Goal: Use online tool/utility: Utilize a website feature to perform a specific function

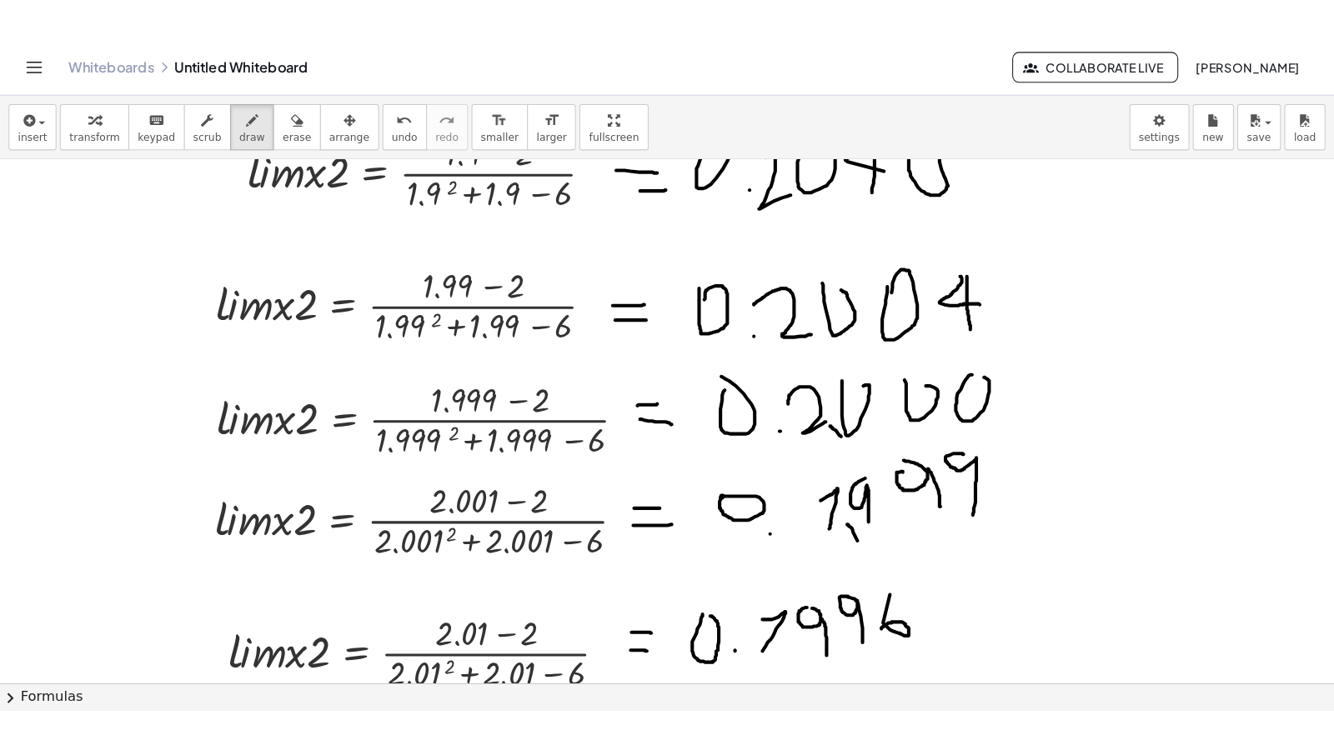
scroll to position [114, 0]
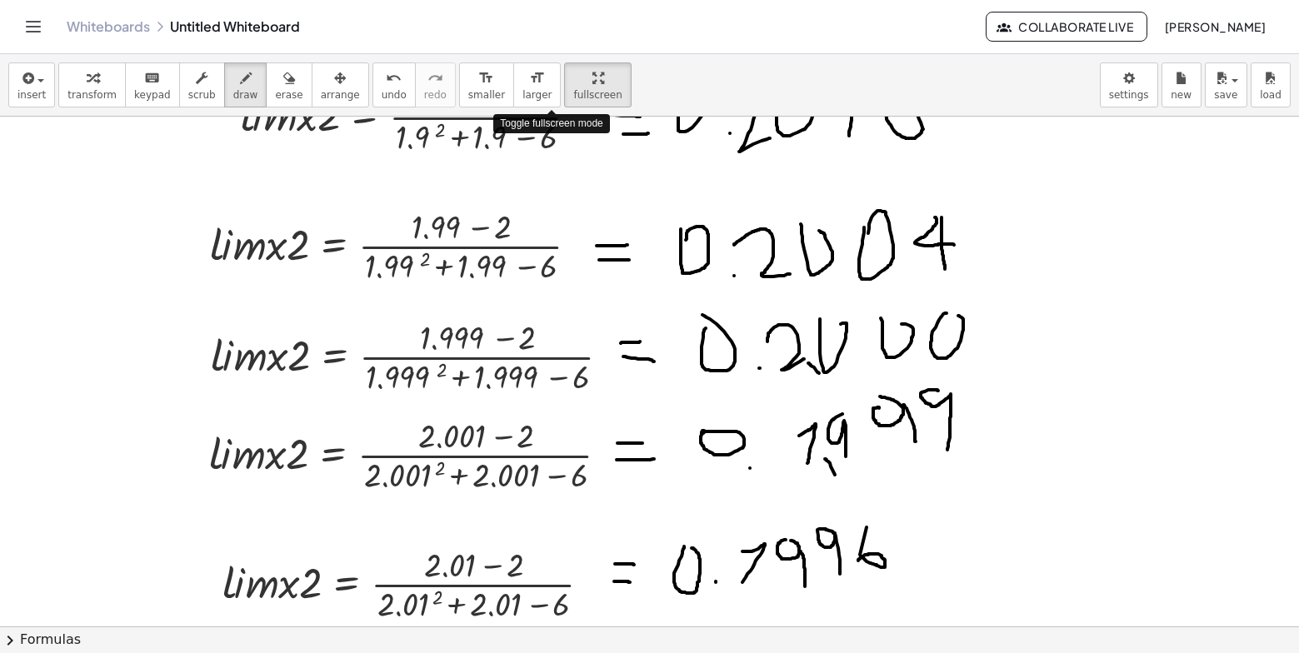
drag, startPoint x: 533, startPoint y: 93, endPoint x: 900, endPoint y: 354, distance: 451.3
click at [567, 156] on div "insert select one: Math Expression Function Text Youtube Video Graphing Geometr…" at bounding box center [649, 353] width 1299 height 599
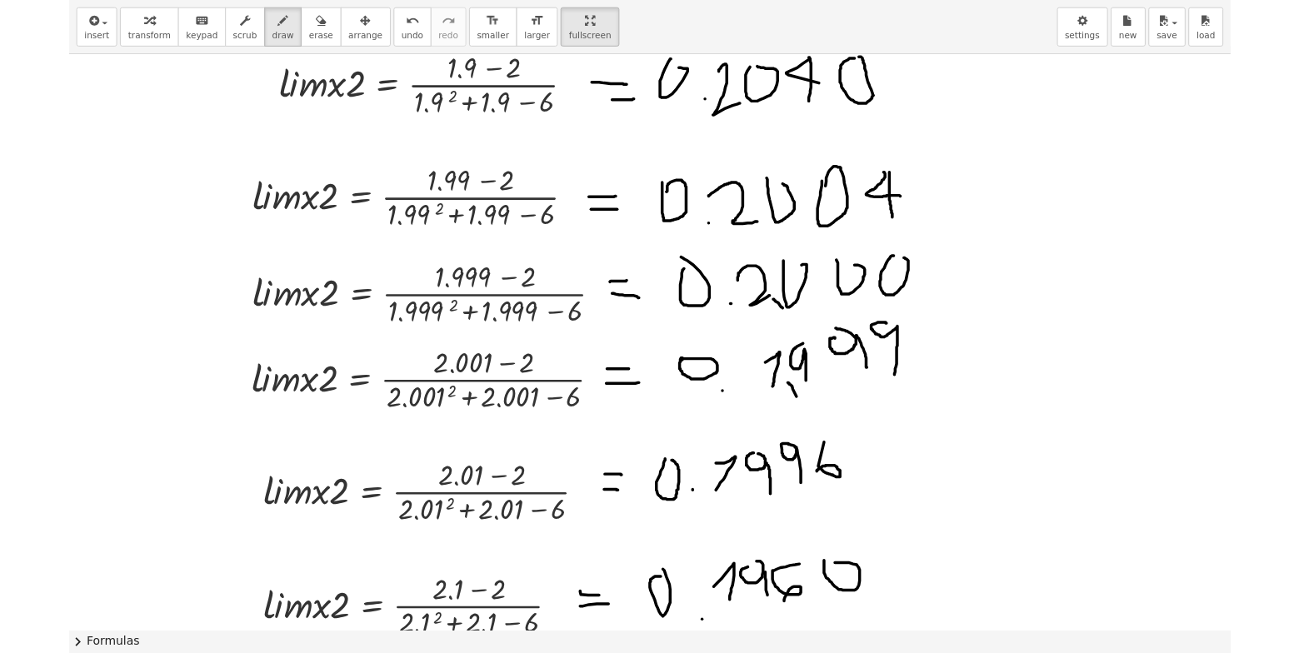
scroll to position [84, 0]
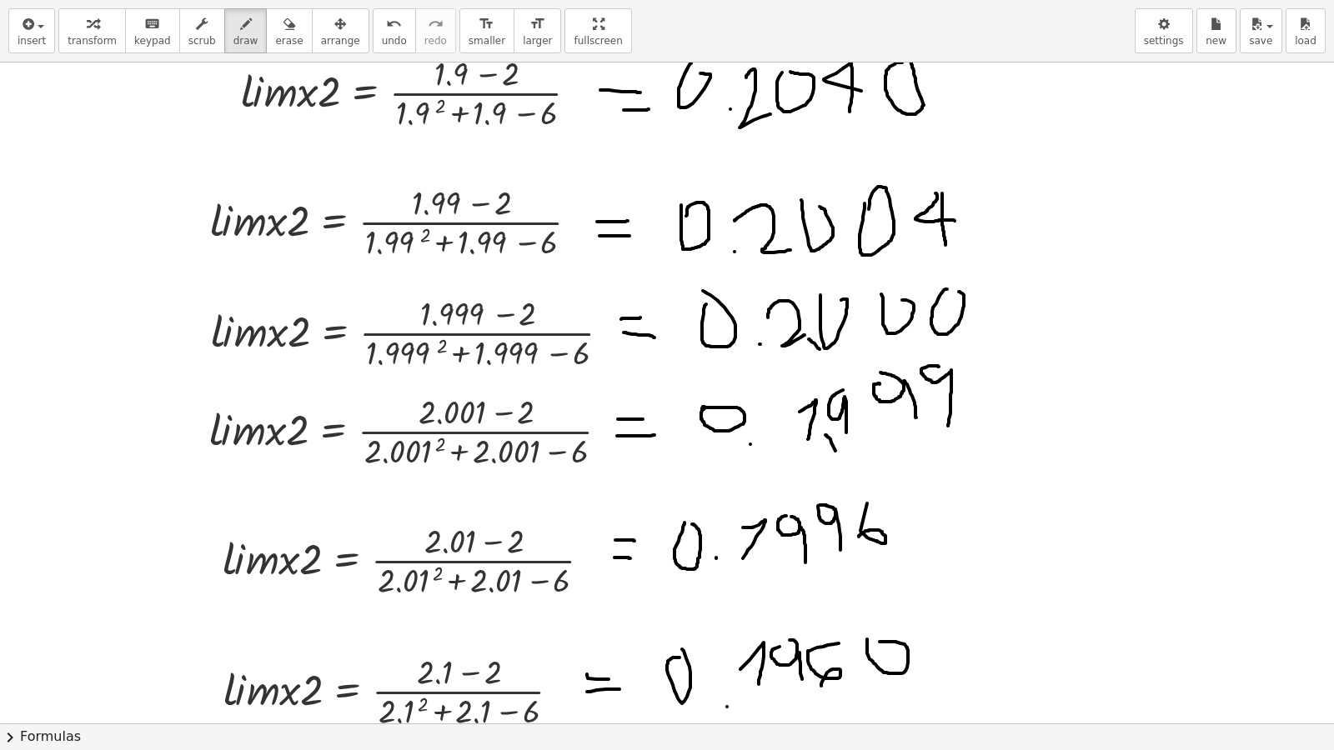
drag, startPoint x: 556, startPoint y: 22, endPoint x: 522, endPoint y: -42, distance: 72.0
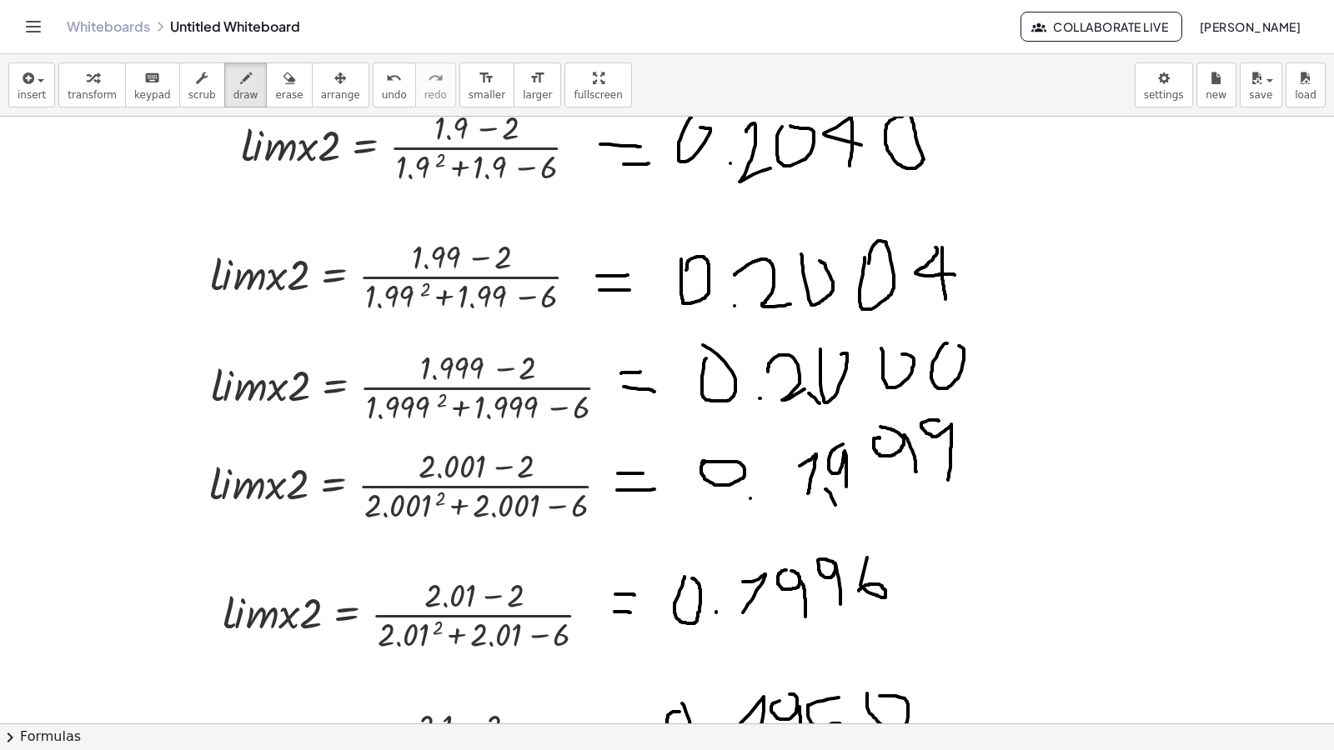
click at [522, 0] on html "Graspable Math Activities Whiteboards Classes Account v1.31.2 | Privacy policy …" at bounding box center [667, 375] width 1334 height 750
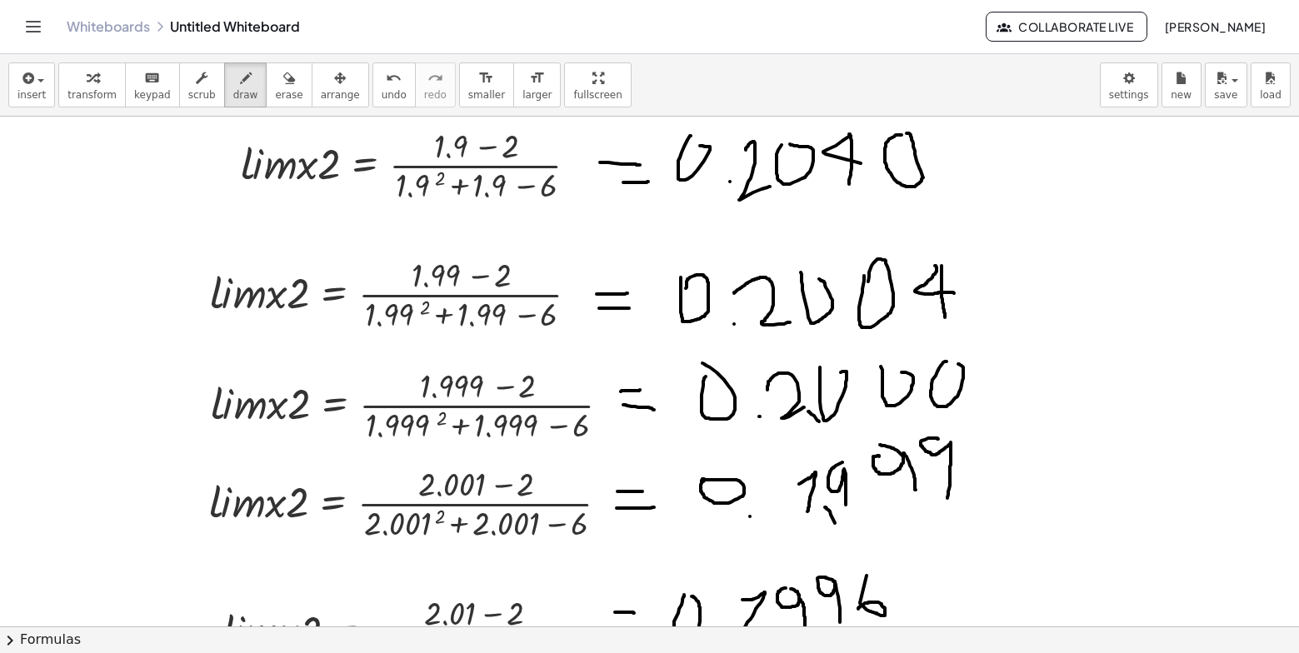
scroll to position [0, 0]
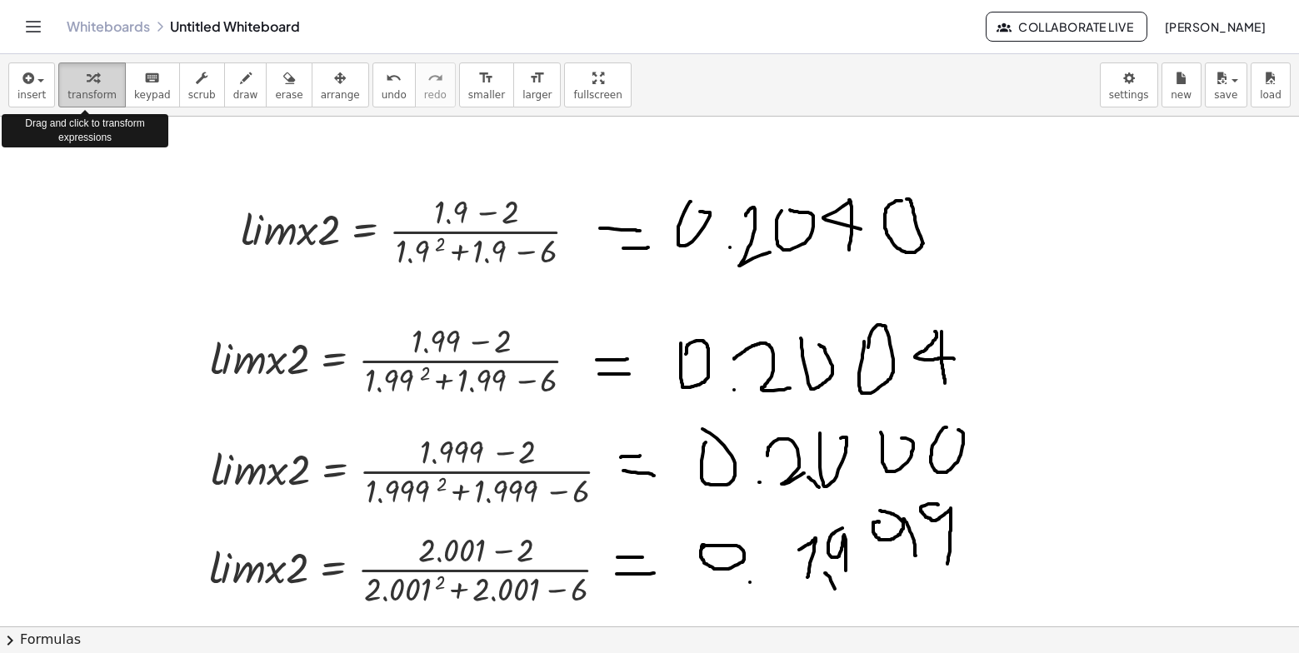
click at [73, 84] on div "button" at bounding box center [92, 78] width 49 height 20
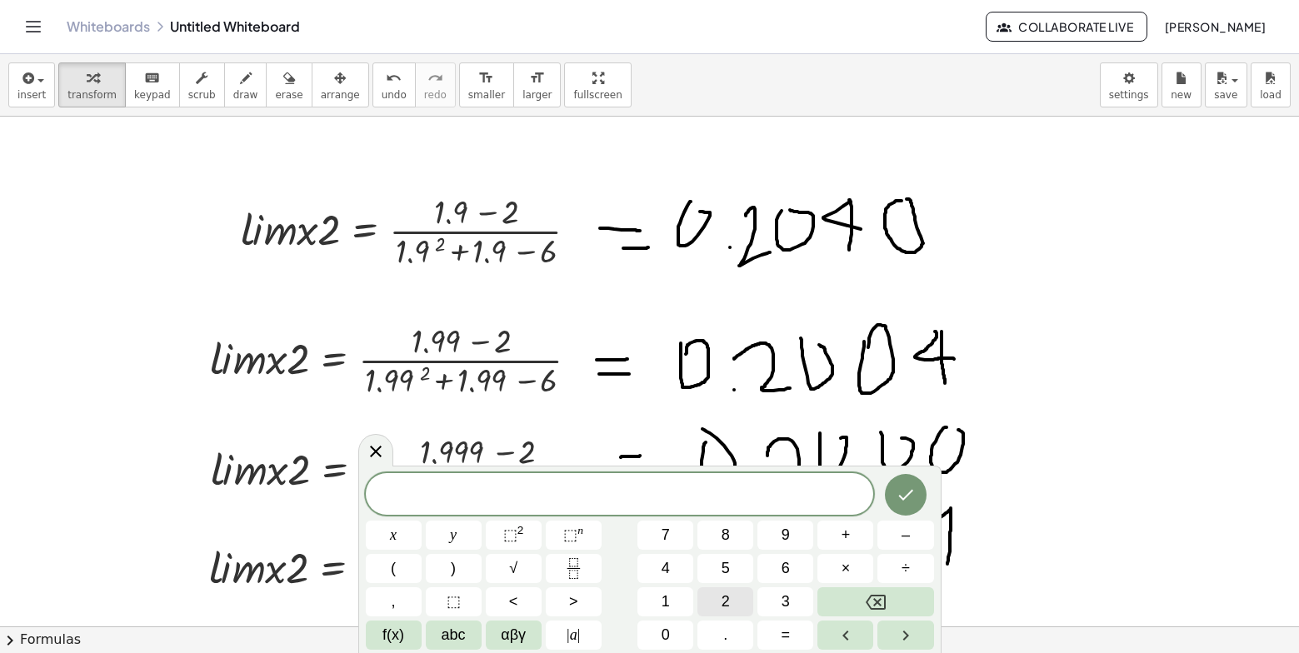
click at [713, 608] on button "2" at bounding box center [726, 602] width 56 height 29
click at [909, 493] on icon "Done" at bounding box center [906, 495] width 20 height 20
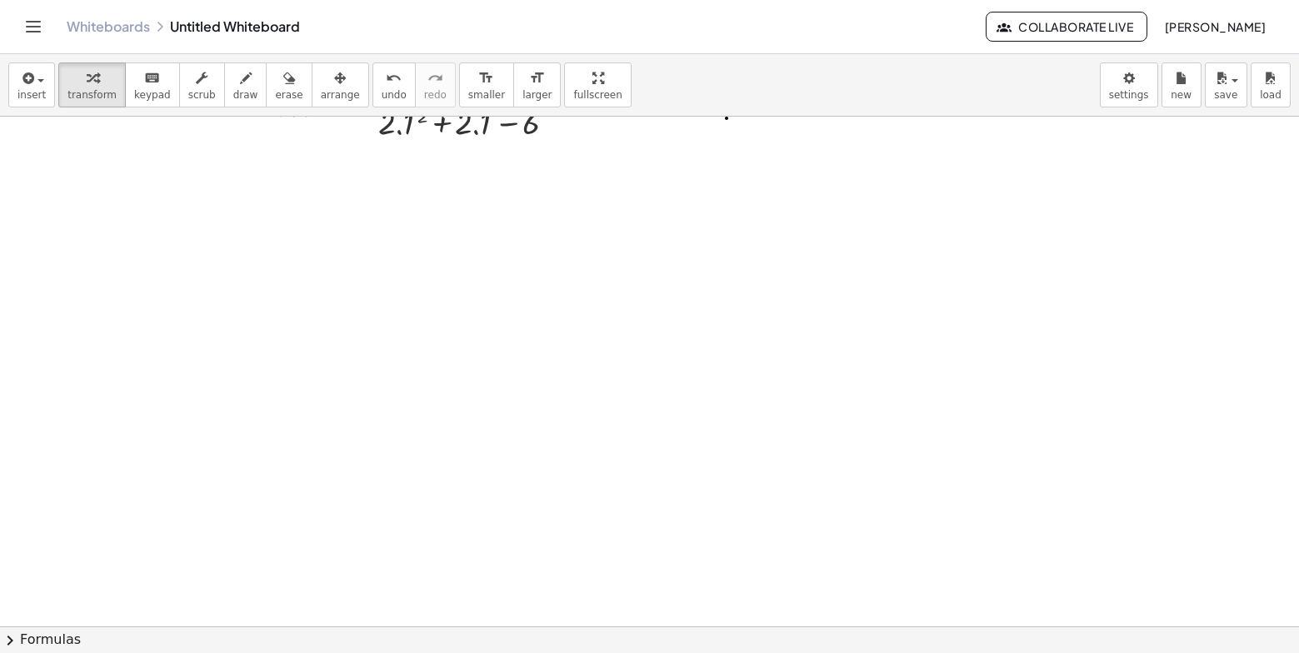
scroll to position [714, 0]
click at [106, 278] on div at bounding box center [649, 167] width 1299 height 1530
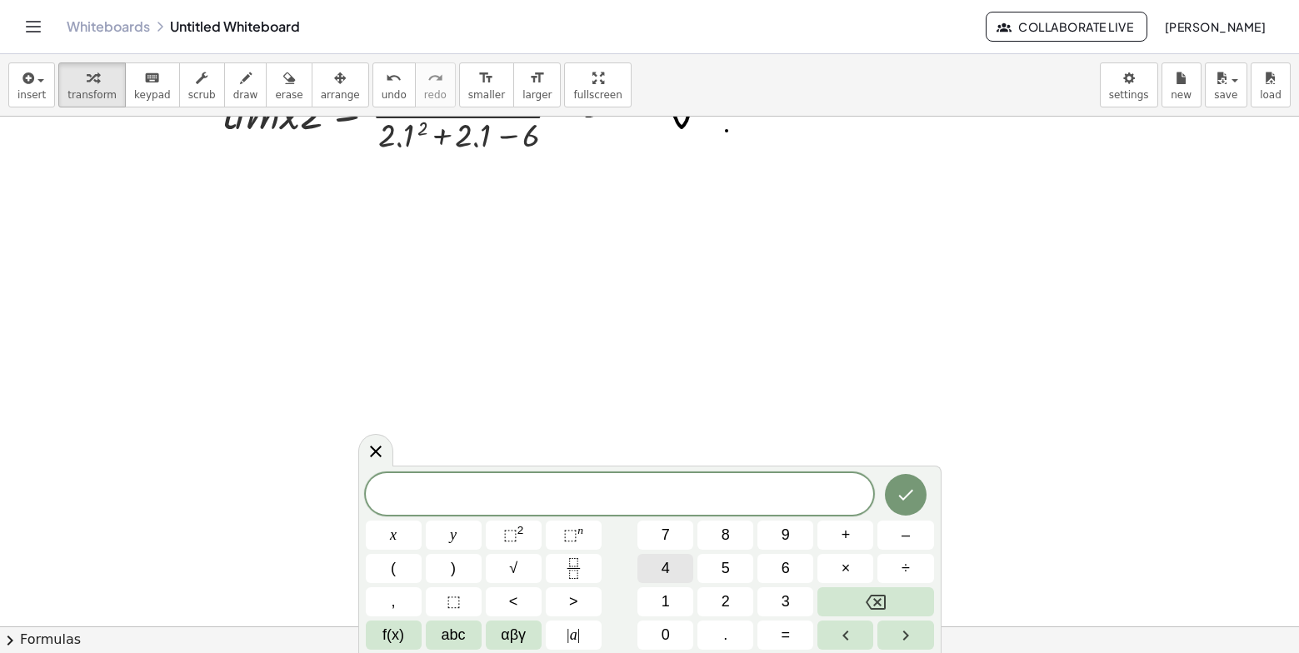
click at [667, 567] on span "4" at bounding box center [666, 569] width 8 height 23
click at [891, 489] on button "Done" at bounding box center [906, 495] width 42 height 42
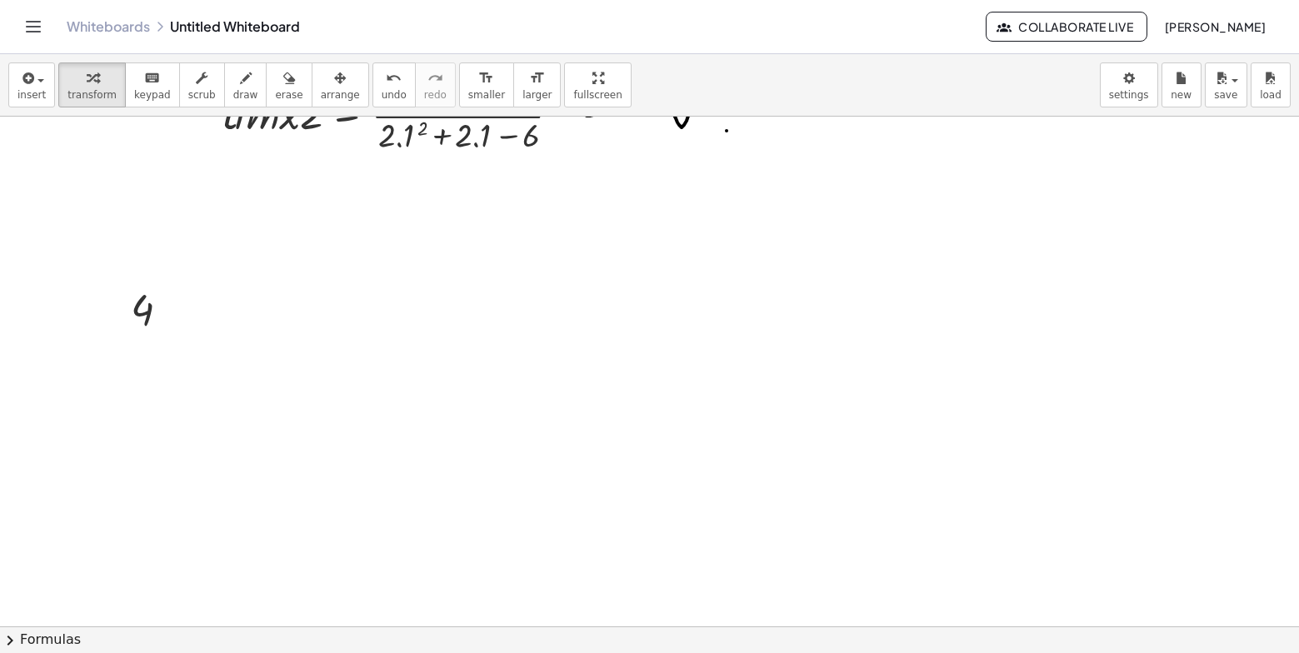
click at [279, 318] on div at bounding box center [649, 167] width 1299 height 1530
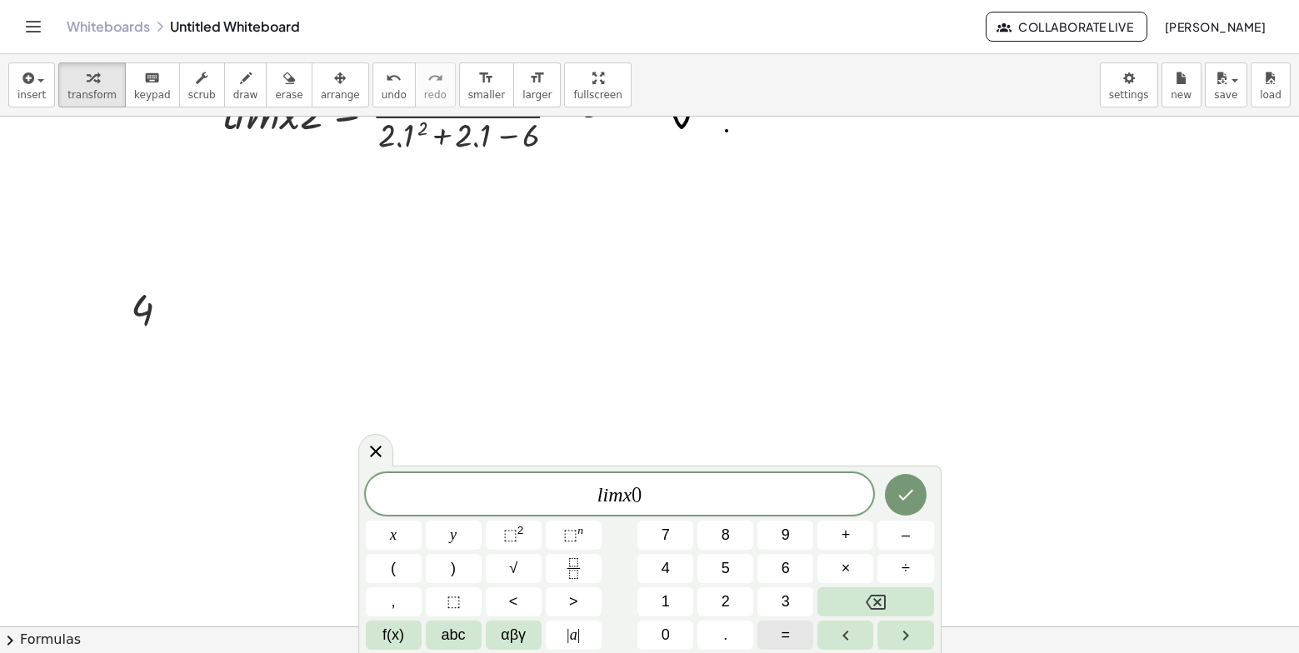
click at [794, 627] on button "=" at bounding box center [786, 635] width 56 height 29
click at [907, 503] on icon "Done" at bounding box center [906, 495] width 20 height 20
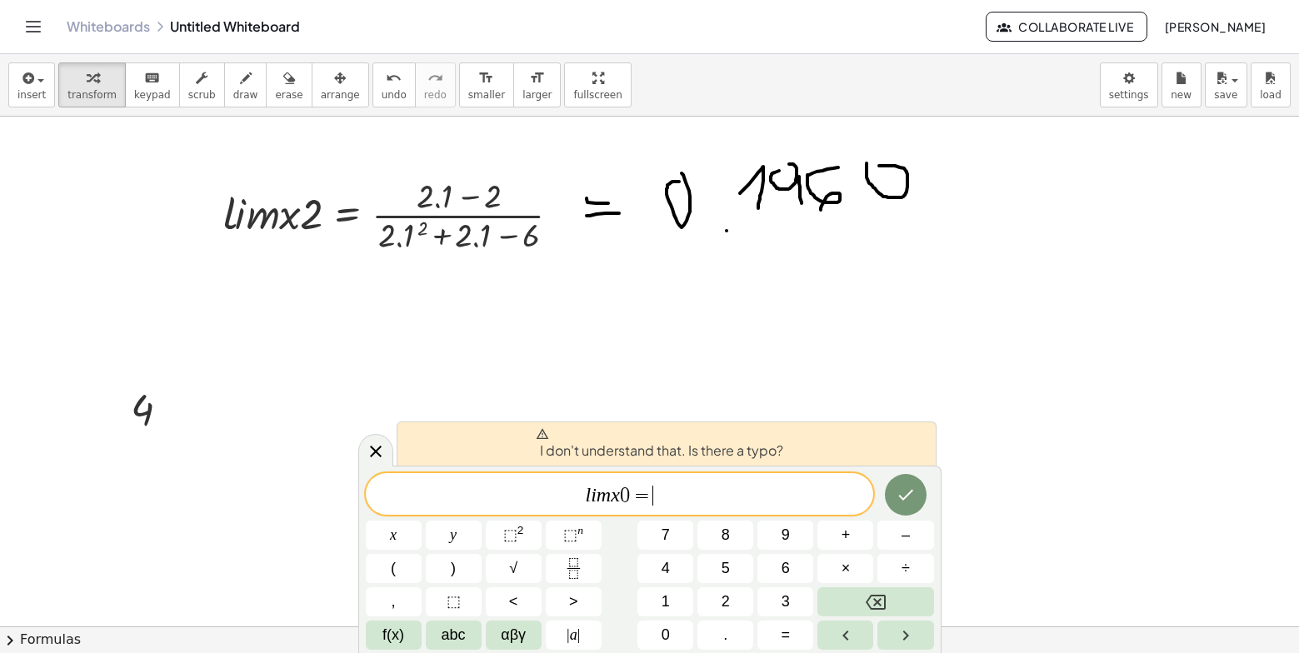
scroll to position [622, 0]
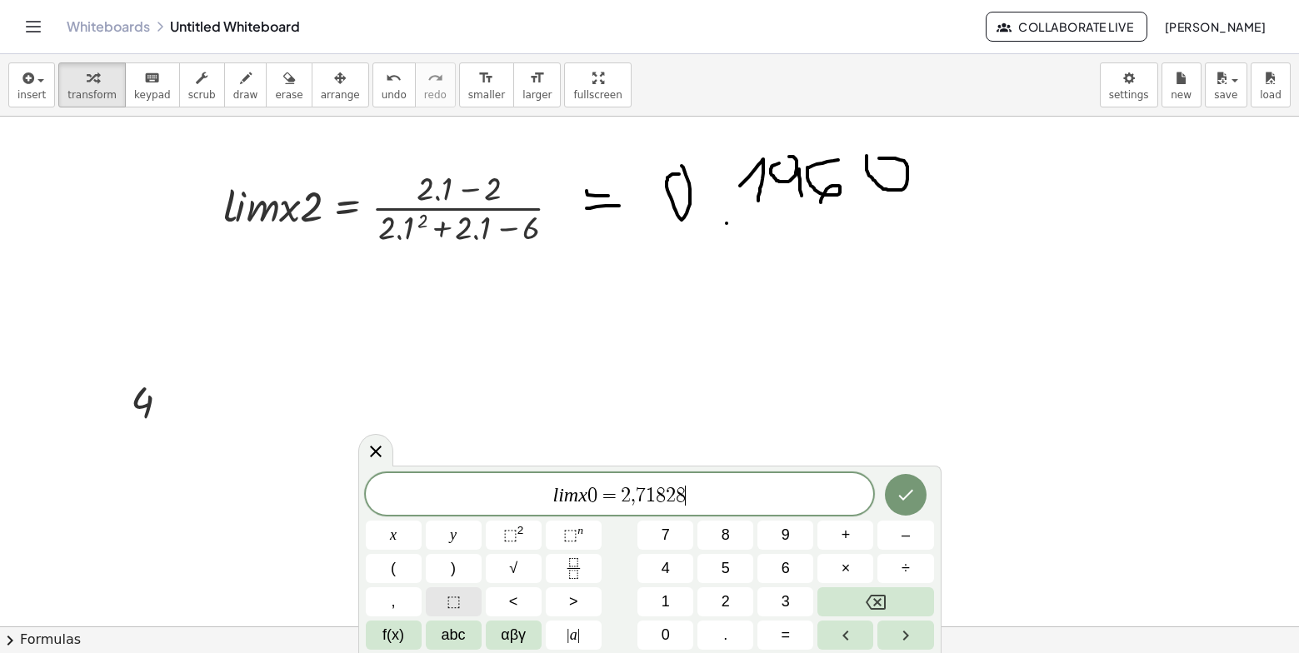
click at [453, 607] on span "⬚" at bounding box center [454, 602] width 14 height 23
click at [847, 602] on button "Backspace" at bounding box center [876, 602] width 116 height 29
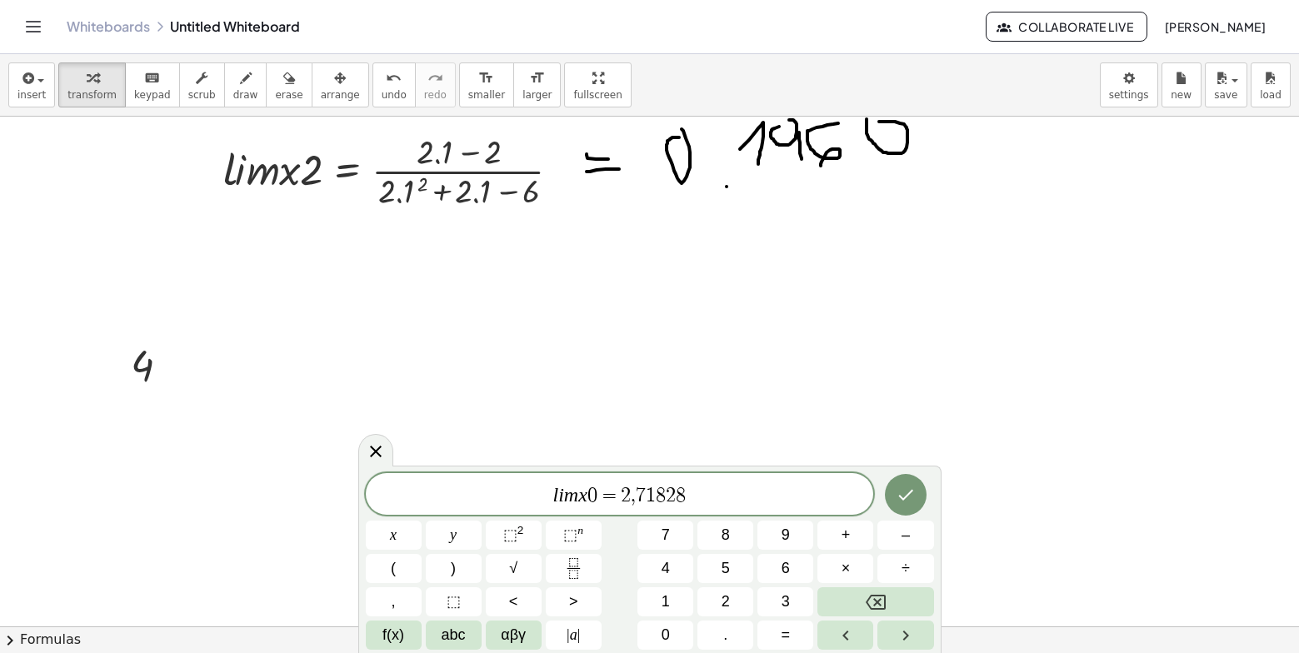
scroll to position [656, 0]
click at [639, 503] on span "7" at bounding box center [641, 496] width 10 height 20
click at [509, 543] on span "⬚" at bounding box center [510, 535] width 14 height 17
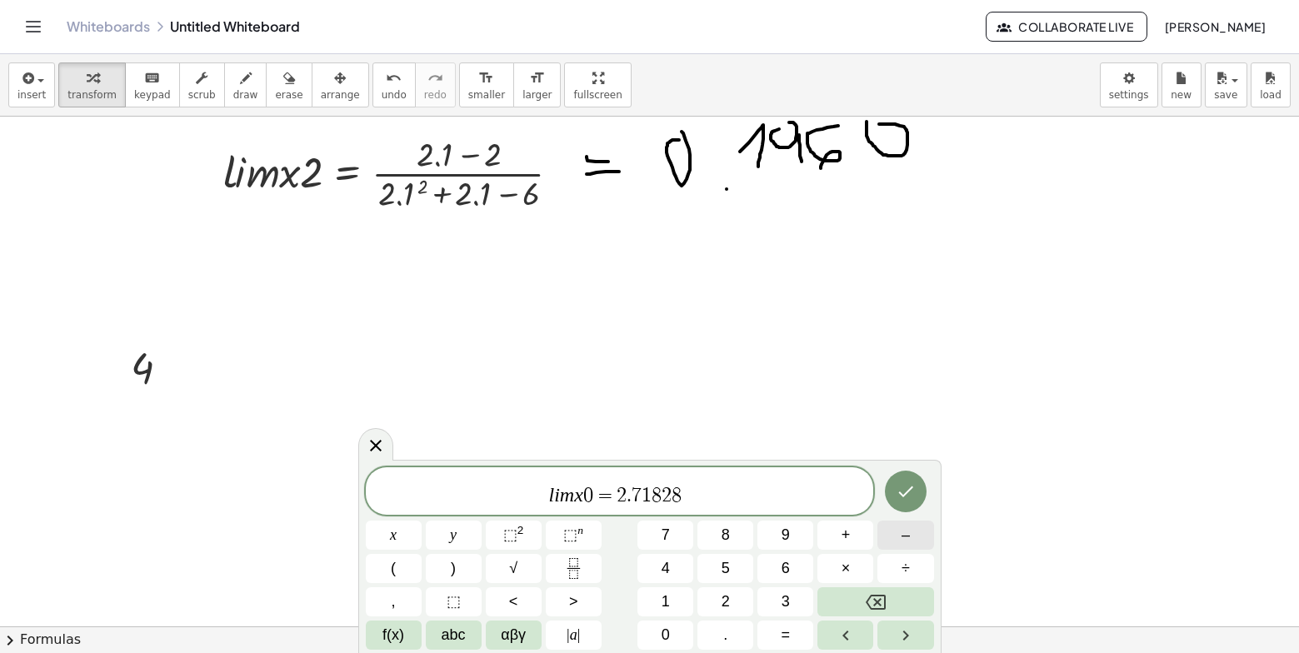
click at [899, 540] on button "–" at bounding box center [906, 535] width 56 height 29
click at [673, 631] on button "0" at bounding box center [666, 635] width 56 height 29
click at [728, 641] on span "." at bounding box center [726, 635] width 4 height 23
click at [671, 599] on button "1" at bounding box center [666, 602] width 56 height 29
click at [726, 493] on span "l i m x 0 = 2 . 7 1 8 2 8 − 0 . 1 ​" at bounding box center [620, 493] width 508 height 30
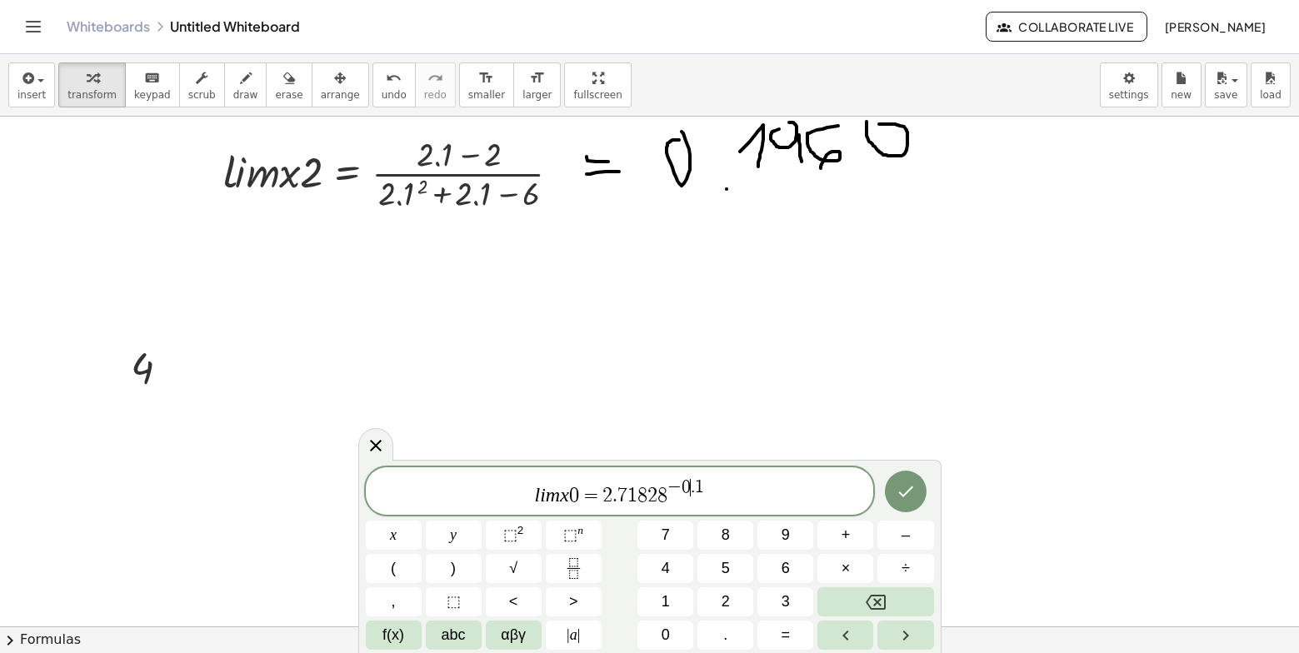
click at [689, 503] on span "l i m x 0 = 2 . 7 1 8 2 8 − 0 ​ . 1" at bounding box center [620, 493] width 508 height 30
click at [630, 501] on span "1" at bounding box center [633, 496] width 10 height 20
click at [581, 566] on icon "Fraction" at bounding box center [573, 568] width 21 height 21
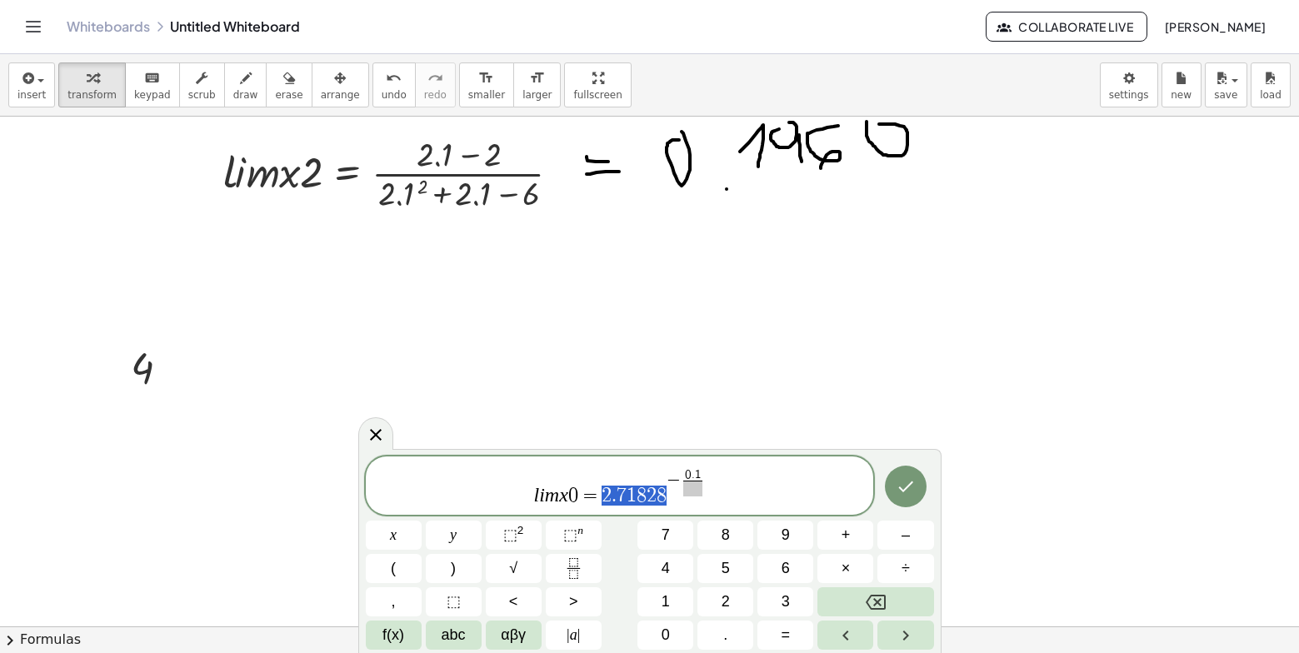
drag, startPoint x: 606, startPoint y: 493, endPoint x: 665, endPoint y: 497, distance: 59.3
click at [712, 476] on span "l i m x 0 = 2 . 7 1 8 2 8 − 0 . 1 ​" at bounding box center [620, 487] width 508 height 41
click at [712, 476] on span "l i m x 0 = 2 . 7 1 8 2 8 − 0 . 1 ​ ​" at bounding box center [620, 487] width 508 height 41
drag, startPoint x: 702, startPoint y: 476, endPoint x: 665, endPoint y: 475, distance: 36.7
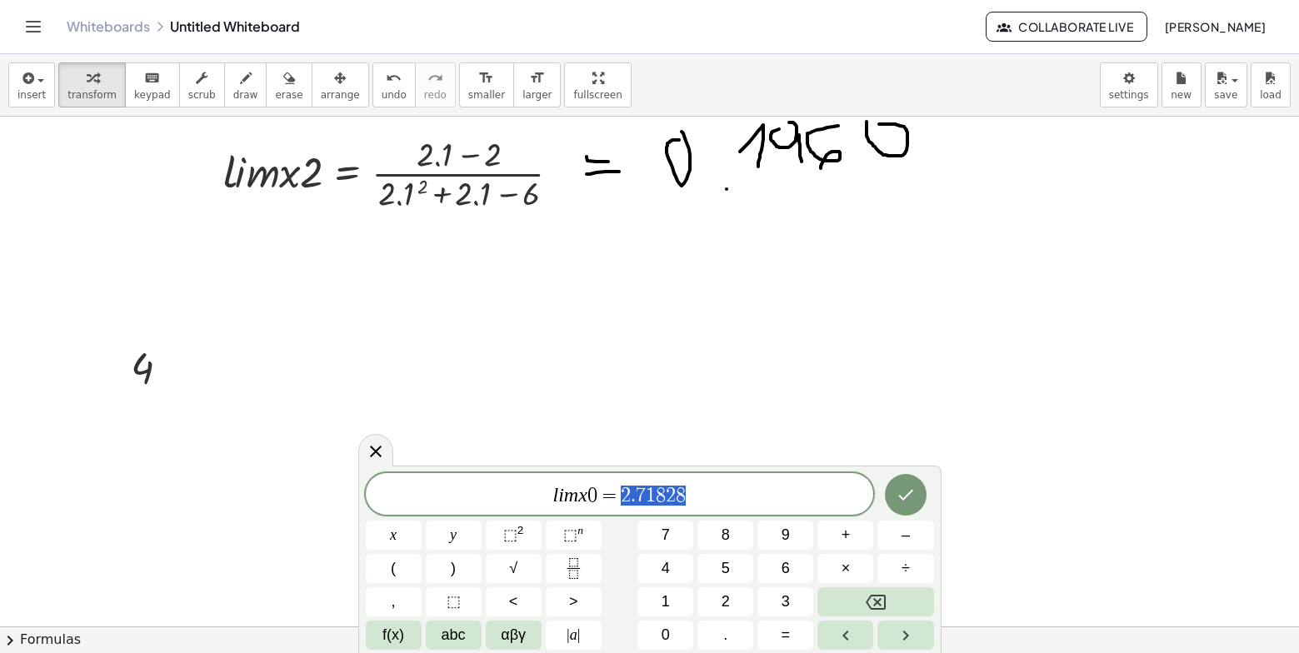
drag, startPoint x: 623, startPoint y: 496, endPoint x: 699, endPoint y: 496, distance: 76.7
click at [579, 565] on icon "Fraction" at bounding box center [573, 568] width 21 height 21
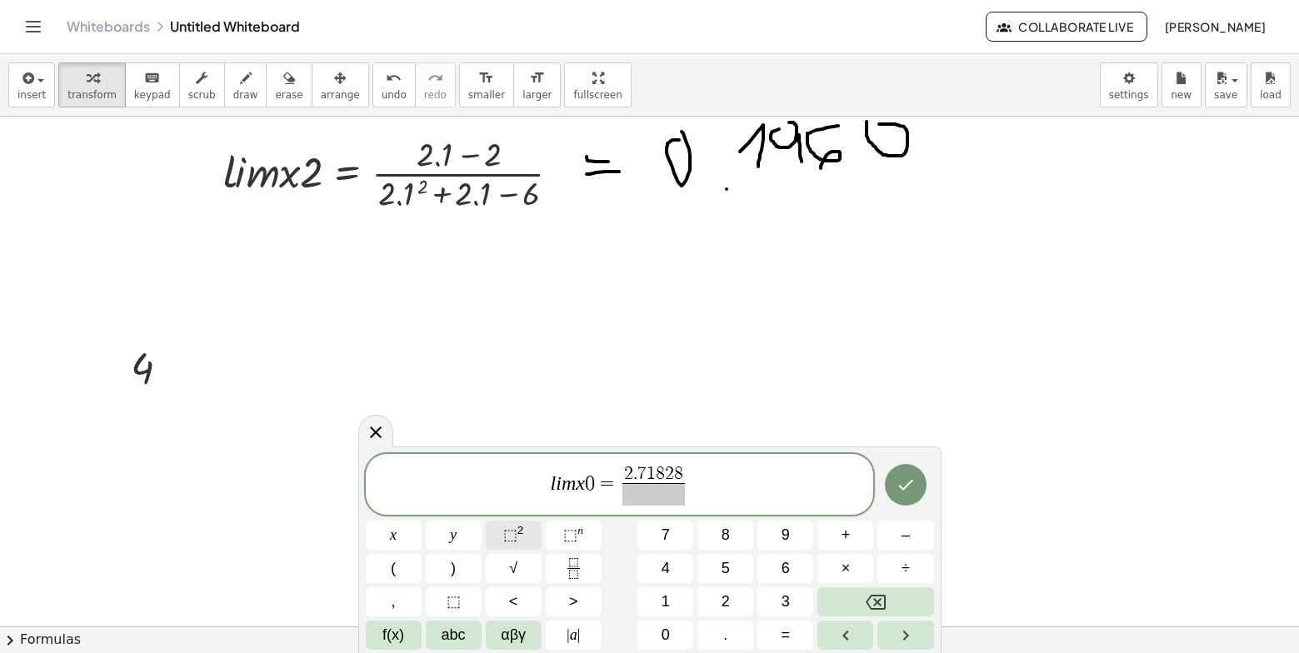
click at [518, 537] on sup "2" at bounding box center [521, 530] width 7 height 13
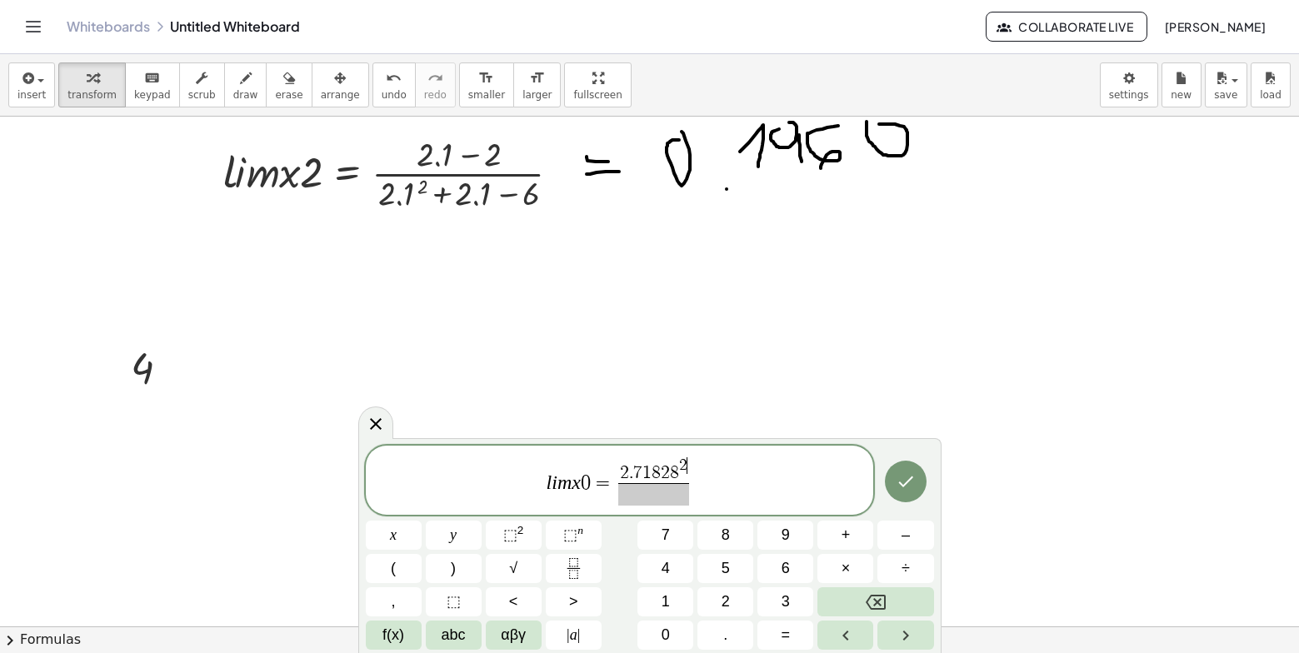
click at [685, 462] on span "2" at bounding box center [683, 466] width 8 height 16
click at [906, 540] on span "–" at bounding box center [906, 535] width 8 height 23
click at [682, 633] on button "0" at bounding box center [666, 635] width 56 height 29
click at [712, 633] on button "." at bounding box center [726, 635] width 56 height 29
click at [647, 598] on button "1" at bounding box center [666, 602] width 56 height 29
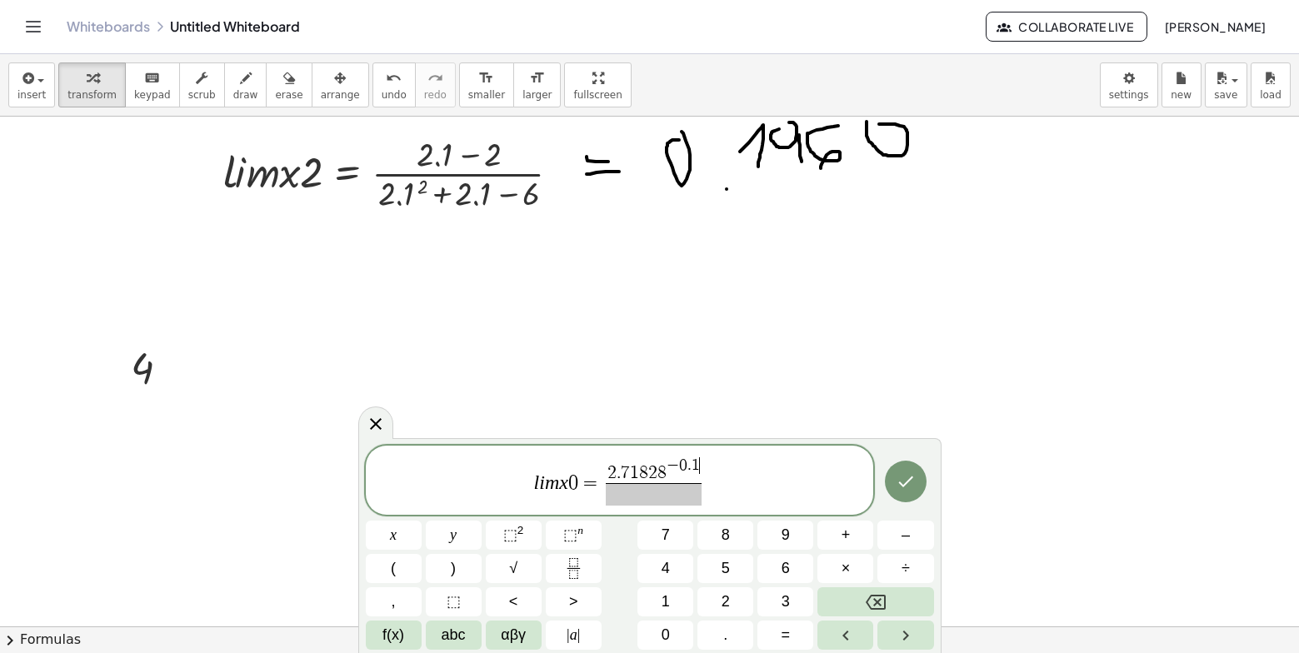
click at [700, 479] on span "2 . 7 1 8 2 8 − 0 . 1 ​" at bounding box center [654, 471] width 96 height 26
click at [897, 528] on button "–" at bounding box center [906, 535] width 56 height 29
click at [679, 597] on button "1" at bounding box center [666, 602] width 56 height 29
click at [672, 499] on span "​" at bounding box center [653, 494] width 127 height 23
click at [892, 547] on button "–" at bounding box center [906, 535] width 56 height 29
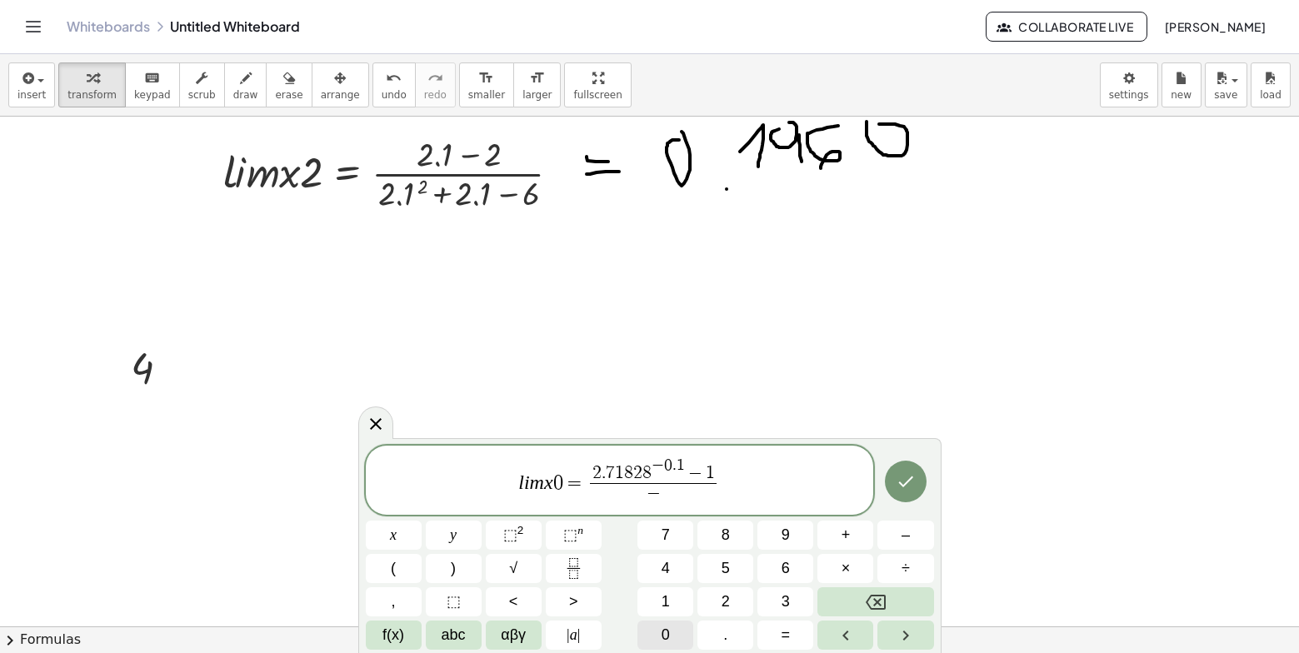
click at [658, 630] on button "0" at bounding box center [666, 635] width 56 height 29
click at [730, 634] on button "." at bounding box center [726, 635] width 56 height 29
click at [668, 603] on span "1" at bounding box center [666, 602] width 8 height 23
click at [908, 483] on icon "Done" at bounding box center [906, 482] width 20 height 20
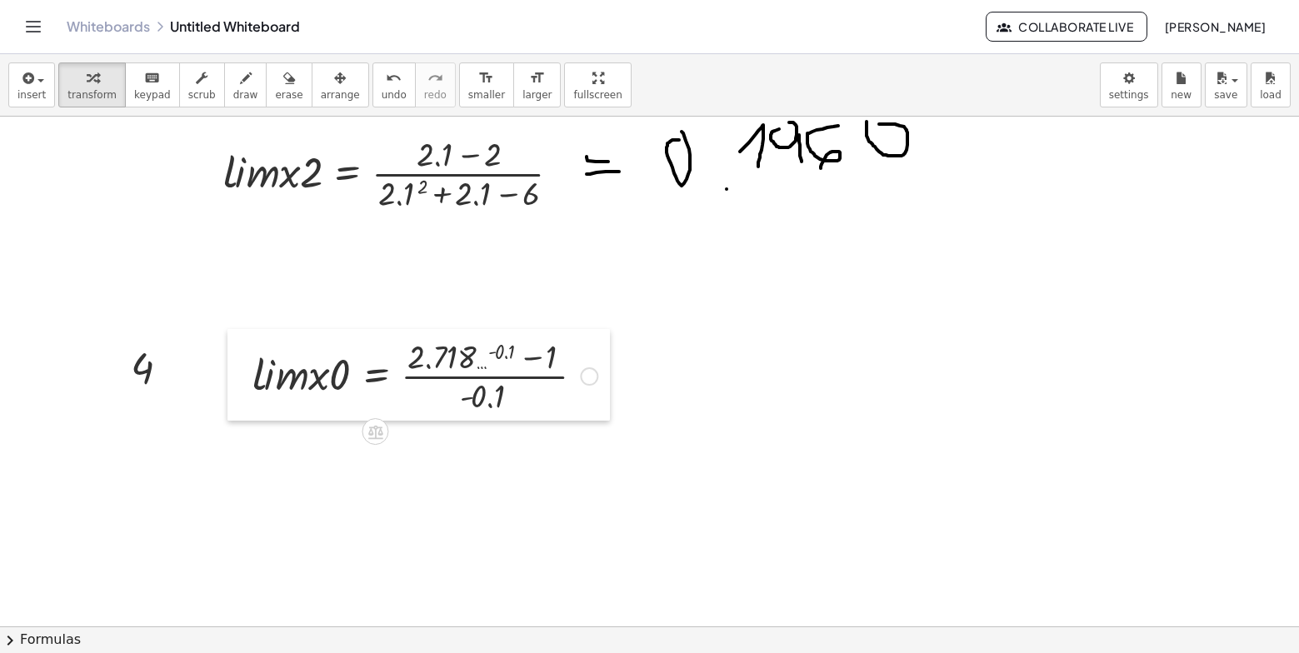
drag, startPoint x: 282, startPoint y: 393, endPoint x: 230, endPoint y: 347, distance: 69.1
click at [230, 347] on div at bounding box center [240, 375] width 25 height 92
click at [233, 89] on span "draw" at bounding box center [245, 95] width 25 height 12
click at [619, 388] on div at bounding box center [649, 226] width 1299 height 1530
click at [382, 94] on span "undo" at bounding box center [394, 95] width 25 height 12
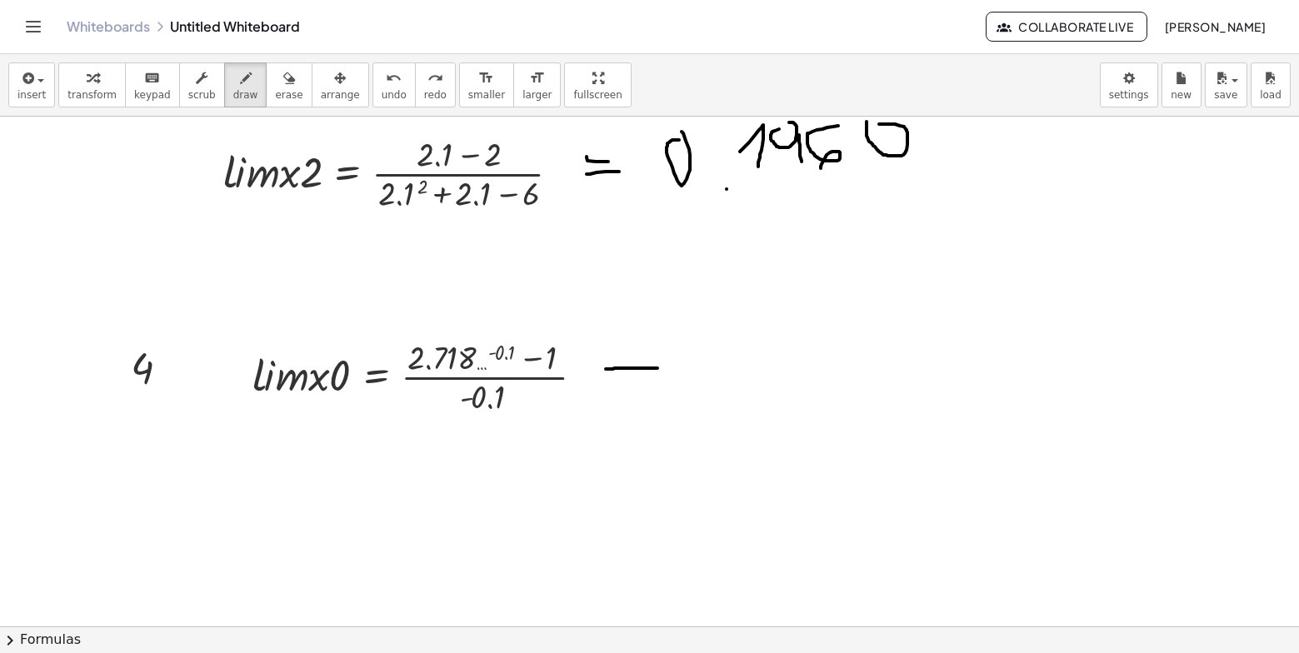
drag, startPoint x: 642, startPoint y: 368, endPoint x: 658, endPoint y: 368, distance: 15.8
click at [658, 368] on div at bounding box center [649, 226] width 1299 height 1530
drag, startPoint x: 610, startPoint y: 387, endPoint x: 645, endPoint y: 389, distance: 35.1
click at [659, 387] on div at bounding box center [649, 226] width 1299 height 1530
click at [95, 77] on div "button" at bounding box center [92, 78] width 49 height 20
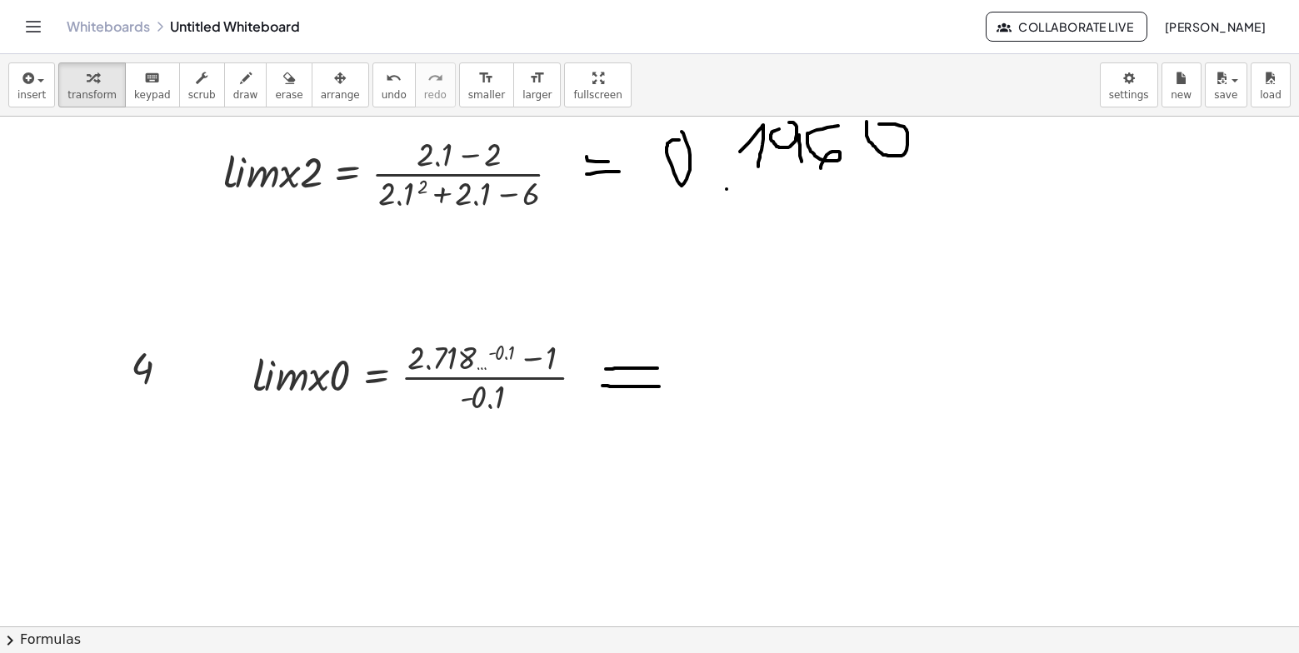
click at [709, 375] on div at bounding box center [649, 226] width 1299 height 1530
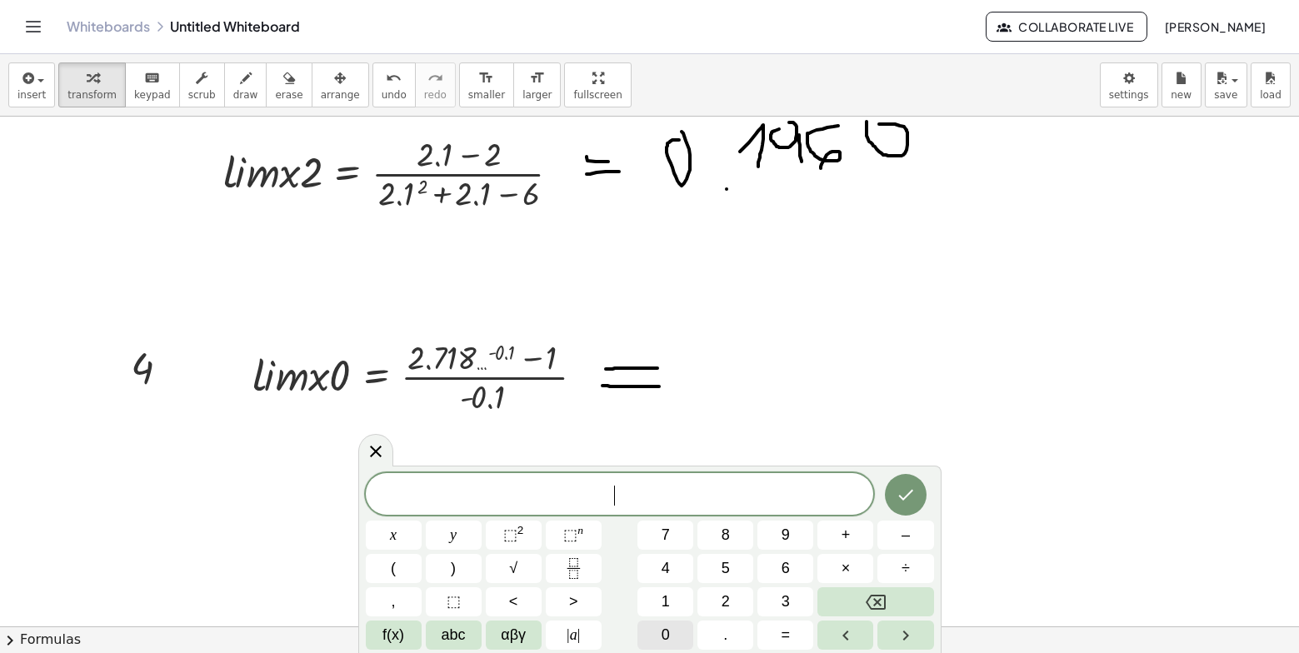
click at [668, 623] on button "0" at bounding box center [666, 635] width 56 height 29
click at [716, 626] on button "." at bounding box center [726, 635] width 56 height 29
click at [791, 538] on button "9" at bounding box center [786, 535] width 56 height 29
click at [740, 562] on button "5" at bounding box center [726, 568] width 56 height 29
click at [679, 599] on button "1" at bounding box center [666, 602] width 56 height 29
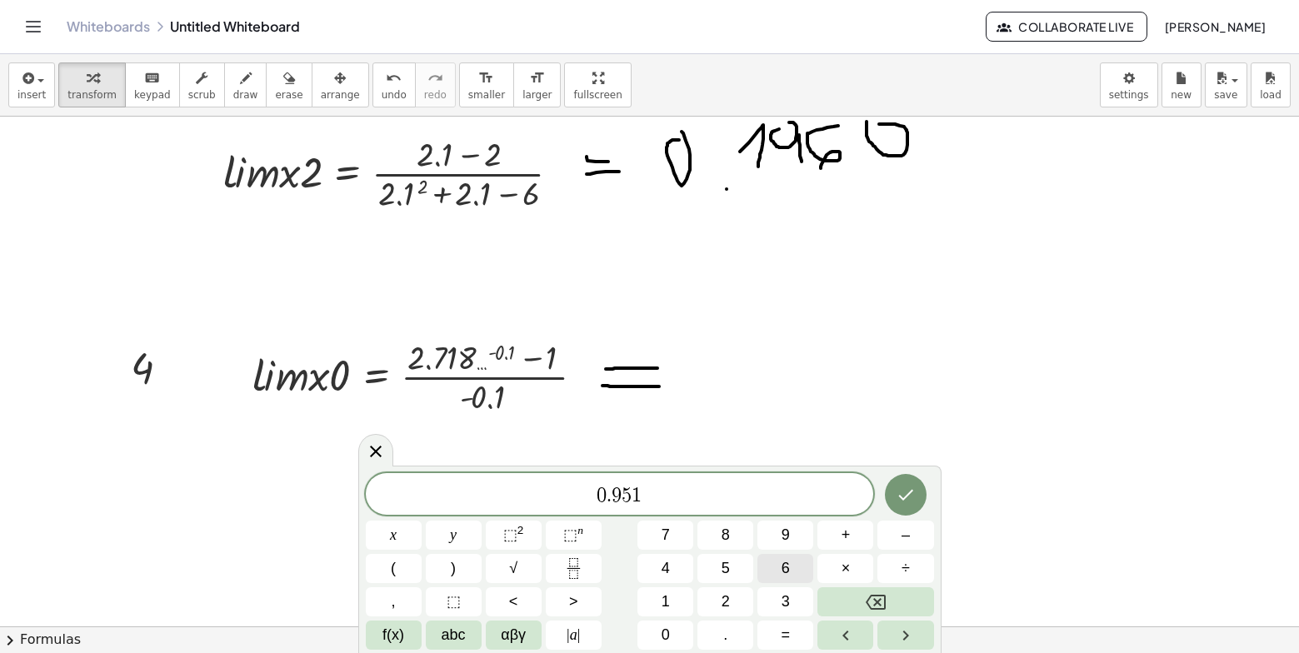
click at [782, 563] on span "6" at bounding box center [786, 569] width 8 height 23
click at [913, 493] on icon "Done" at bounding box center [906, 495] width 20 height 20
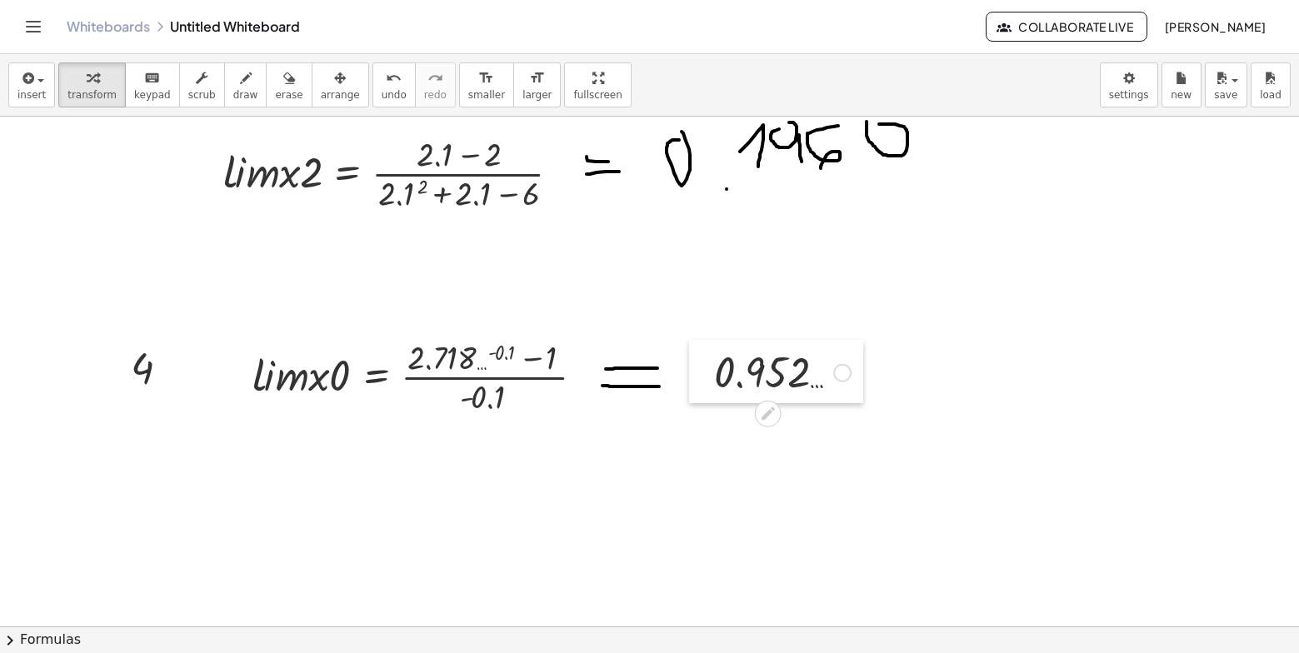
drag, startPoint x: 725, startPoint y: 375, endPoint x: 706, endPoint y: 340, distance: 39.9
click at [706, 340] on div at bounding box center [701, 371] width 25 height 63
click at [779, 383] on div at bounding box center [782, 371] width 153 height 55
click at [819, 369] on div at bounding box center [782, 371] width 153 height 55
click at [764, 420] on icon at bounding box center [768, 414] width 13 height 13
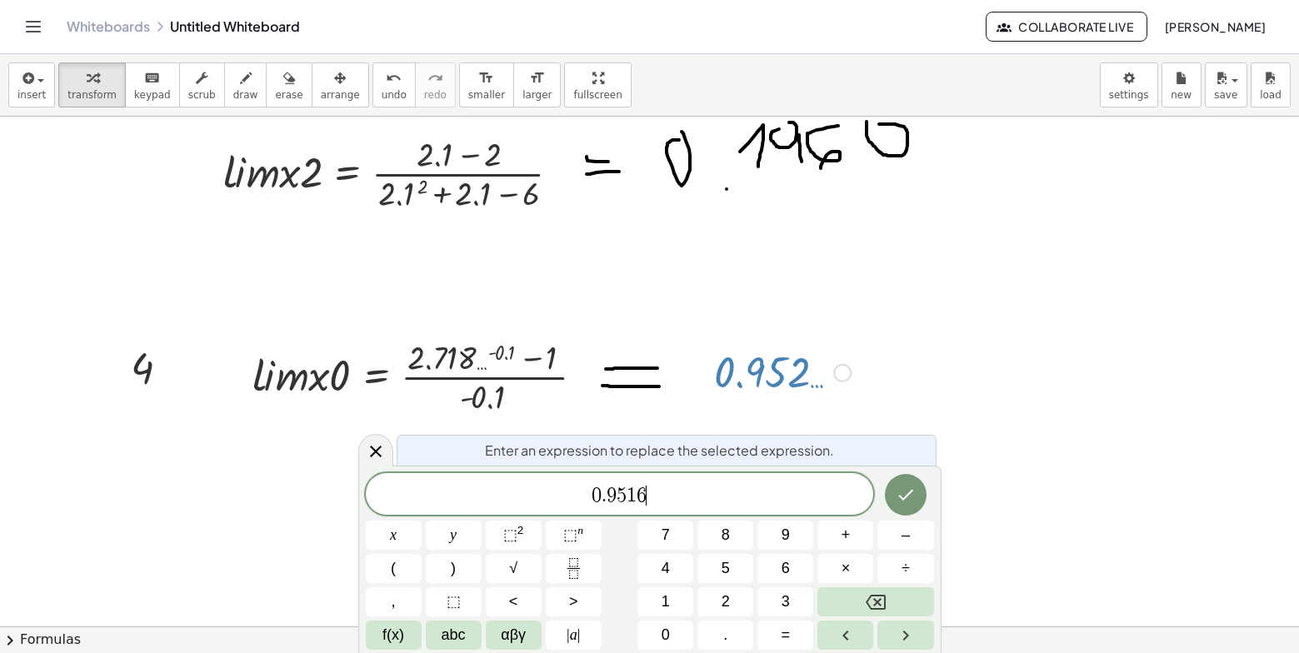
click at [672, 506] on span "0 . 9 5 1 6 ​" at bounding box center [620, 495] width 508 height 23
click at [759, 339] on div at bounding box center [649, 226] width 1299 height 1530
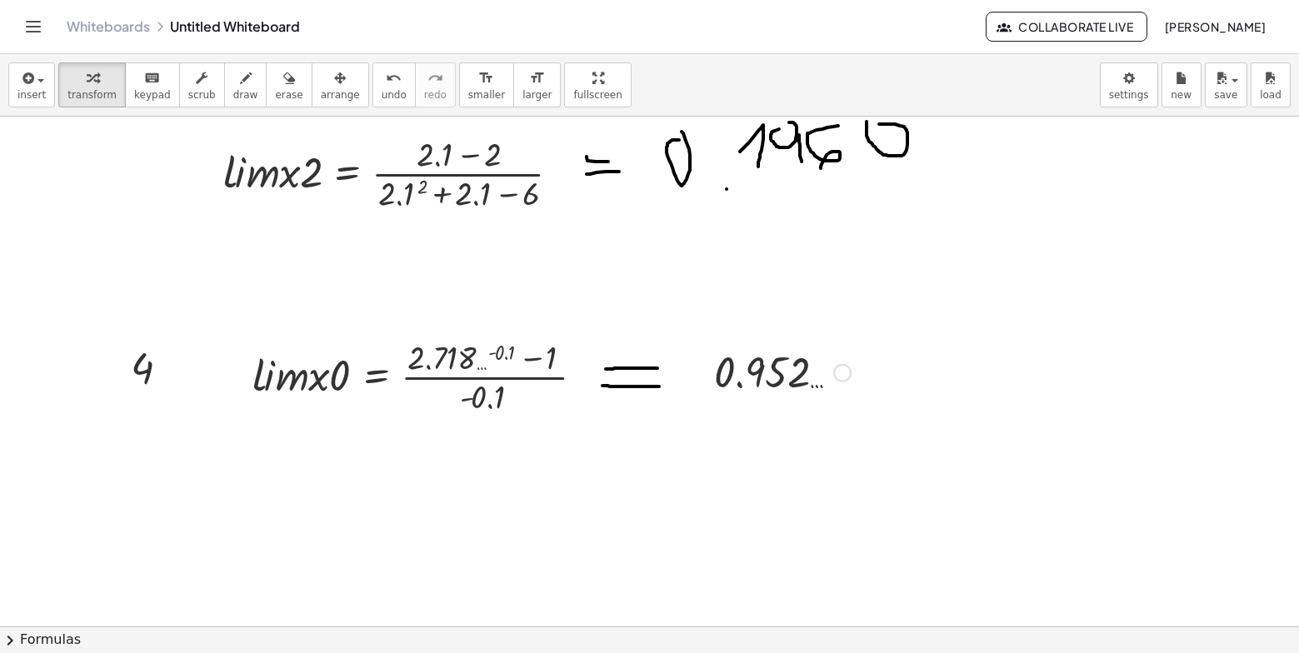
click at [788, 373] on div at bounding box center [782, 371] width 153 height 55
click at [714, 343] on div at bounding box center [701, 371] width 25 height 63
click at [714, 353] on div at bounding box center [701, 371] width 25 height 63
click at [744, 366] on div at bounding box center [782, 371] width 153 height 55
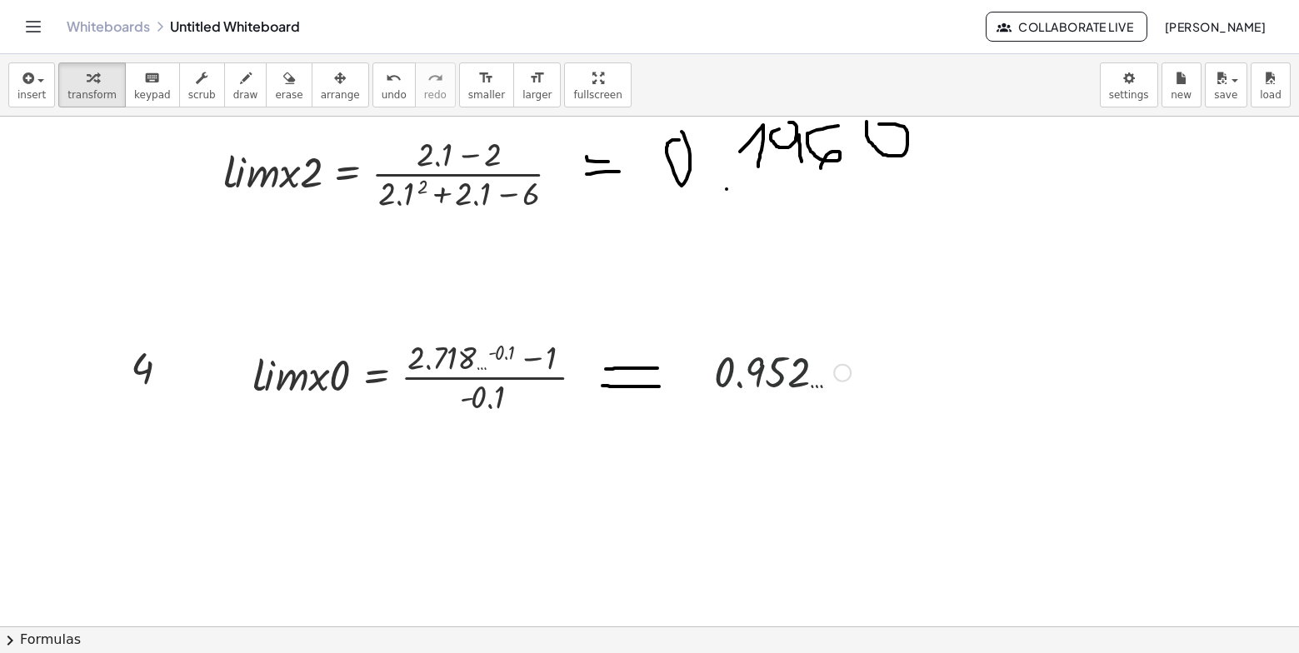
click at [744, 366] on div at bounding box center [782, 371] width 153 height 55
drag, startPoint x: 706, startPoint y: 346, endPoint x: 714, endPoint y: 370, distance: 25.6
click at [714, 370] on div at bounding box center [710, 395] width 25 height 63
click at [722, 377] on div at bounding box center [710, 395] width 25 height 63
drag, startPoint x: 722, startPoint y: 377, endPoint x: 697, endPoint y: 370, distance: 25.9
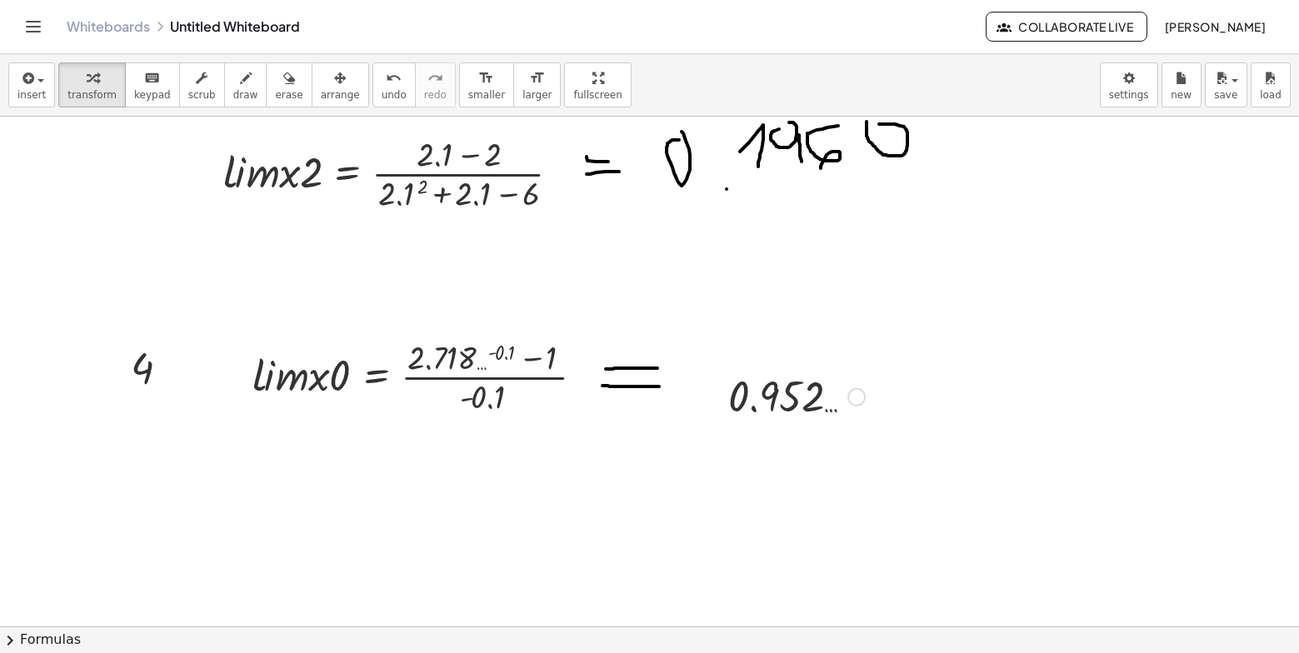
click at [697, 370] on div at bounding box center [649, 226] width 1299 height 1530
drag, startPoint x: 811, startPoint y: 396, endPoint x: 748, endPoint y: 388, distance: 63.8
click at [748, 388] on div at bounding box center [796, 395] width 153 height 55
click at [784, 439] on icon at bounding box center [782, 438] width 13 height 13
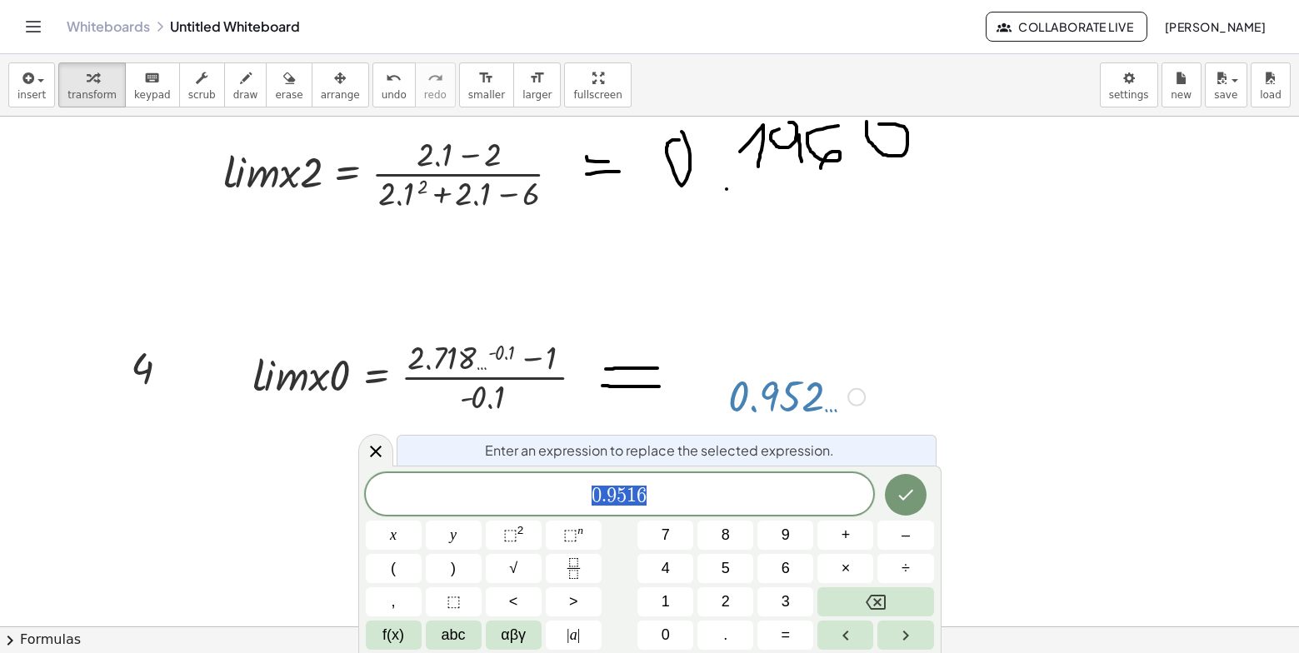
click at [660, 497] on span "0 . 9 5 1 6" at bounding box center [620, 495] width 508 height 23
click at [911, 499] on icon "Done" at bounding box center [906, 495] width 20 height 20
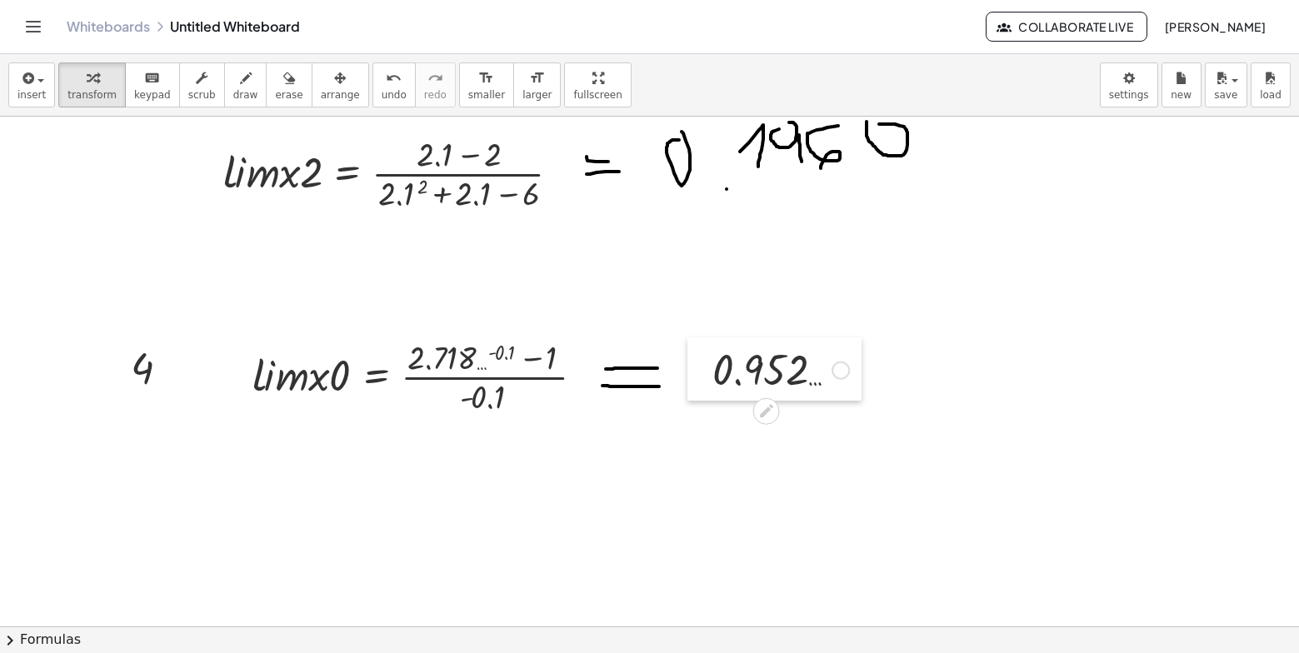
drag, startPoint x: 709, startPoint y: 390, endPoint x: 695, endPoint y: 363, distance: 29.8
click at [695, 363] on div at bounding box center [700, 369] width 25 height 63
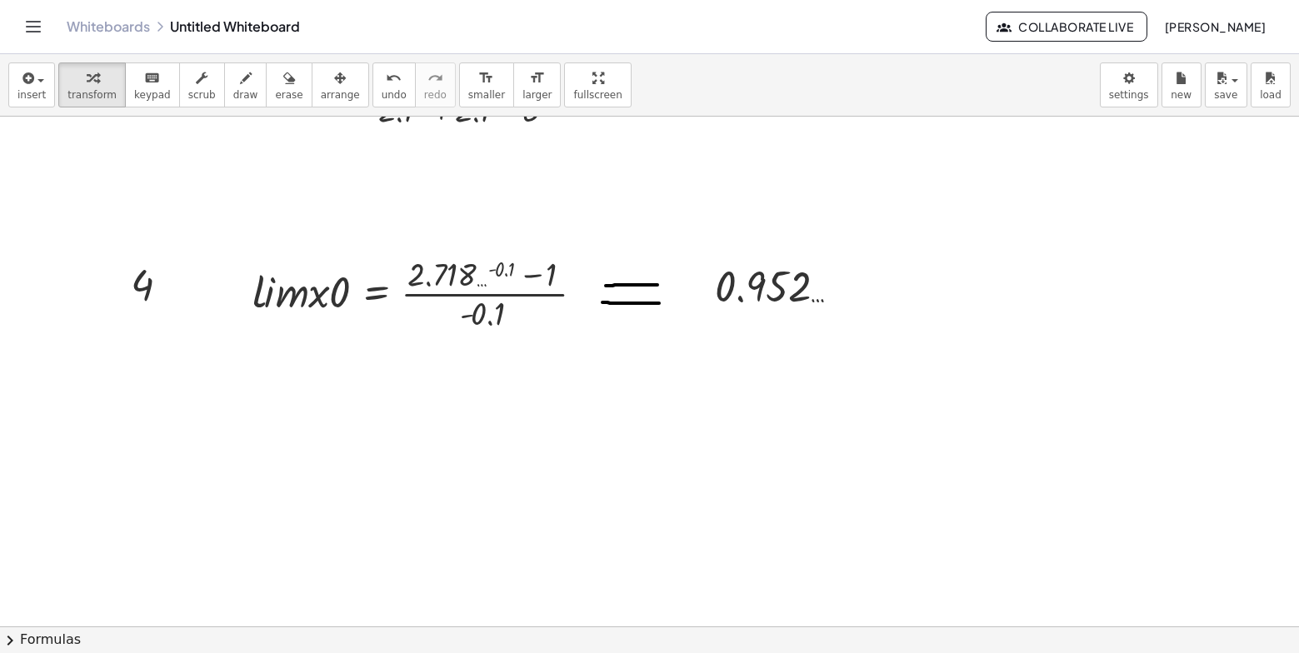
scroll to position [823, 0]
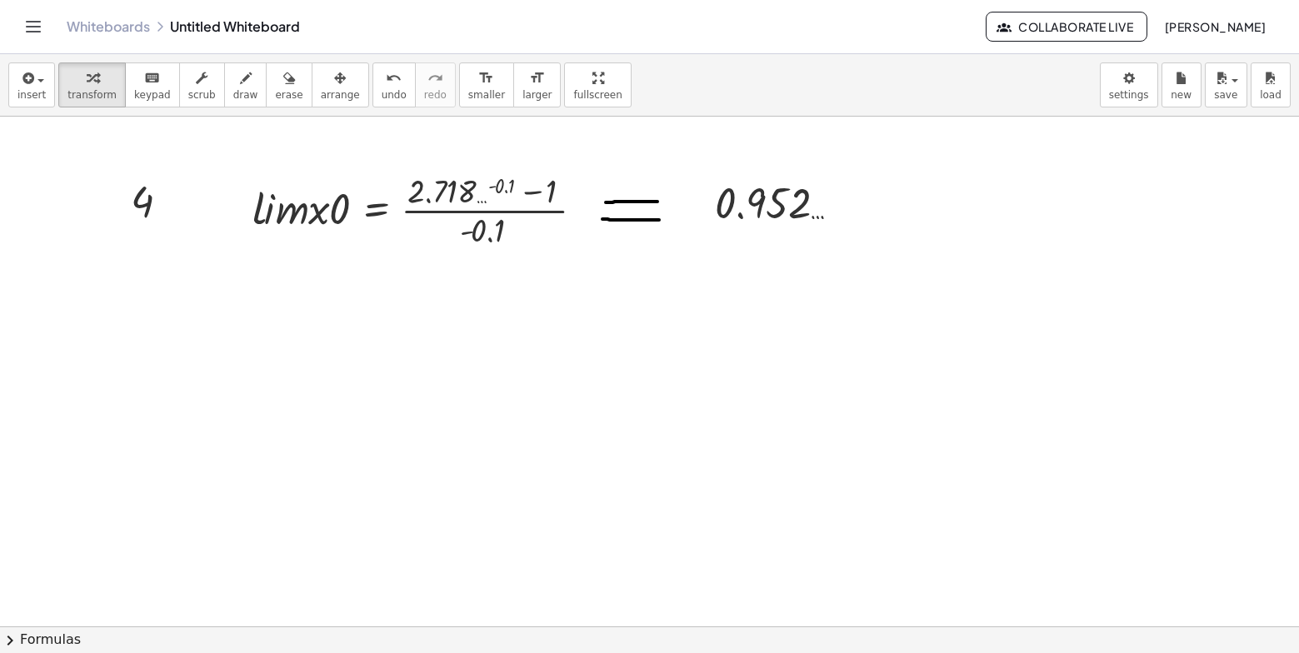
click at [262, 372] on div at bounding box center [649, 59] width 1299 height 1530
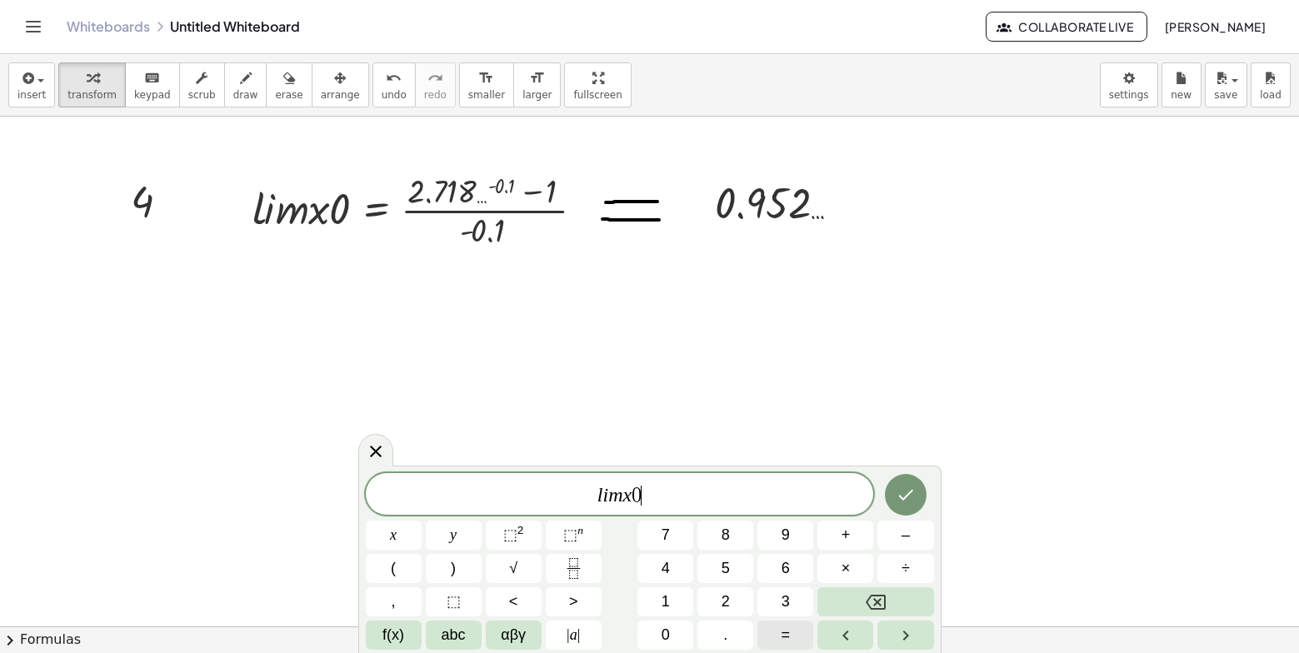
click at [789, 645] on span "=" at bounding box center [786, 635] width 9 height 23
click at [724, 592] on span "2" at bounding box center [726, 602] width 8 height 23
click at [721, 629] on button "." at bounding box center [726, 635] width 56 height 29
click at [664, 528] on span "7" at bounding box center [666, 535] width 8 height 23
click at [668, 613] on button "1" at bounding box center [666, 602] width 56 height 29
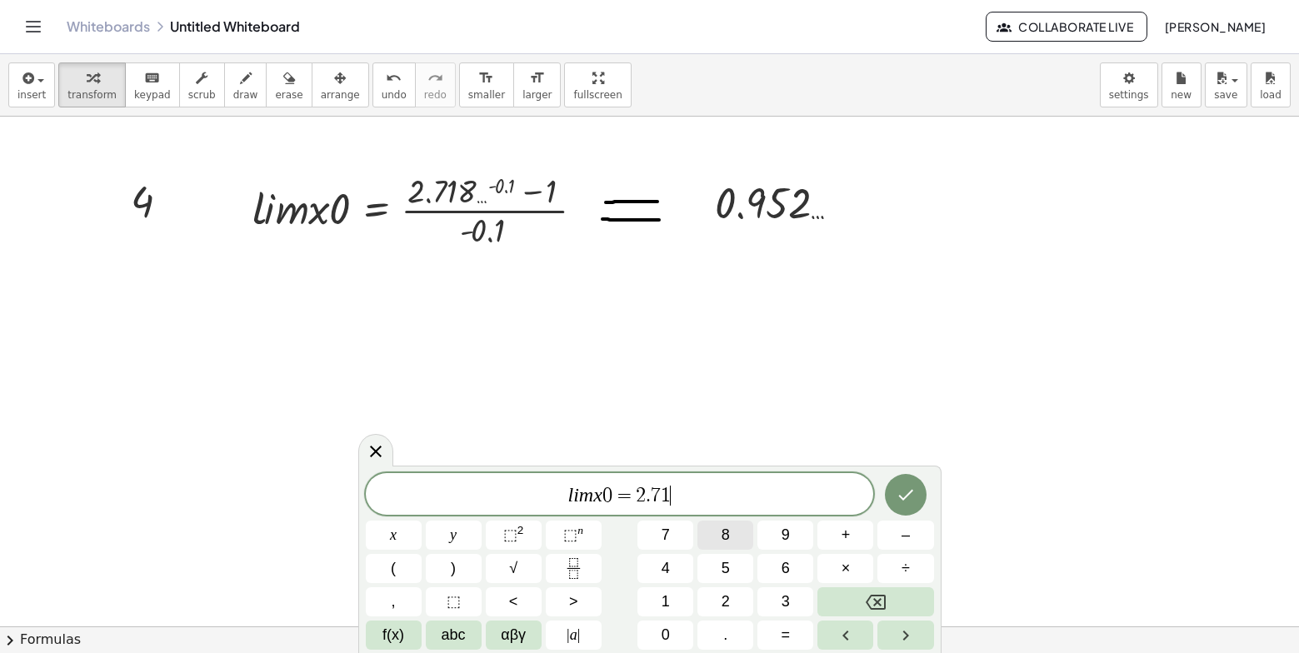
click at [738, 538] on button "8" at bounding box center [726, 535] width 56 height 29
click at [719, 593] on button "2" at bounding box center [726, 602] width 56 height 29
click at [734, 540] on button "8" at bounding box center [726, 535] width 56 height 29
click at [524, 540] on button "⬚ 2" at bounding box center [514, 535] width 56 height 29
click at [703, 493] on span "l i m x 0 = 2 . 7 1 8 2 8 2 ​" at bounding box center [620, 493] width 508 height 30
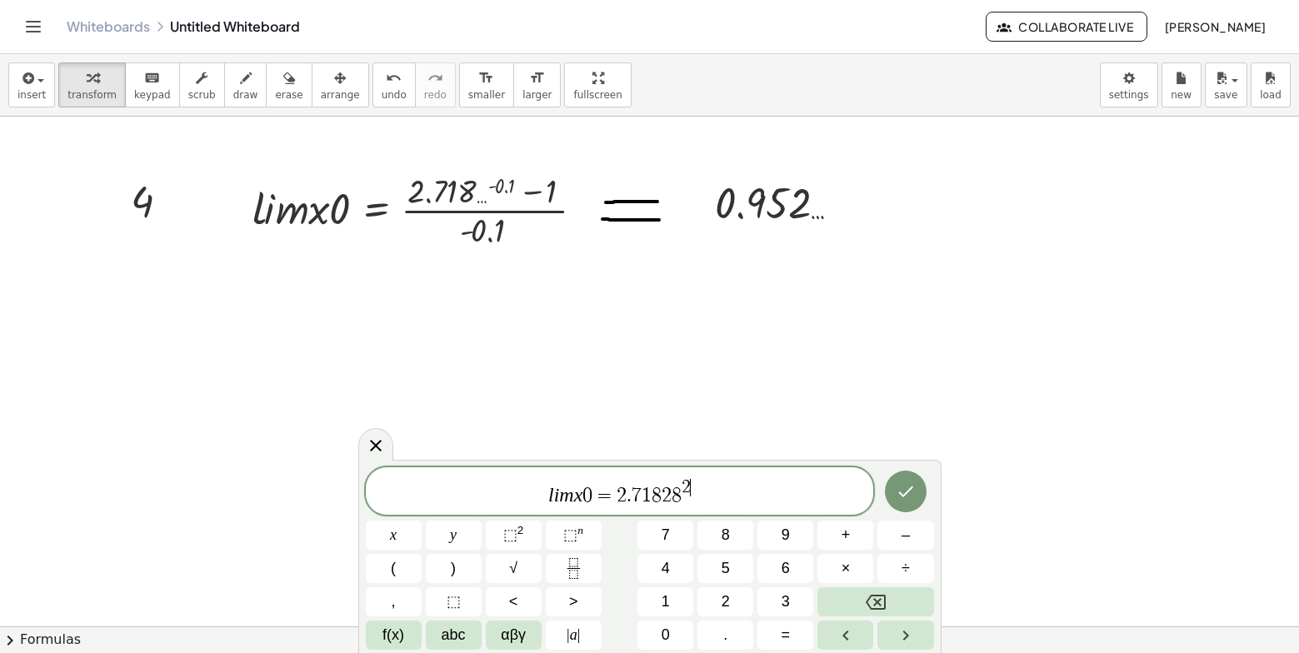
click at [690, 482] on span "2 ​" at bounding box center [686, 488] width 9 height 18
click at [904, 536] on span "–" at bounding box center [906, 535] width 8 height 23
click at [657, 636] on button "0" at bounding box center [666, 635] width 56 height 29
click at [730, 633] on button "." at bounding box center [726, 635] width 56 height 29
click at [674, 635] on button "0" at bounding box center [666, 635] width 56 height 29
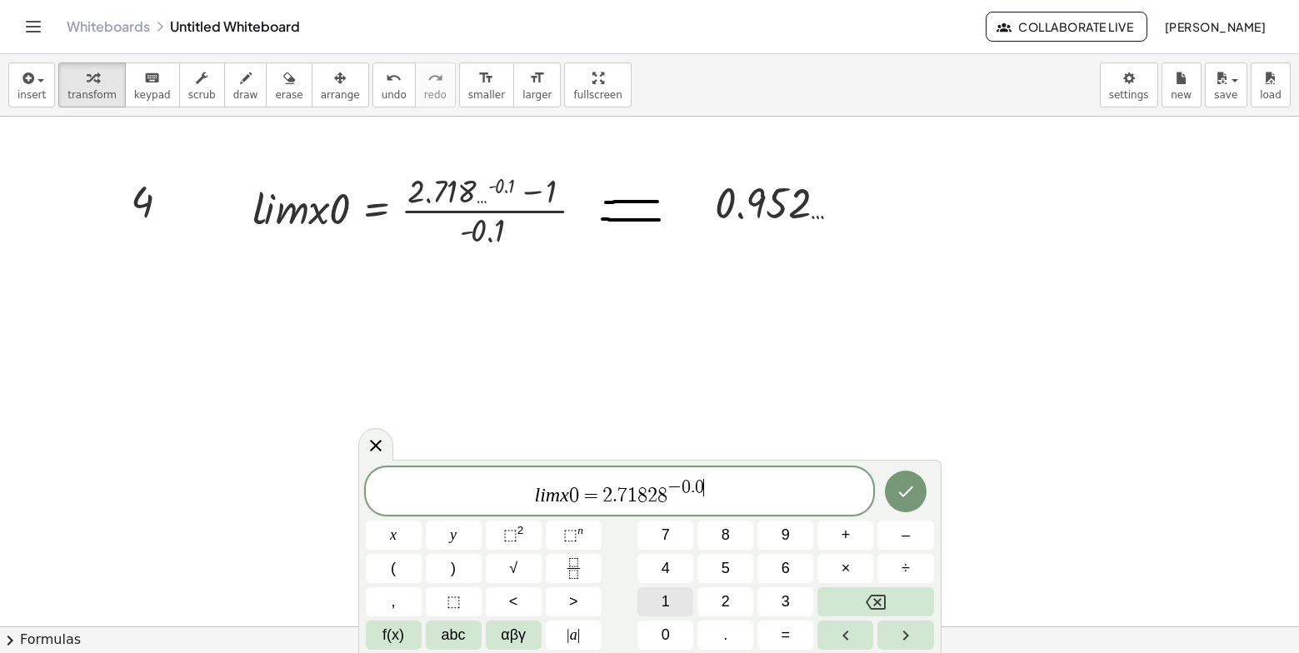
click at [673, 610] on button "1" at bounding box center [666, 602] width 56 height 29
click at [910, 533] on button "–" at bounding box center [906, 535] width 56 height 29
click at [663, 588] on button "1" at bounding box center [666, 602] width 56 height 29
click at [660, 503] on span "l i m x 0 = 2 . 7 1 8 2 8 − 0 . 0 1 − 1 ​" at bounding box center [620, 493] width 508 height 30
click at [753, 504] on span "l i m x 0 = 2 . 7 1 8 2 8 − 0 . 0 1 − 1 ​" at bounding box center [620, 493] width 508 height 30
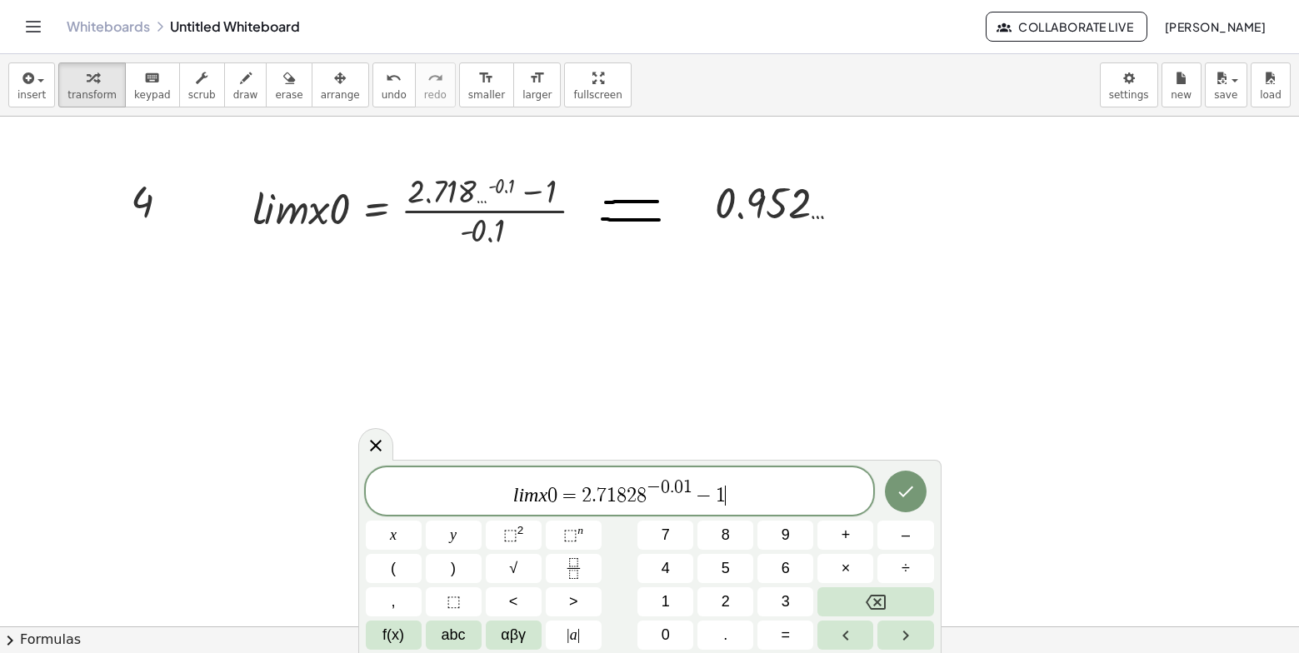
click at [578, 499] on span "=" at bounding box center [570, 496] width 24 height 20
click at [582, 560] on icon "Fraction" at bounding box center [573, 568] width 21 height 21
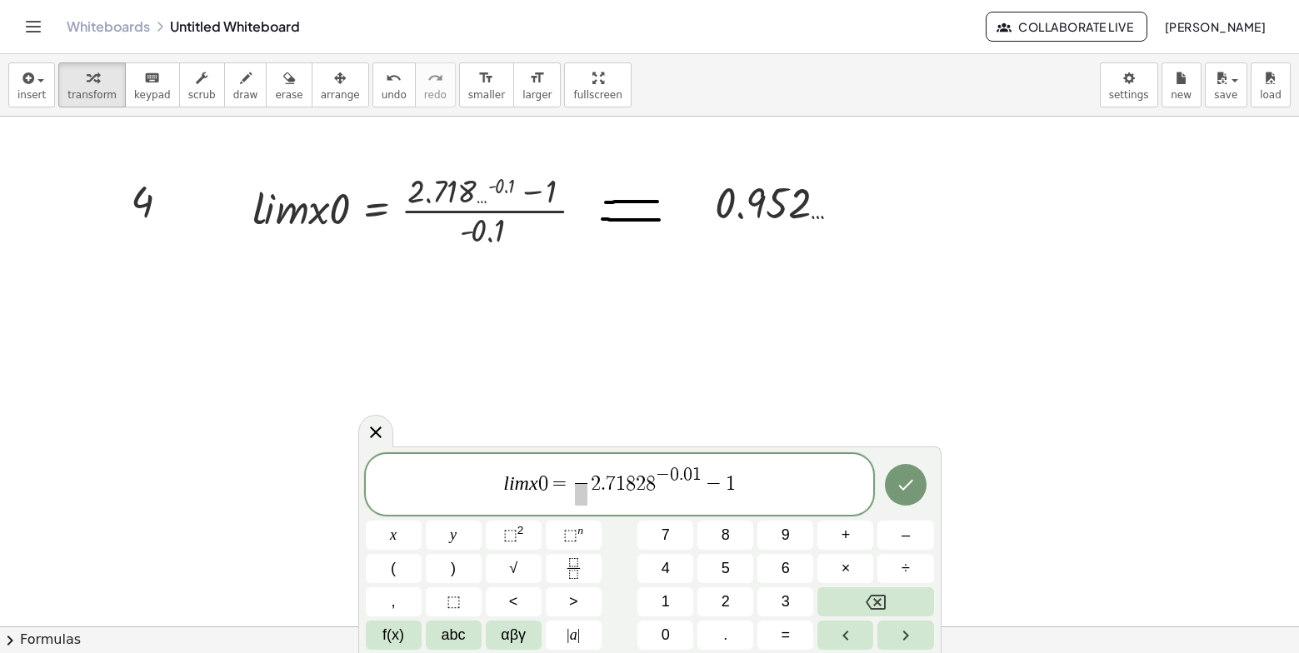
click at [679, 500] on span "l i m x 0 = ​ ​ 2 . 7 1 8 2 8 − 0 . 0 1 − 1" at bounding box center [620, 486] width 508 height 44
drag, startPoint x: 744, startPoint y: 485, endPoint x: 594, endPoint y: 484, distance: 150.0
click at [594, 484] on span "l i m x 0 = ​ 2 . 7 1 8 2 8 − 0 . 0 1 − 1" at bounding box center [620, 486] width 508 height 44
drag, startPoint x: 620, startPoint y: 488, endPoint x: 586, endPoint y: 478, distance: 35.6
click at [586, 478] on span at bounding box center [581, 475] width 12 height 18
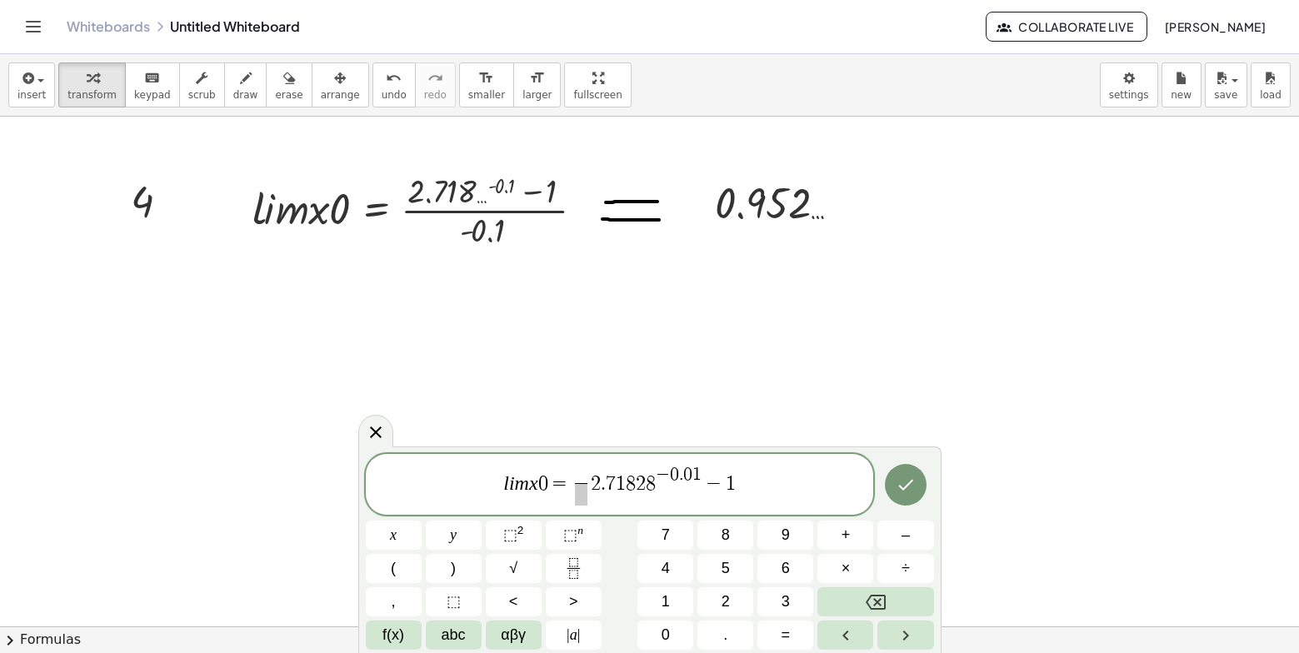
click at [598, 488] on span "2" at bounding box center [596, 483] width 10 height 20
click at [592, 488] on span "2" at bounding box center [596, 483] width 10 height 20
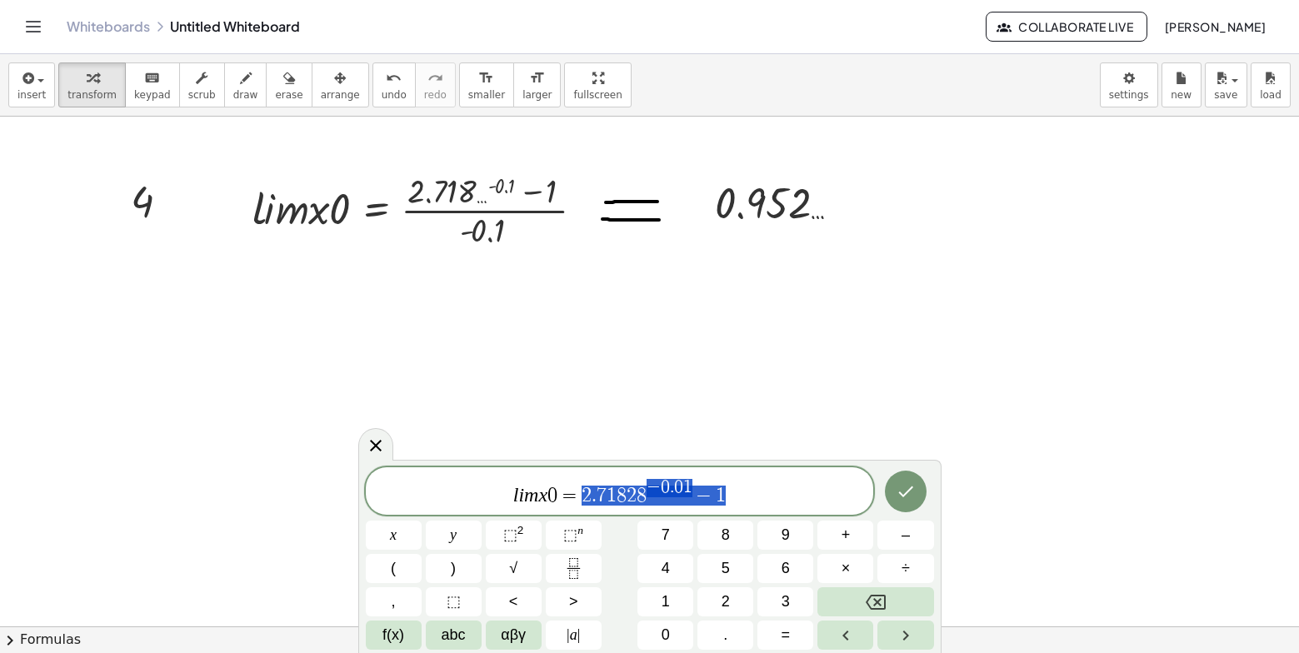
drag, startPoint x: 579, startPoint y: 489, endPoint x: 740, endPoint y: 494, distance: 161.0
click at [740, 494] on span "l i m x 0 = 2 . 7 1 8 2 8 − 0 . 0 1 − 1" at bounding box center [620, 493] width 508 height 30
click at [570, 568] on rect "Fraction" at bounding box center [573, 568] width 13 height 1
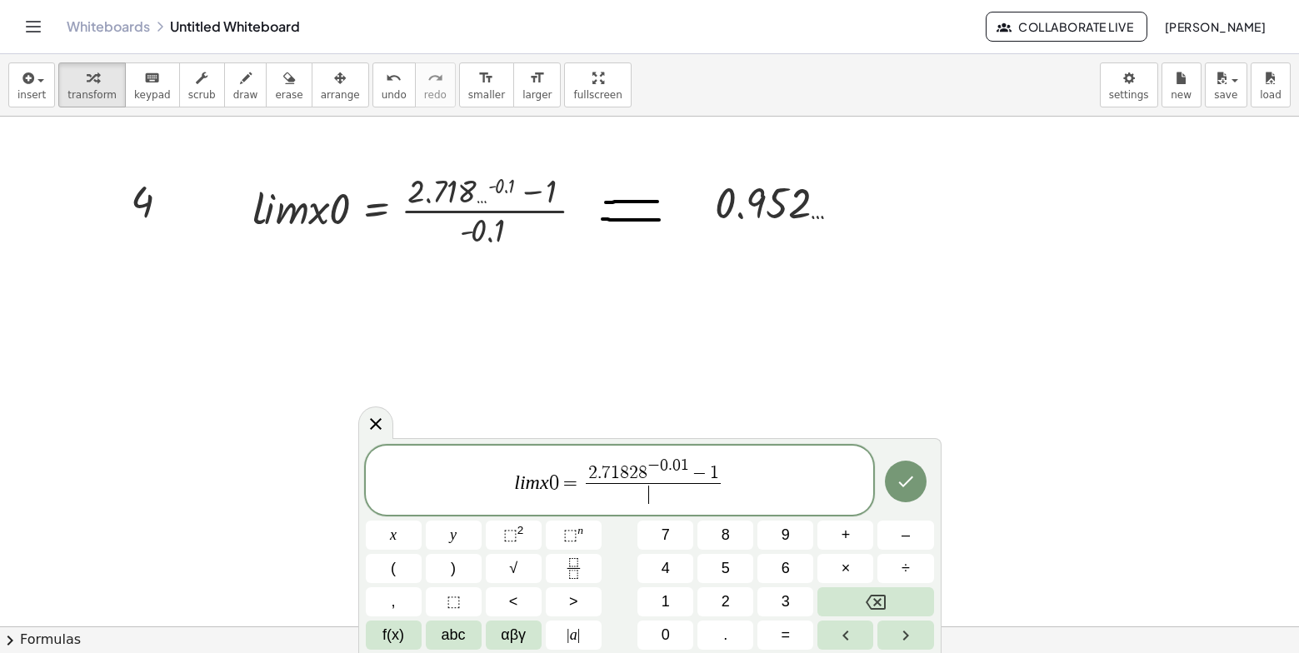
click at [633, 503] on span "​" at bounding box center [653, 494] width 135 height 23
click at [919, 534] on button "–" at bounding box center [906, 535] width 56 height 29
click at [688, 631] on button "0" at bounding box center [666, 635] width 56 height 29
click at [729, 639] on button "." at bounding box center [726, 635] width 56 height 29
click at [673, 633] on button "0" at bounding box center [666, 635] width 56 height 29
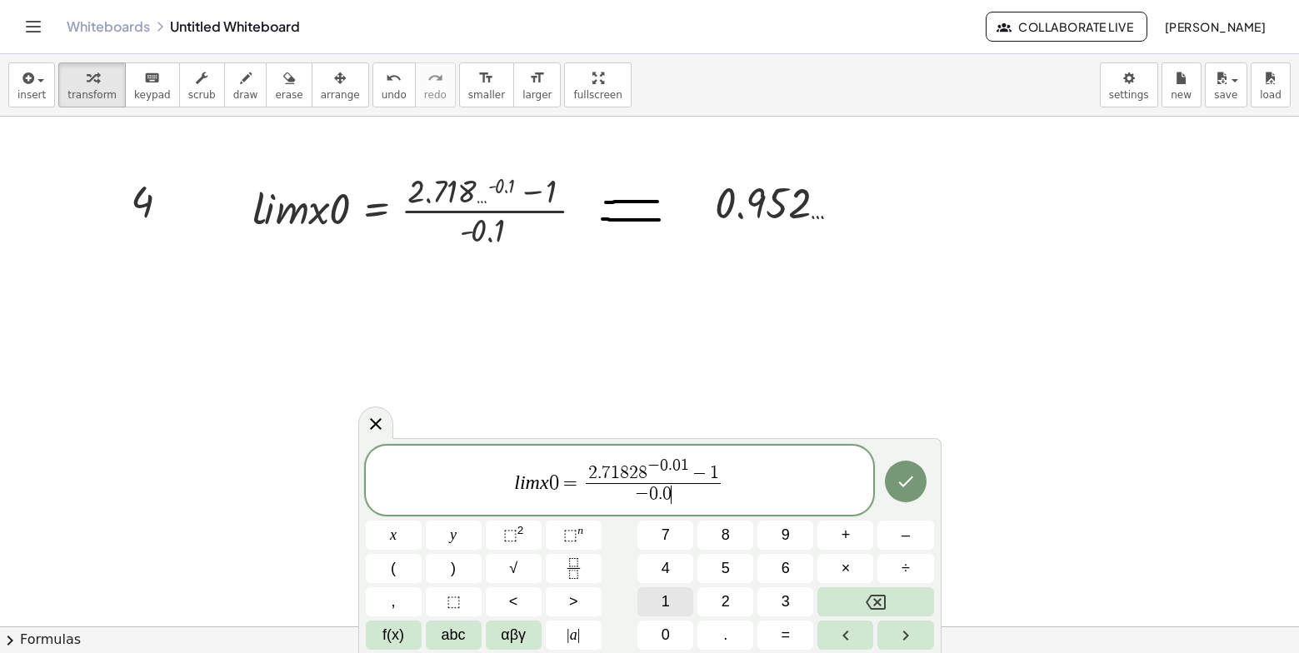
click at [669, 592] on span "1" at bounding box center [666, 602] width 8 height 23
click at [912, 473] on icon "Done" at bounding box center [906, 482] width 20 height 20
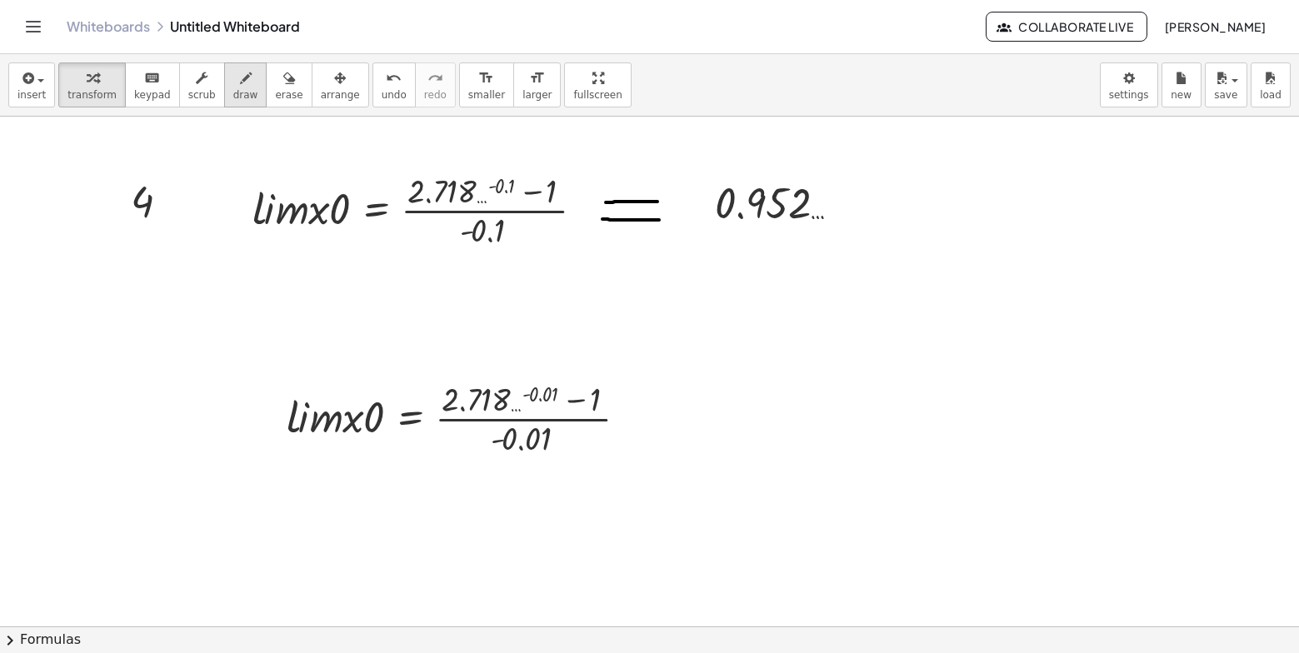
click at [233, 92] on span "draw" at bounding box center [245, 95] width 25 height 12
drag, startPoint x: 645, startPoint y: 408, endPoint x: 675, endPoint y: 410, distance: 30.1
click at [679, 408] on div at bounding box center [649, 59] width 1299 height 1530
click at [382, 98] on span "undo" at bounding box center [394, 95] width 25 height 12
drag, startPoint x: 625, startPoint y: 407, endPoint x: 658, endPoint y: 411, distance: 32.8
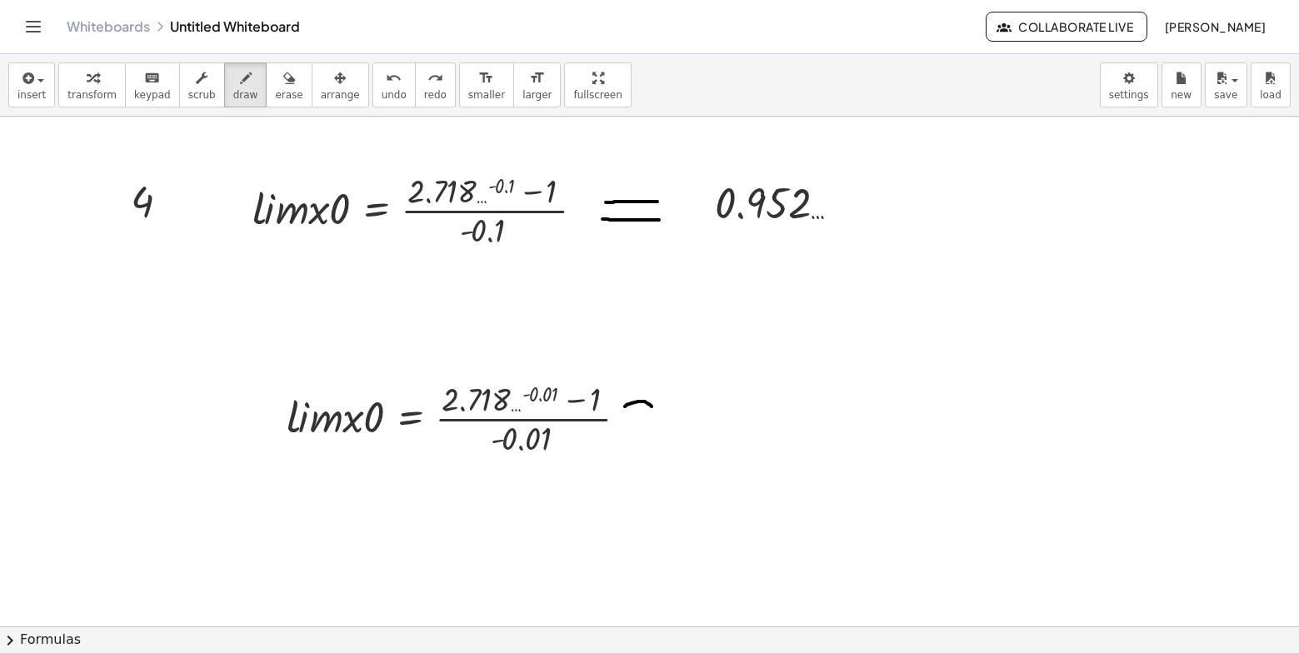
click at [658, 411] on div at bounding box center [649, 59] width 1299 height 1530
click at [382, 95] on span "undo" at bounding box center [394, 95] width 25 height 12
drag, startPoint x: 636, startPoint y: 403, endPoint x: 660, endPoint y: 396, distance: 25.3
click at [660, 396] on div at bounding box center [649, 59] width 1299 height 1530
drag, startPoint x: 628, startPoint y: 417, endPoint x: 678, endPoint y: 421, distance: 49.4
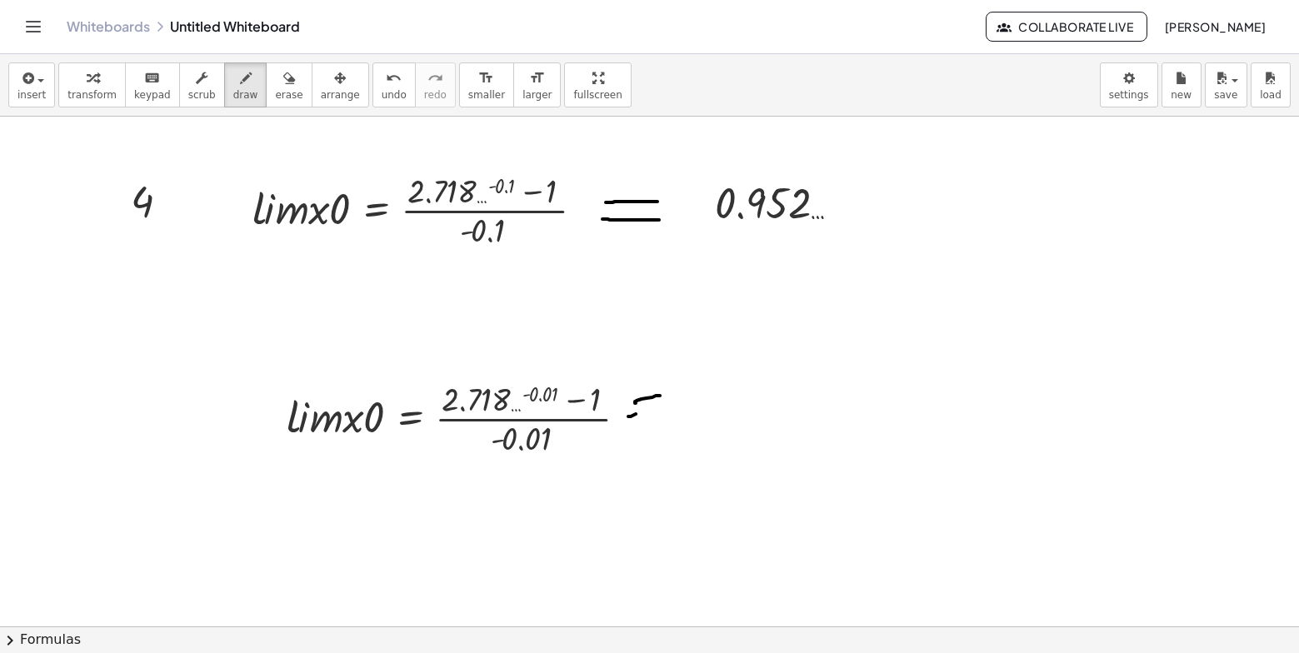
click at [678, 421] on div at bounding box center [649, 59] width 1299 height 1530
click at [386, 72] on icon "undo" at bounding box center [394, 78] width 16 height 20
click at [386, 83] on icon "undo" at bounding box center [394, 78] width 16 height 20
drag, startPoint x: 641, startPoint y: 412, endPoint x: 673, endPoint y: 410, distance: 31.7
click at [673, 410] on div at bounding box center [649, 59] width 1299 height 1530
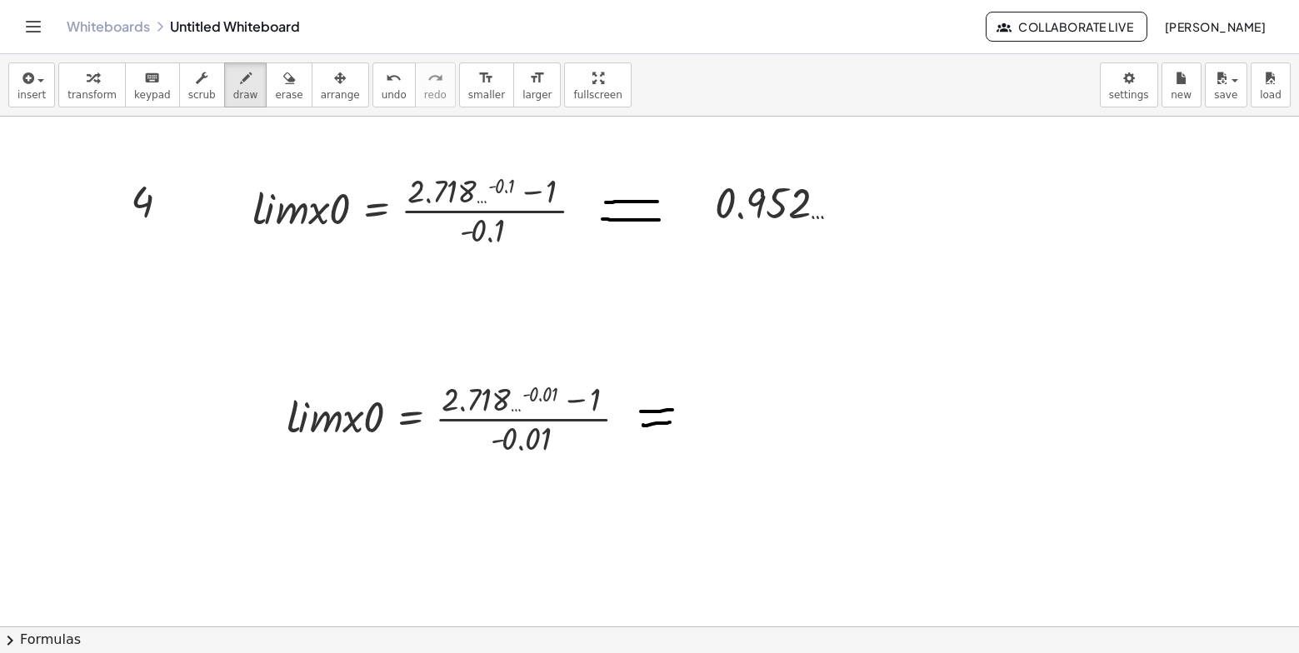
drag, startPoint x: 643, startPoint y: 425, endPoint x: 670, endPoint y: 423, distance: 26.8
click at [670, 423] on div at bounding box center [649, 59] width 1299 height 1530
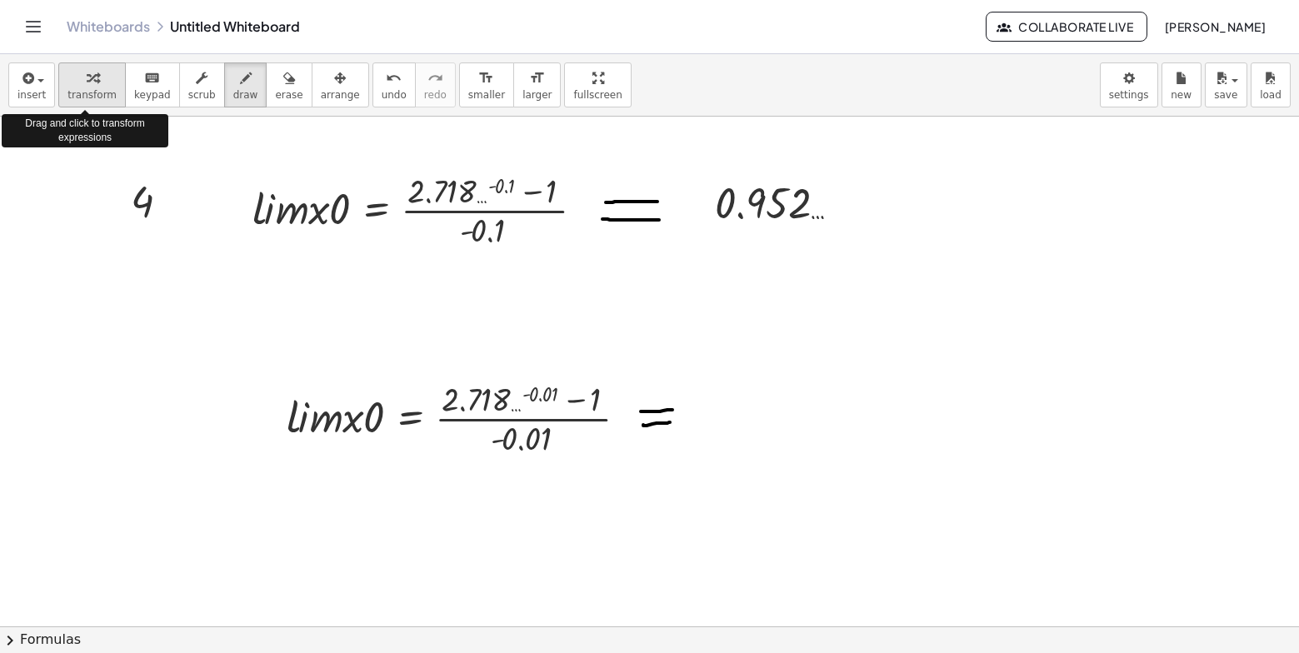
click at [97, 83] on div "button" at bounding box center [92, 78] width 49 height 20
click at [719, 401] on div at bounding box center [649, 59] width 1299 height 1530
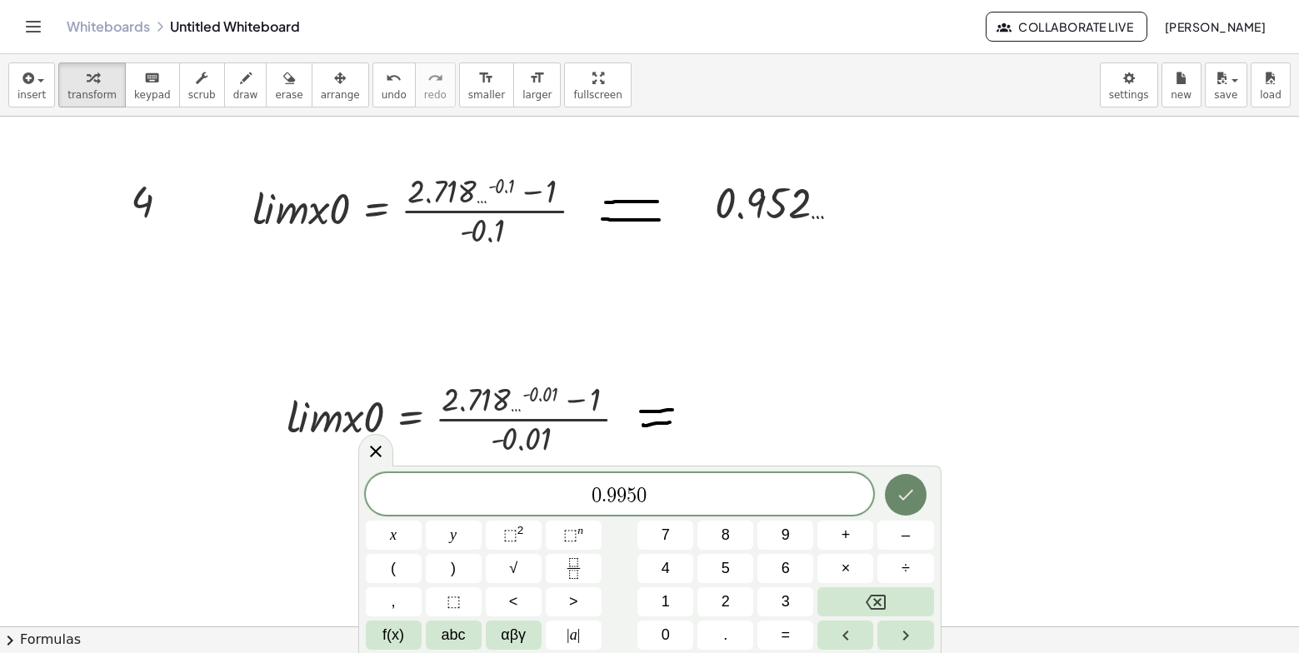
click at [896, 493] on icon "Done" at bounding box center [906, 495] width 20 height 20
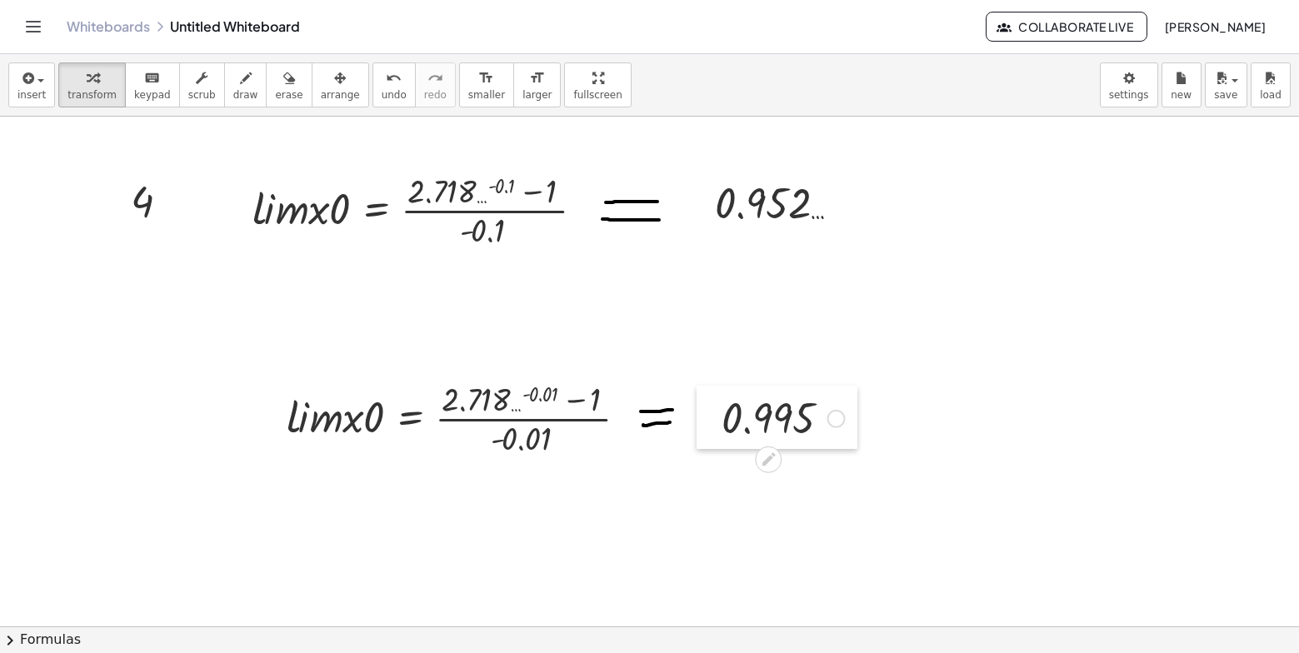
drag, startPoint x: 735, startPoint y: 416, endPoint x: 713, endPoint y: 401, distance: 27.0
click at [713, 401] on div at bounding box center [709, 417] width 25 height 63
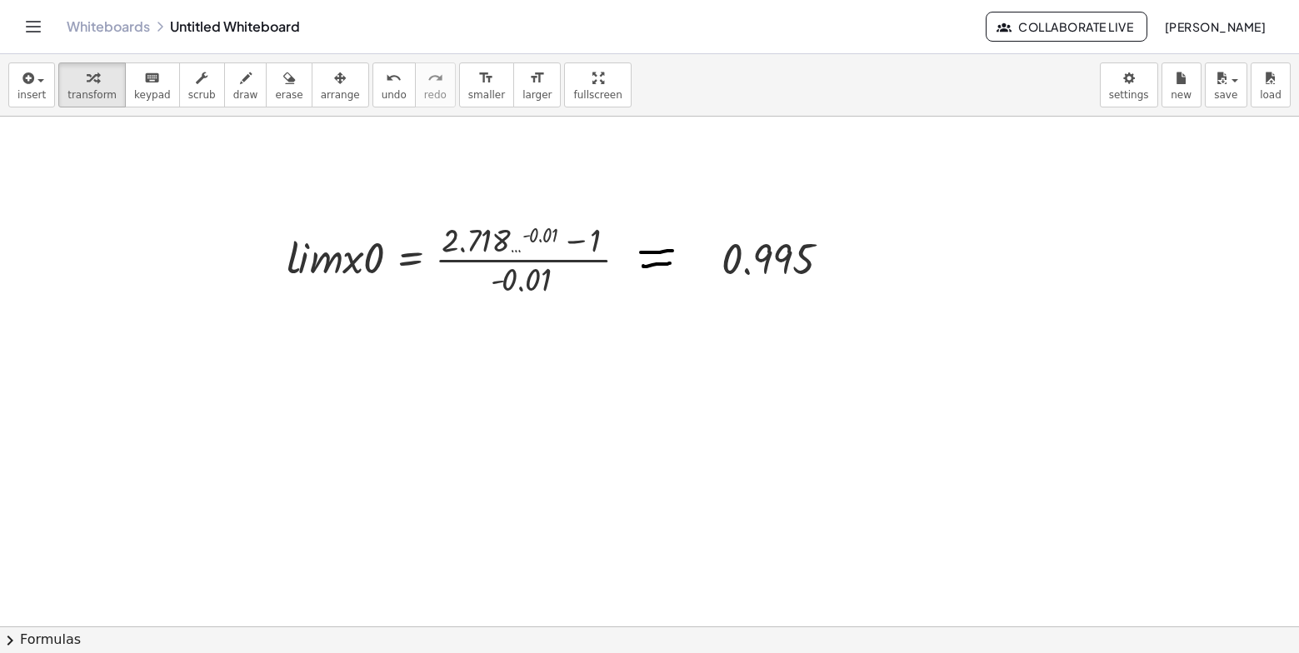
scroll to position [989, 0]
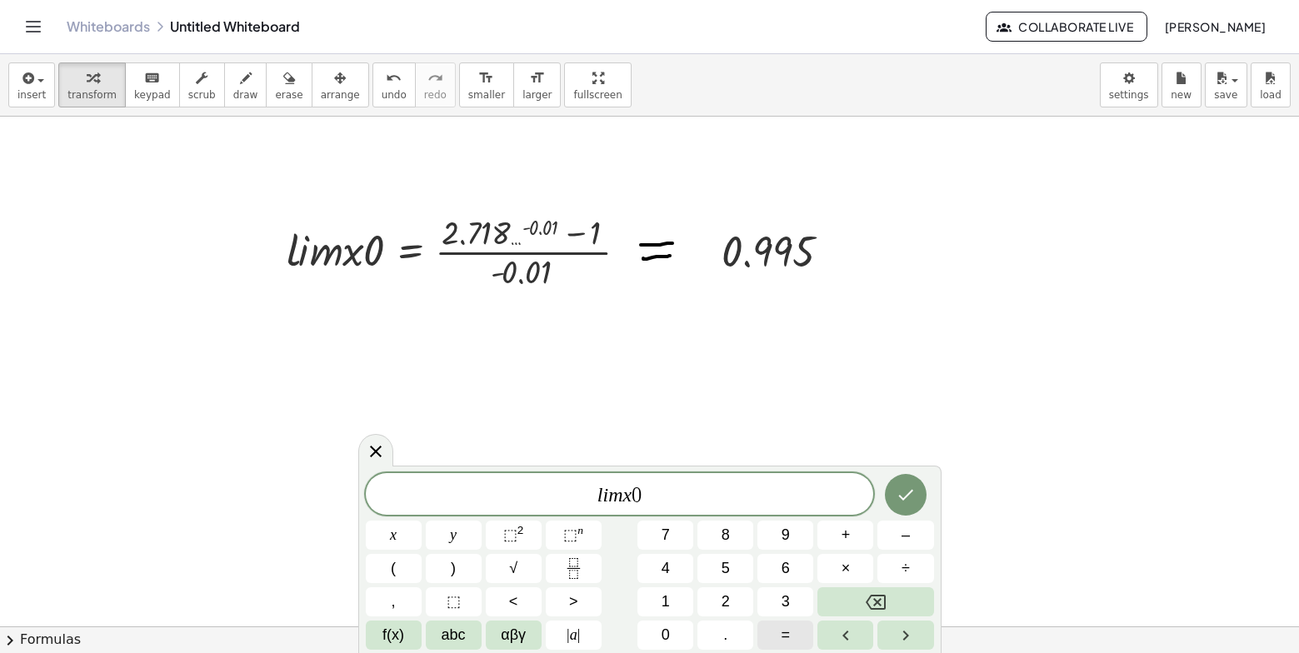
click at [774, 633] on button "=" at bounding box center [786, 635] width 56 height 29
click at [692, 488] on span "l i m x 0 = 2 . ​ 7 1 8 2 8" at bounding box center [620, 495] width 508 height 23
click at [492, 532] on button "⬚ 2" at bounding box center [514, 535] width 56 height 29
click at [917, 530] on button "–" at bounding box center [906, 535] width 56 height 29
click at [658, 637] on button "0" at bounding box center [666, 635] width 56 height 29
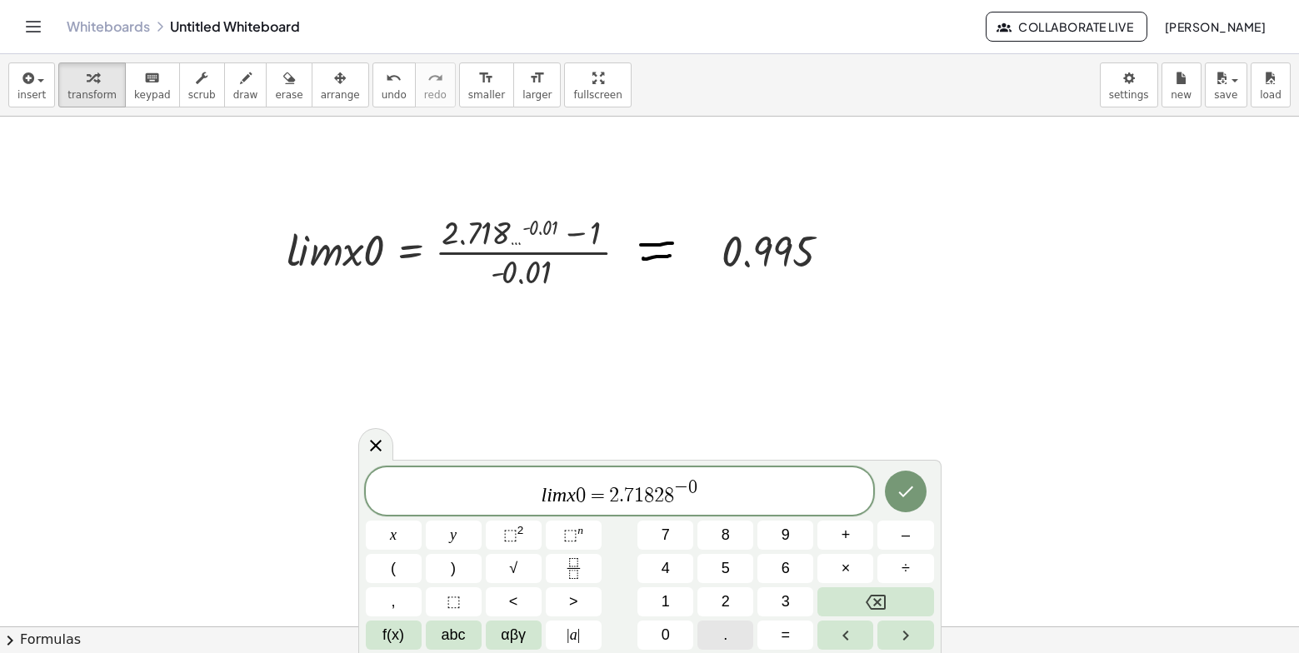
click at [736, 640] on button "." at bounding box center [726, 635] width 56 height 29
click at [668, 636] on span "0" at bounding box center [666, 635] width 8 height 23
click at [667, 592] on span "1" at bounding box center [666, 602] width 8 height 23
drag, startPoint x: 595, startPoint y: 496, endPoint x: 694, endPoint y: 470, distance: 101.7
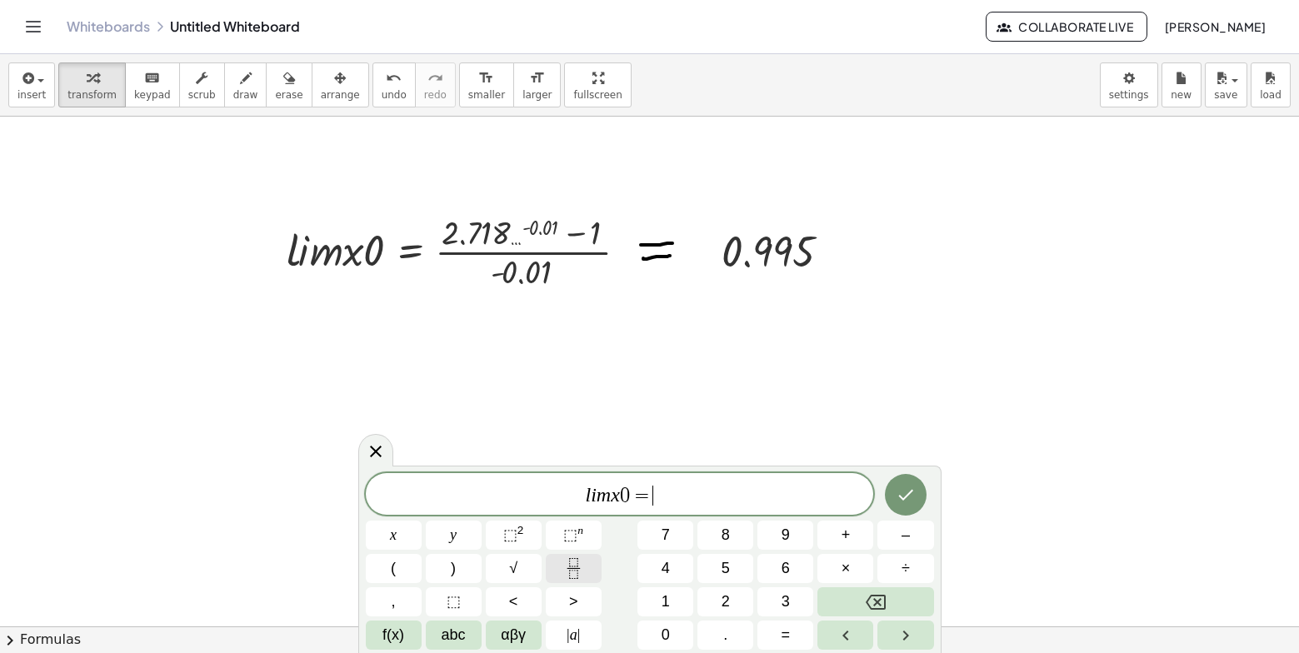
click at [566, 573] on icon "Fraction" at bounding box center [573, 568] width 21 height 21
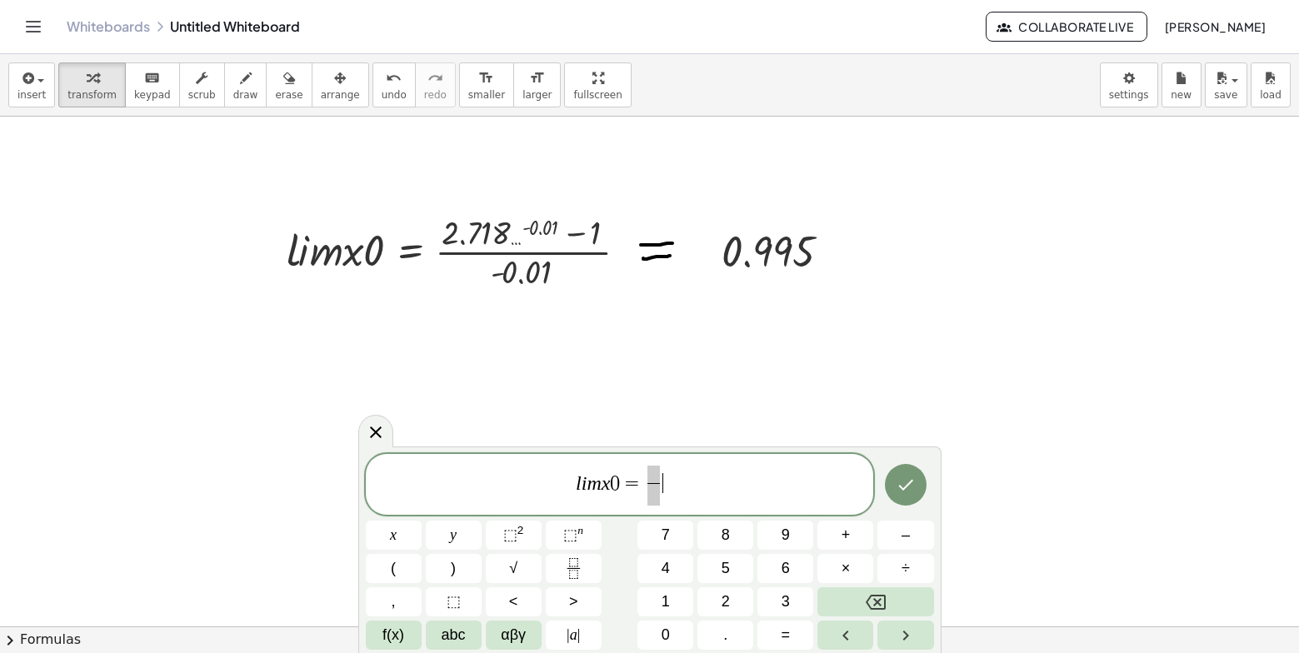
drag, startPoint x: 647, startPoint y: 473, endPoint x: 663, endPoint y: 505, distance: 36.2
click at [663, 505] on span "​" at bounding box center [653, 486] width 19 height 41
click at [644, 478] on span "l i m x 0 = ​ ​" at bounding box center [620, 486] width 508 height 44
click at [663, 467] on span "​" at bounding box center [653, 486] width 19 height 41
click at [654, 467] on span at bounding box center [654, 475] width 12 height 18
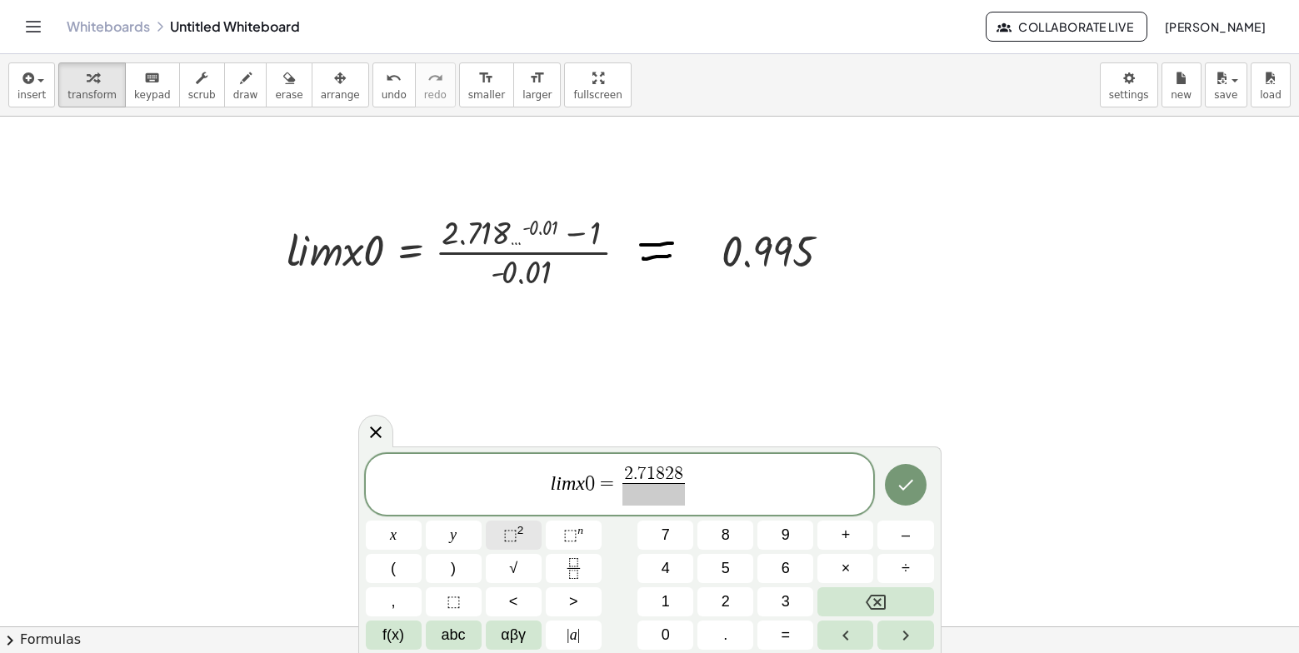
click at [513, 533] on span "⬚" at bounding box center [510, 535] width 14 height 17
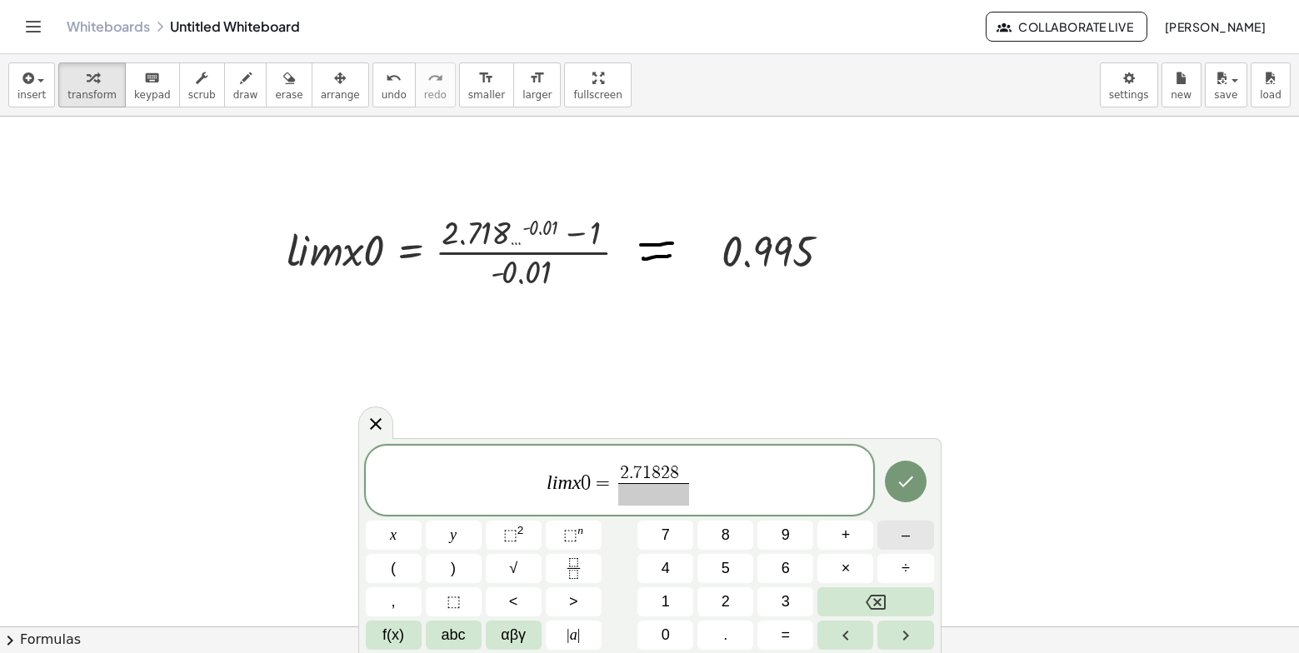
click at [918, 527] on button "–" at bounding box center [906, 535] width 56 height 29
click at [678, 641] on button "0" at bounding box center [666, 635] width 56 height 29
click at [717, 637] on button "." at bounding box center [726, 635] width 56 height 29
click at [679, 636] on button "0" at bounding box center [666, 635] width 56 height 29
click at [681, 633] on button "0" at bounding box center [666, 635] width 56 height 29
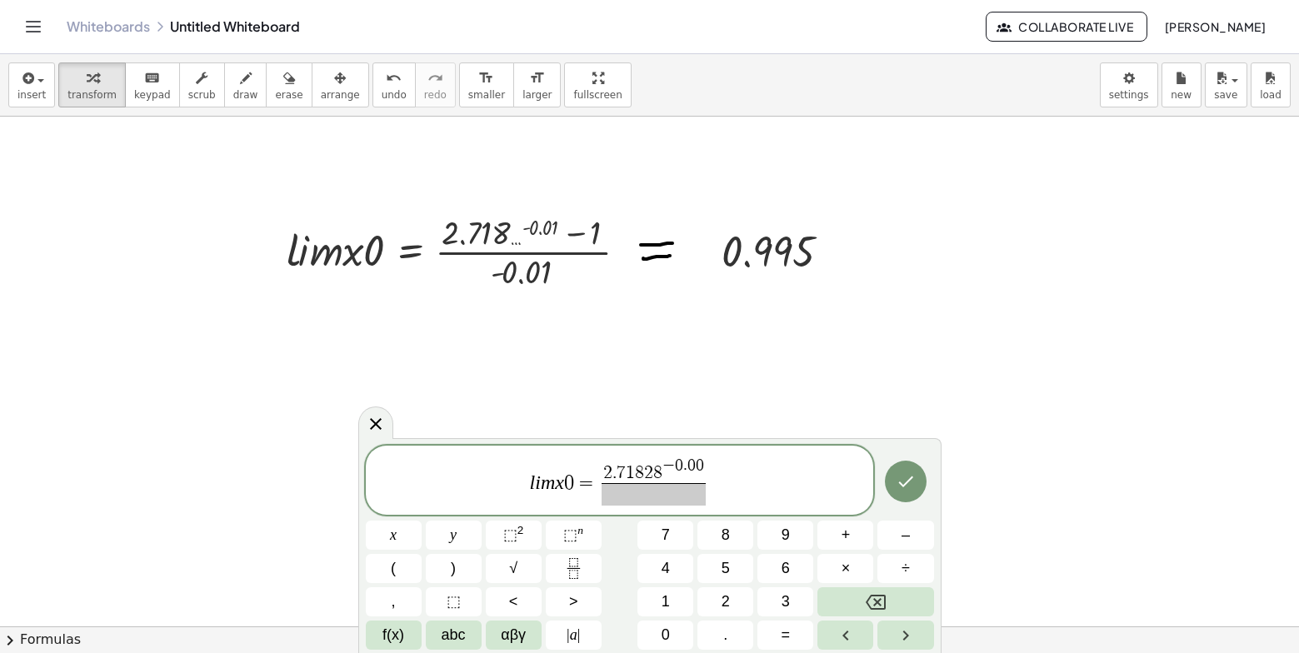
click at [665, 584] on div "l i m x 0 = 2 . 7 1 8 2 8 − 0 . 0 0 ​ x y ⬚ 2 ⬚ n 7 8 9 + – ( ) √ 4 5 6 × ÷ , ⬚…" at bounding box center [650, 548] width 568 height 204
click at [671, 607] on button "1" at bounding box center [666, 602] width 56 height 29
click at [907, 528] on span "–" at bounding box center [906, 535] width 8 height 23
click at [658, 596] on button "1" at bounding box center [666, 602] width 56 height 29
click at [667, 500] on span "​" at bounding box center [653, 494] width 143 height 23
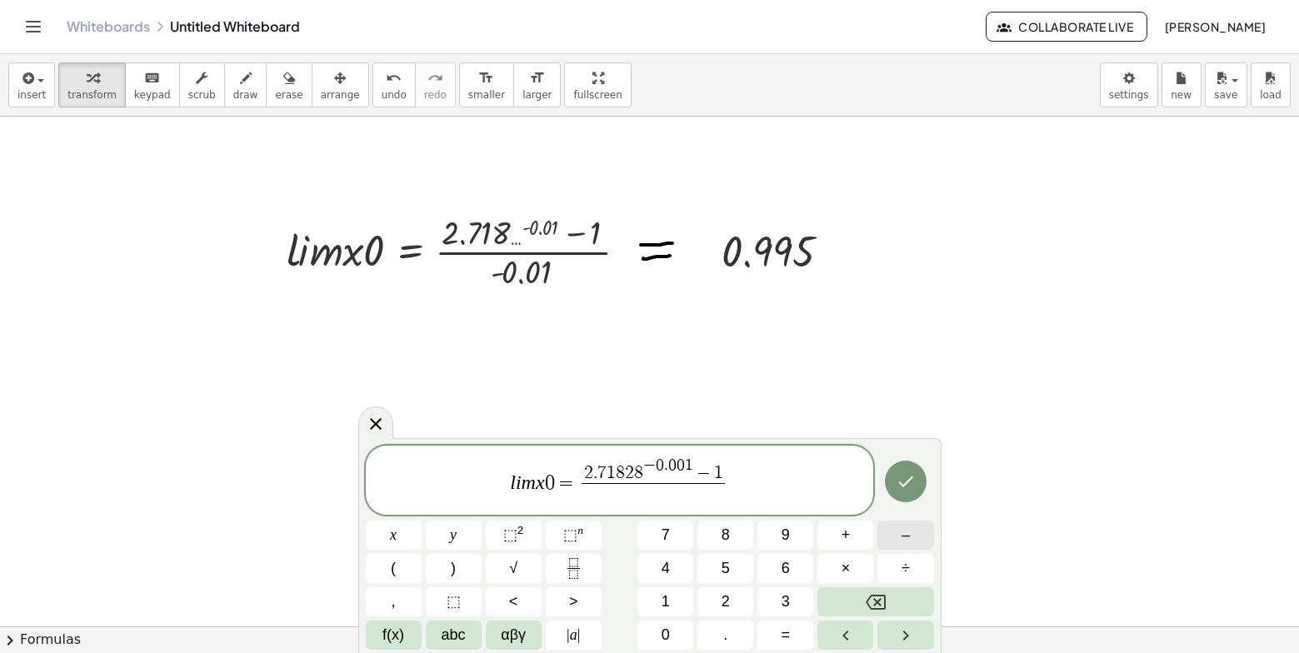
click at [914, 533] on button "–" at bounding box center [906, 535] width 56 height 29
click at [910, 491] on icon "Done" at bounding box center [906, 482] width 20 height 20
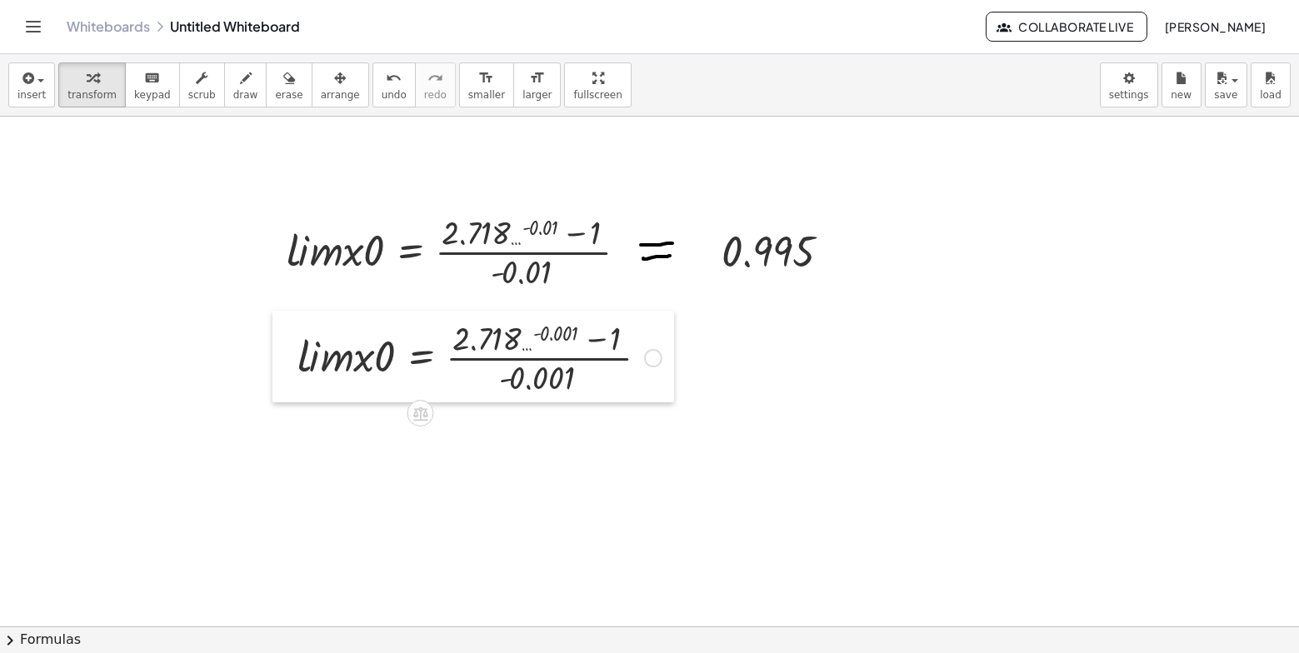
drag, startPoint x: 398, startPoint y: 456, endPoint x: 291, endPoint y: 330, distance: 165.5
click at [291, 330] on div at bounding box center [285, 357] width 25 height 92
click at [240, 84] on icon "button" at bounding box center [246, 78] width 12 height 20
drag, startPoint x: 659, startPoint y: 343, endPoint x: 683, endPoint y: 341, distance: 23.5
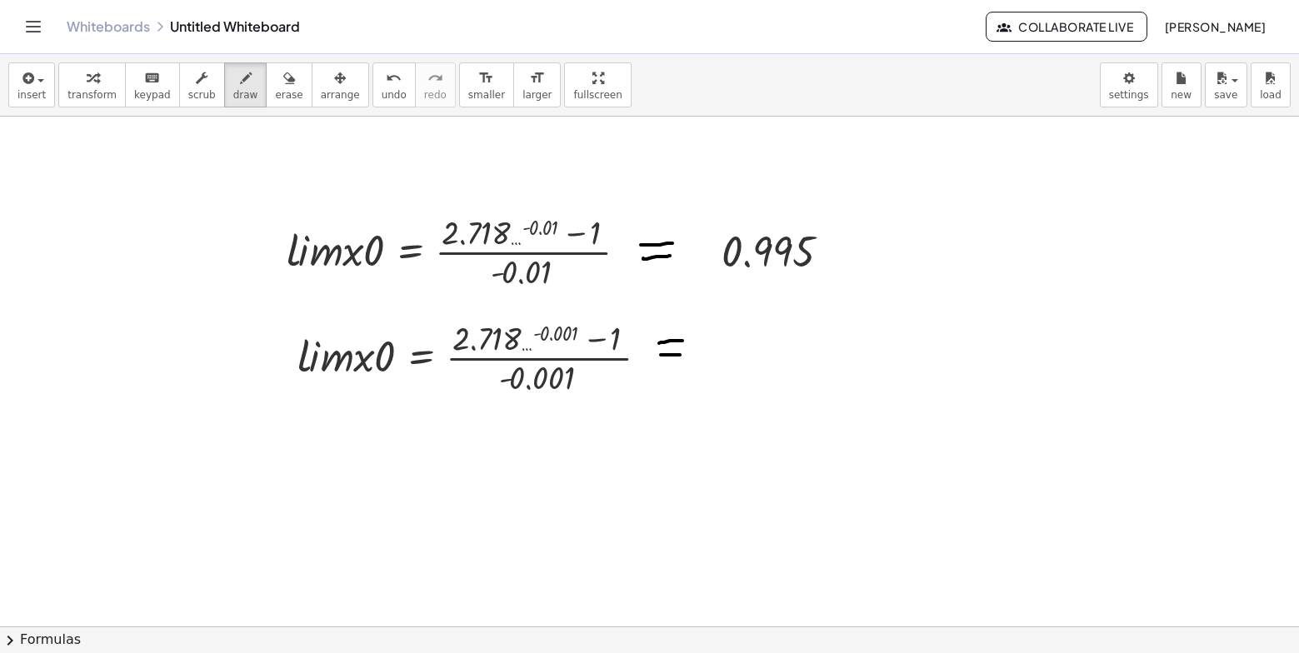
drag, startPoint x: 661, startPoint y: 355, endPoint x: 680, endPoint y: 355, distance: 19.2
click at [92, 81] on div "button" at bounding box center [92, 78] width 49 height 20
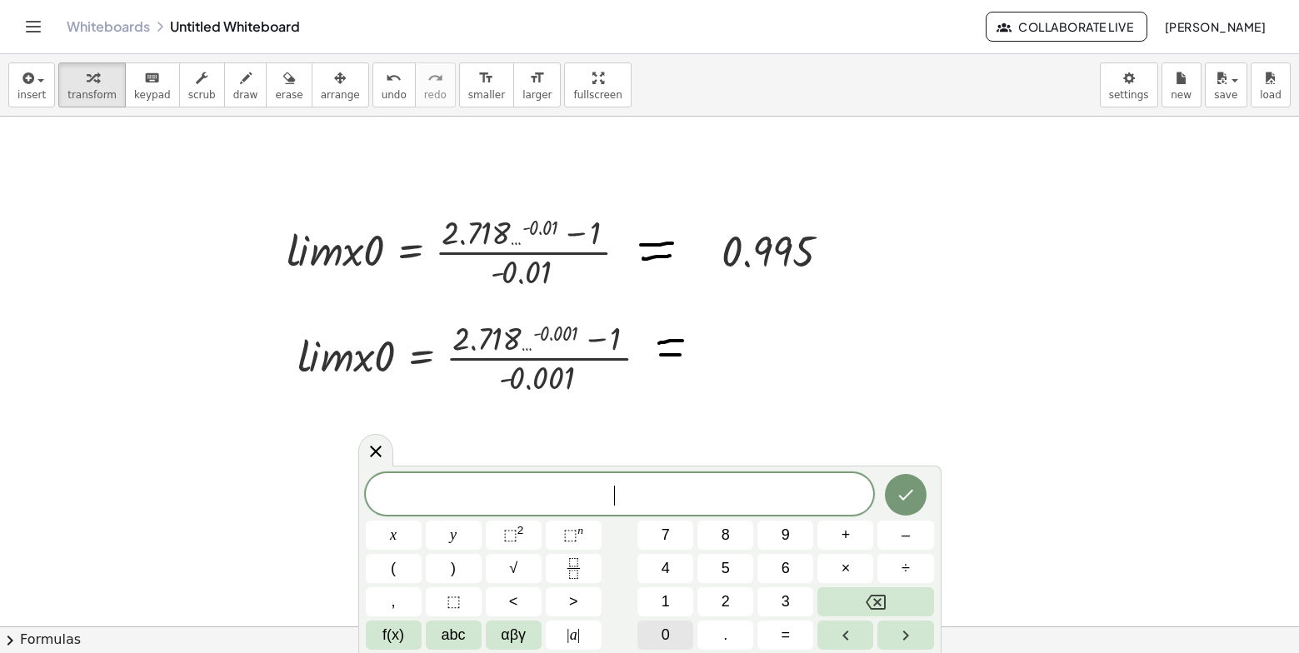
click at [667, 626] on span "0" at bounding box center [666, 635] width 8 height 23
click at [734, 636] on button "." at bounding box center [726, 635] width 56 height 29
click at [788, 513] on div "0 . ​" at bounding box center [620, 494] width 508 height 42
click at [786, 525] on span "9" at bounding box center [786, 535] width 8 height 23
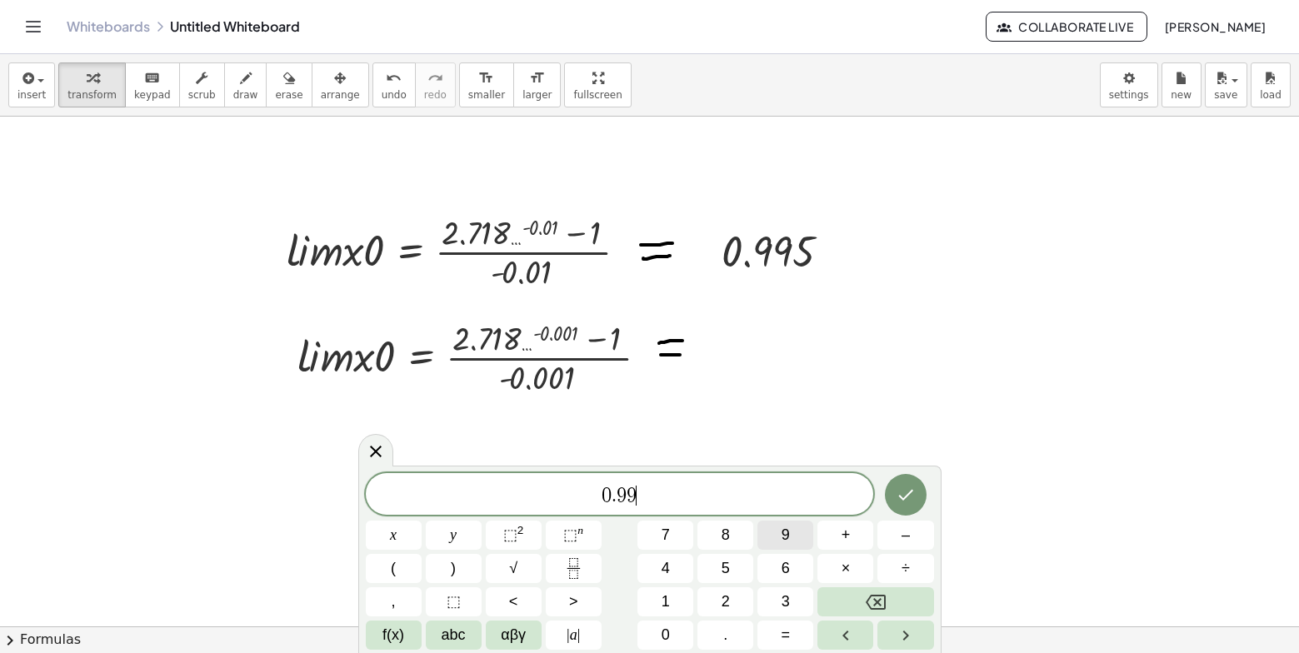
click at [786, 525] on span "9" at bounding box center [786, 535] width 8 height 23
click at [864, 594] on button "Backspace" at bounding box center [876, 602] width 116 height 29
click at [658, 558] on button "4" at bounding box center [666, 568] width 56 height 29
click at [907, 493] on icon "Done" at bounding box center [906, 495] width 20 height 20
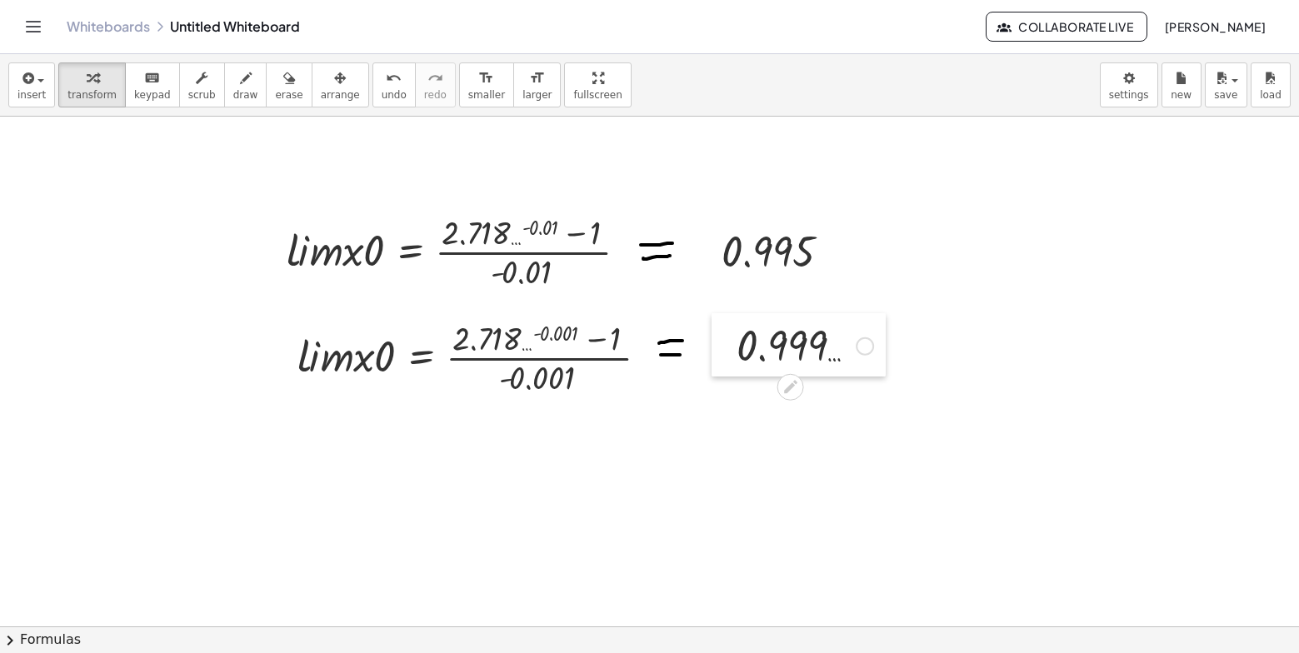
drag, startPoint x: 771, startPoint y: 350, endPoint x: 735, endPoint y: 318, distance: 47.8
click at [735, 318] on div at bounding box center [724, 344] width 25 height 63
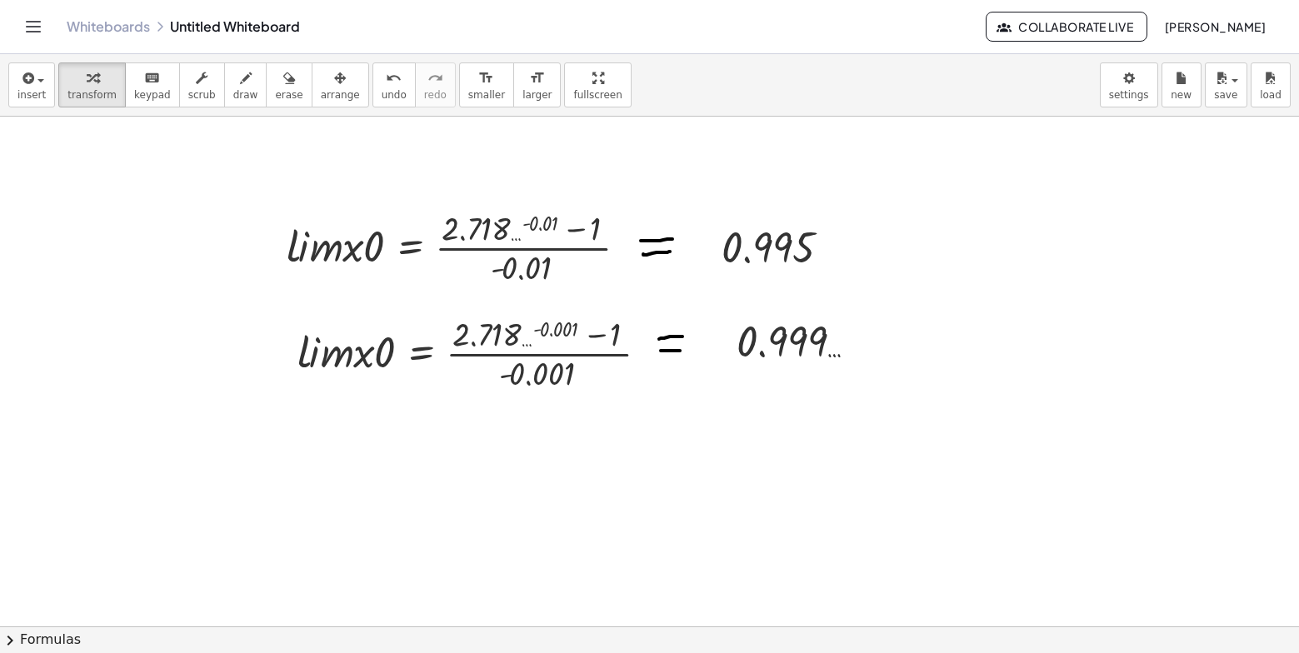
scroll to position [1020, 0]
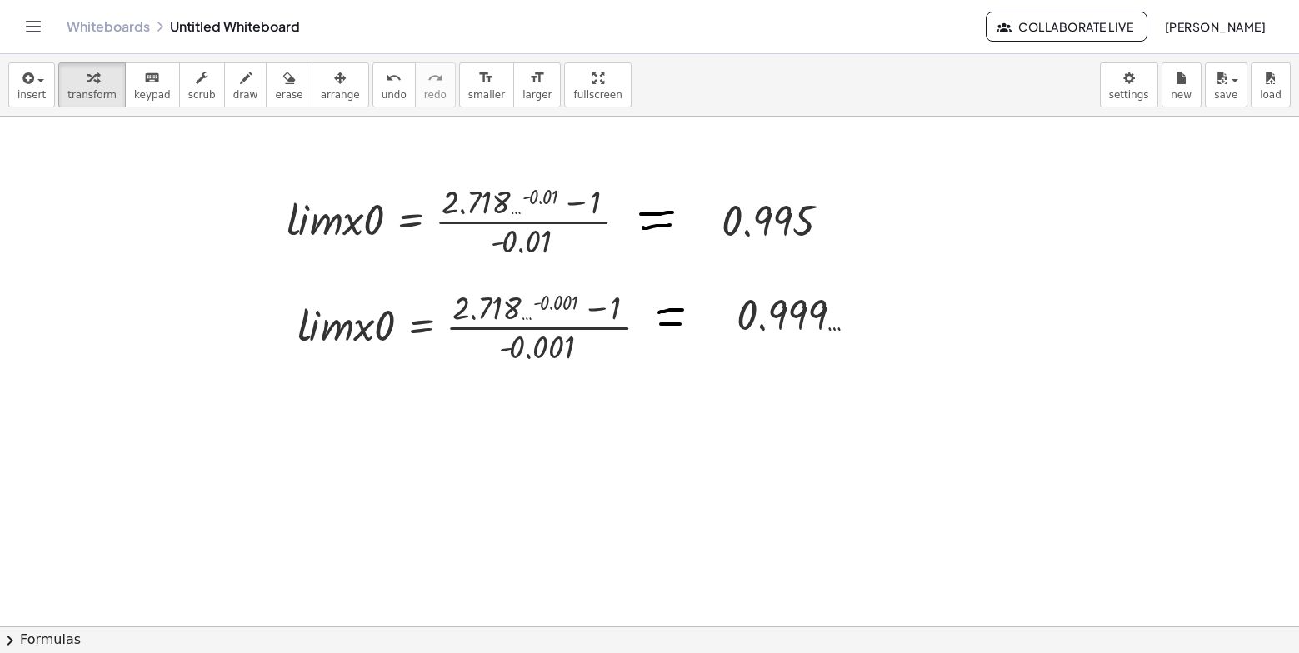
click at [314, 420] on div at bounding box center [649, 116] width 1299 height 2041
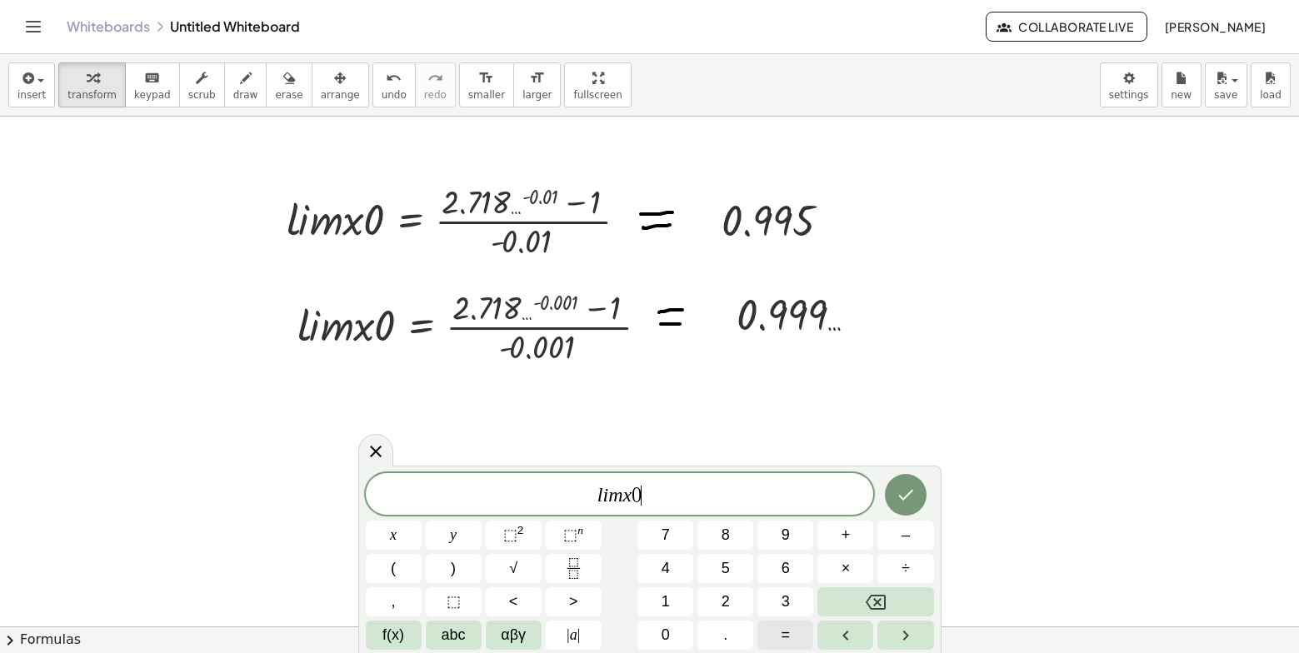
click at [783, 632] on span "=" at bounding box center [786, 635] width 9 height 23
click at [726, 602] on span "2" at bounding box center [726, 602] width 8 height 23
click at [724, 622] on button "." at bounding box center [726, 635] width 56 height 29
click at [664, 537] on span "7" at bounding box center [666, 535] width 8 height 23
click at [674, 602] on button "1" at bounding box center [666, 602] width 56 height 29
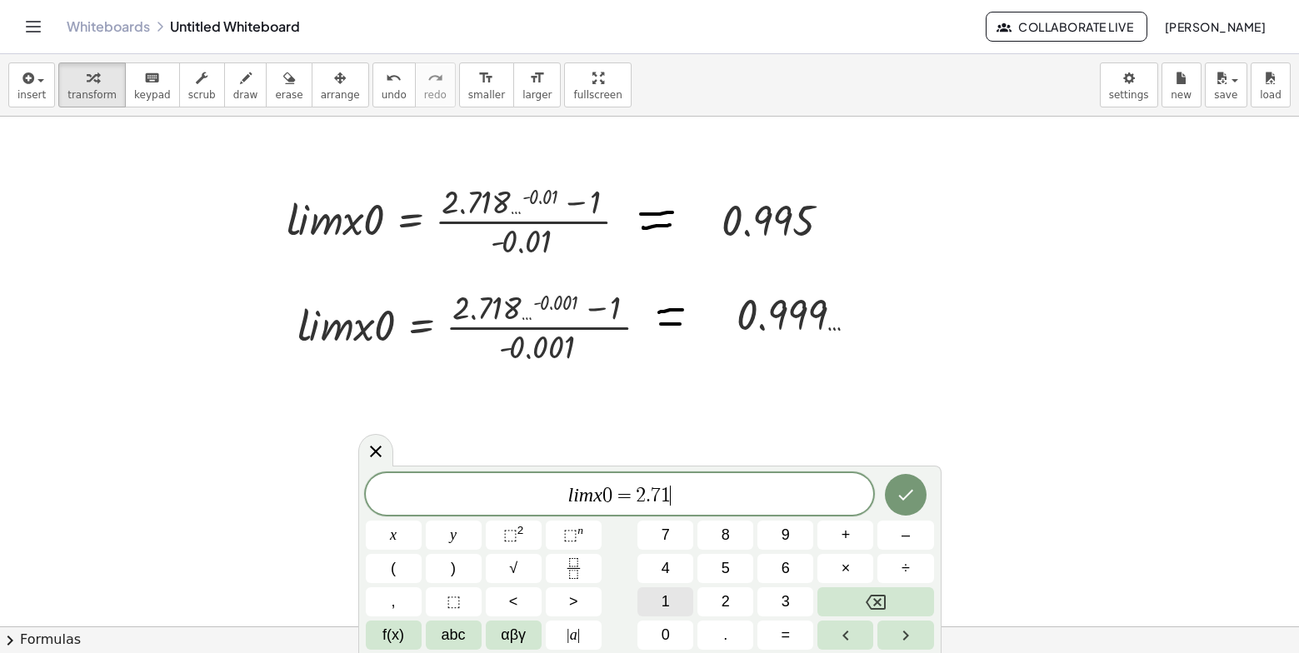
click at [675, 601] on button "1" at bounding box center [666, 602] width 56 height 29
click at [839, 594] on button "Backspace" at bounding box center [876, 602] width 116 height 29
click at [723, 533] on span "8" at bounding box center [726, 535] width 8 height 23
click at [715, 600] on button "2" at bounding box center [726, 602] width 56 height 29
click at [728, 538] on span "8" at bounding box center [726, 535] width 8 height 23
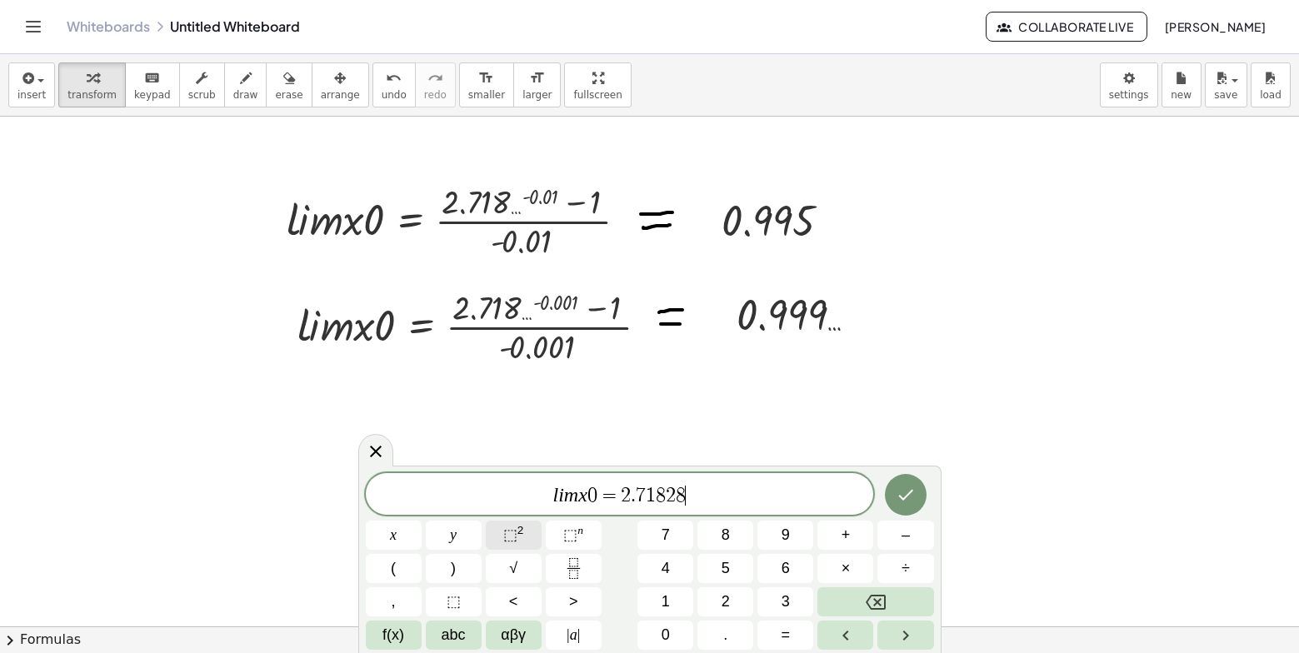
click at [513, 534] on span "⬚" at bounding box center [510, 535] width 14 height 17
click at [665, 629] on span "0" at bounding box center [666, 635] width 8 height 23
click at [714, 629] on button "." at bounding box center [726, 635] width 56 height 29
click at [666, 638] on span "0" at bounding box center [666, 635] width 8 height 23
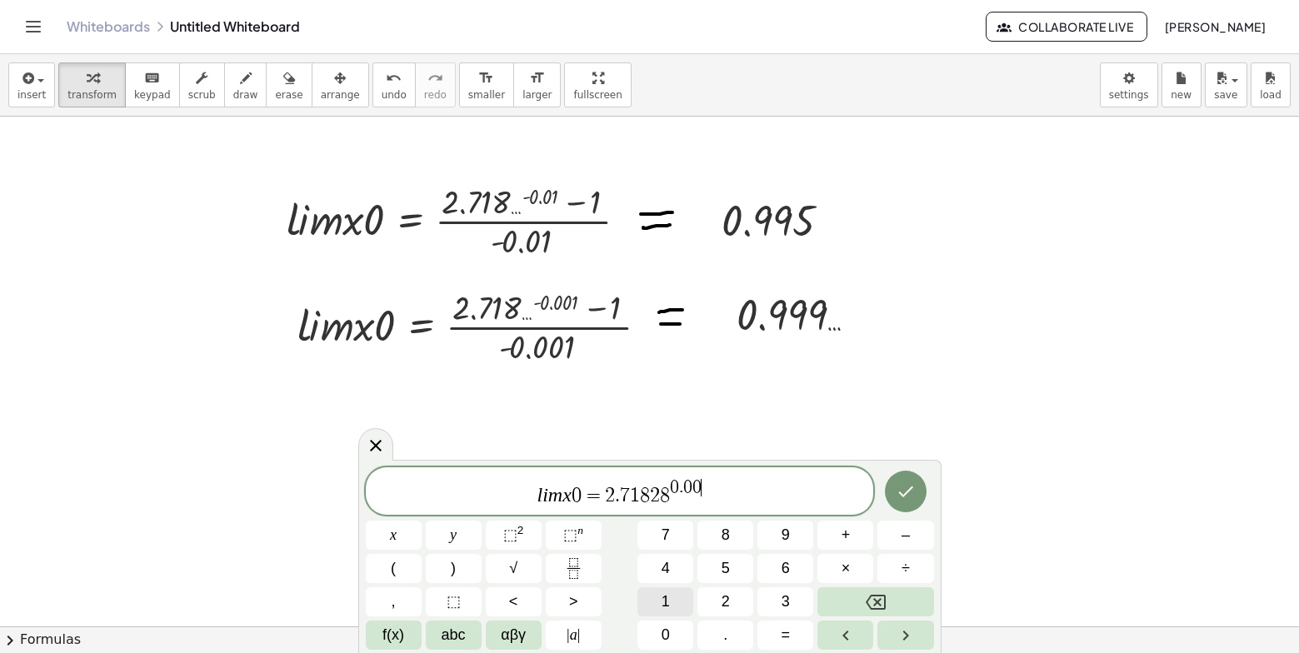
click at [669, 613] on span "1" at bounding box center [666, 602] width 8 height 23
click at [716, 494] on span "l i m x 0 = 2 . 7 1 8 2 8 0 . 0 0 1 ​" at bounding box center [620, 493] width 508 height 30
click at [908, 543] on span "–" at bounding box center [906, 535] width 8 height 23
click at [679, 591] on button "1" at bounding box center [666, 602] width 56 height 29
drag, startPoint x: 587, startPoint y: 495, endPoint x: 741, endPoint y: 500, distance: 154.3
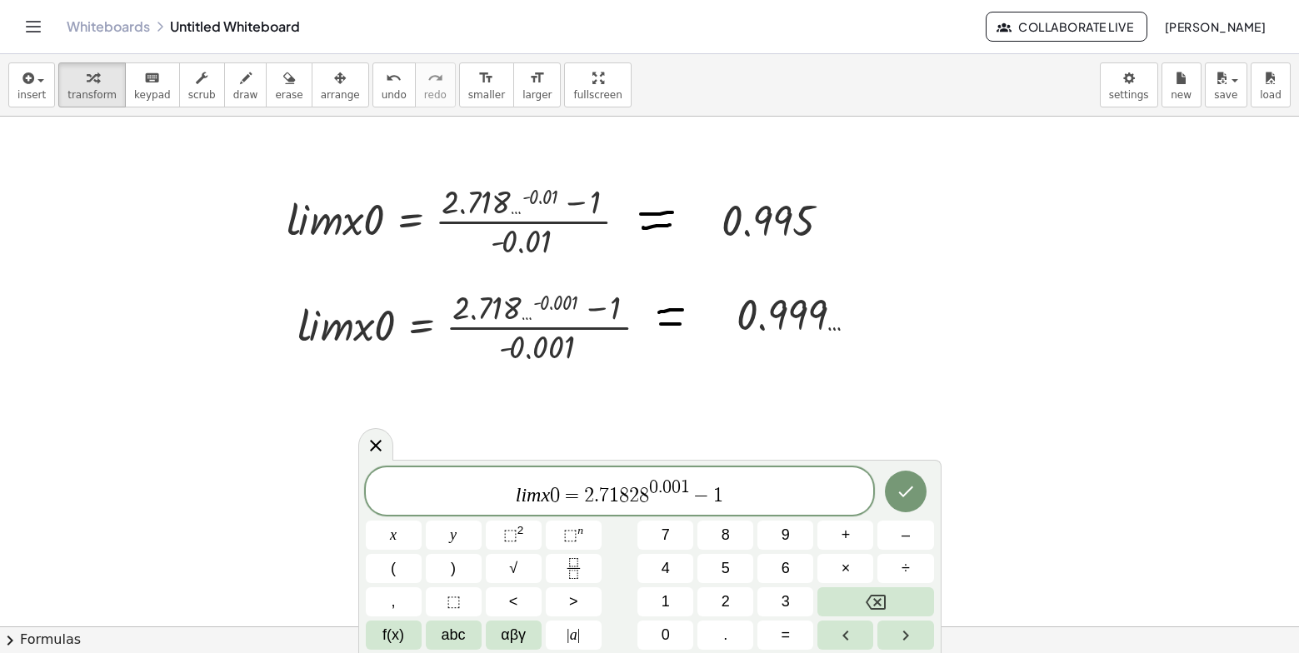
drag, startPoint x: 679, startPoint y: 502, endPoint x: 615, endPoint y: 494, distance: 64.6
click at [615, 494] on span "1" at bounding box center [614, 496] width 10 height 20
drag, startPoint x: 583, startPoint y: 498, endPoint x: 725, endPoint y: 500, distance: 141.7
